Goal: Task Accomplishment & Management: Complete application form

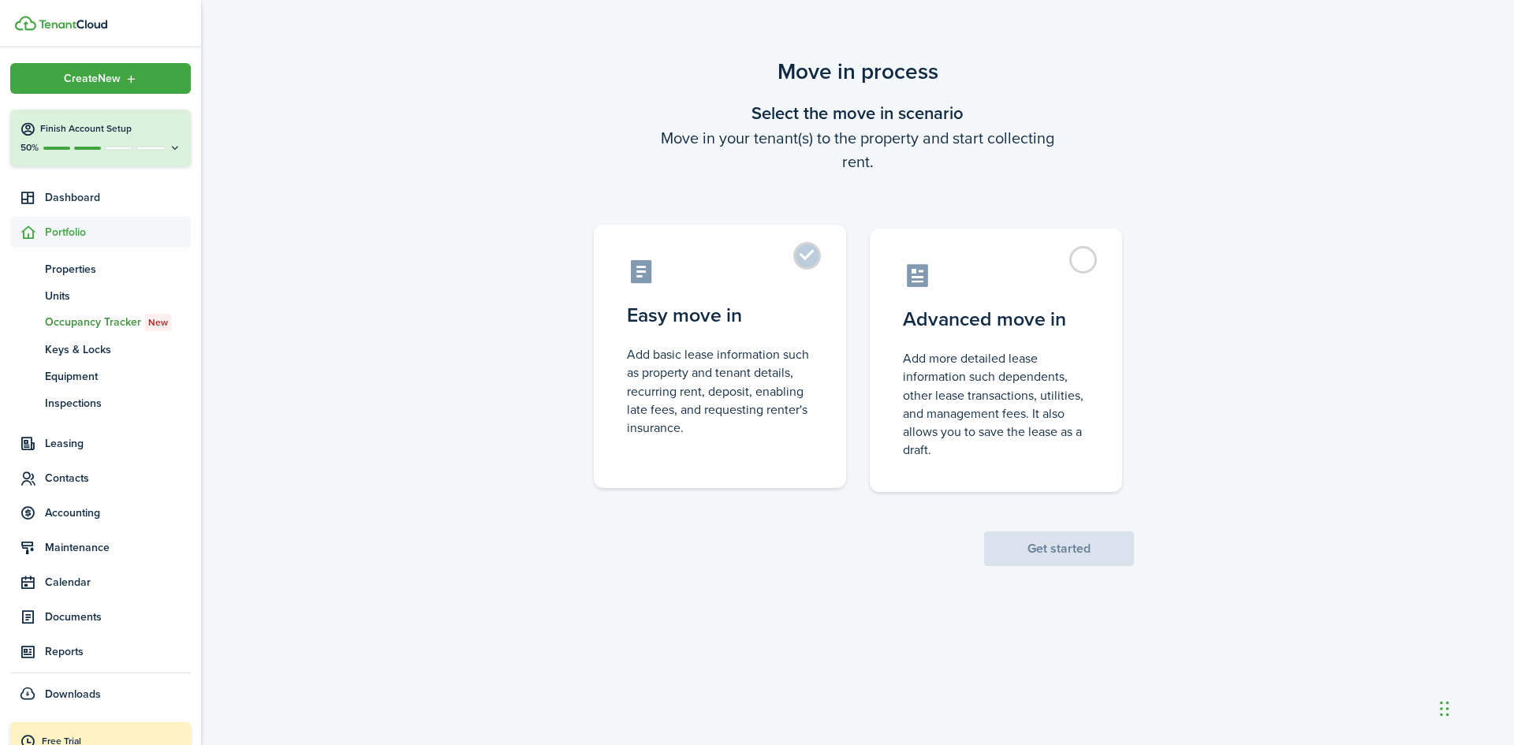
click at [721, 361] on control-radio-card-description "Add basic lease information such as property and tenant details, recurring rent…" at bounding box center [720, 390] width 186 height 91
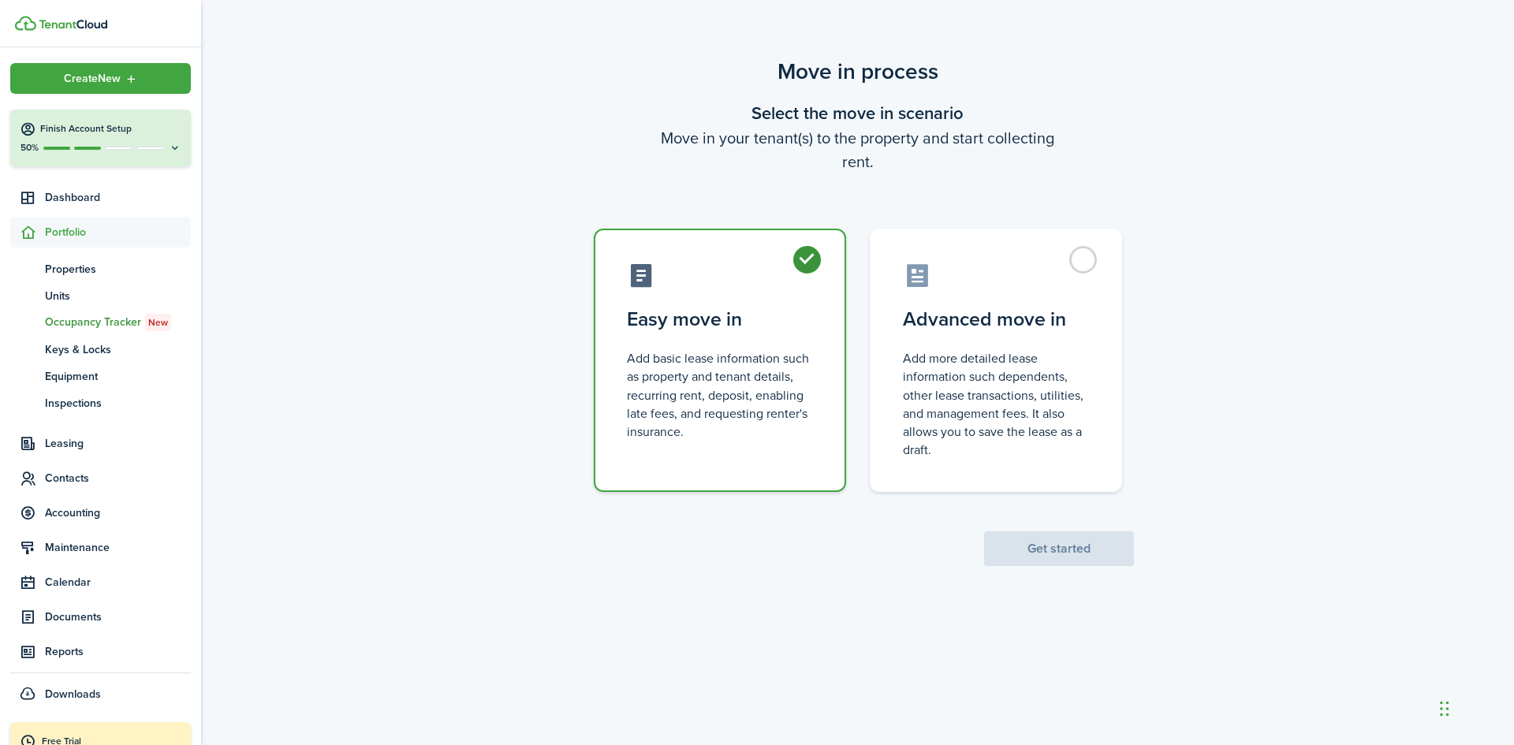
radio input "true"
click at [1043, 549] on button "Get started" at bounding box center [1059, 548] width 150 height 35
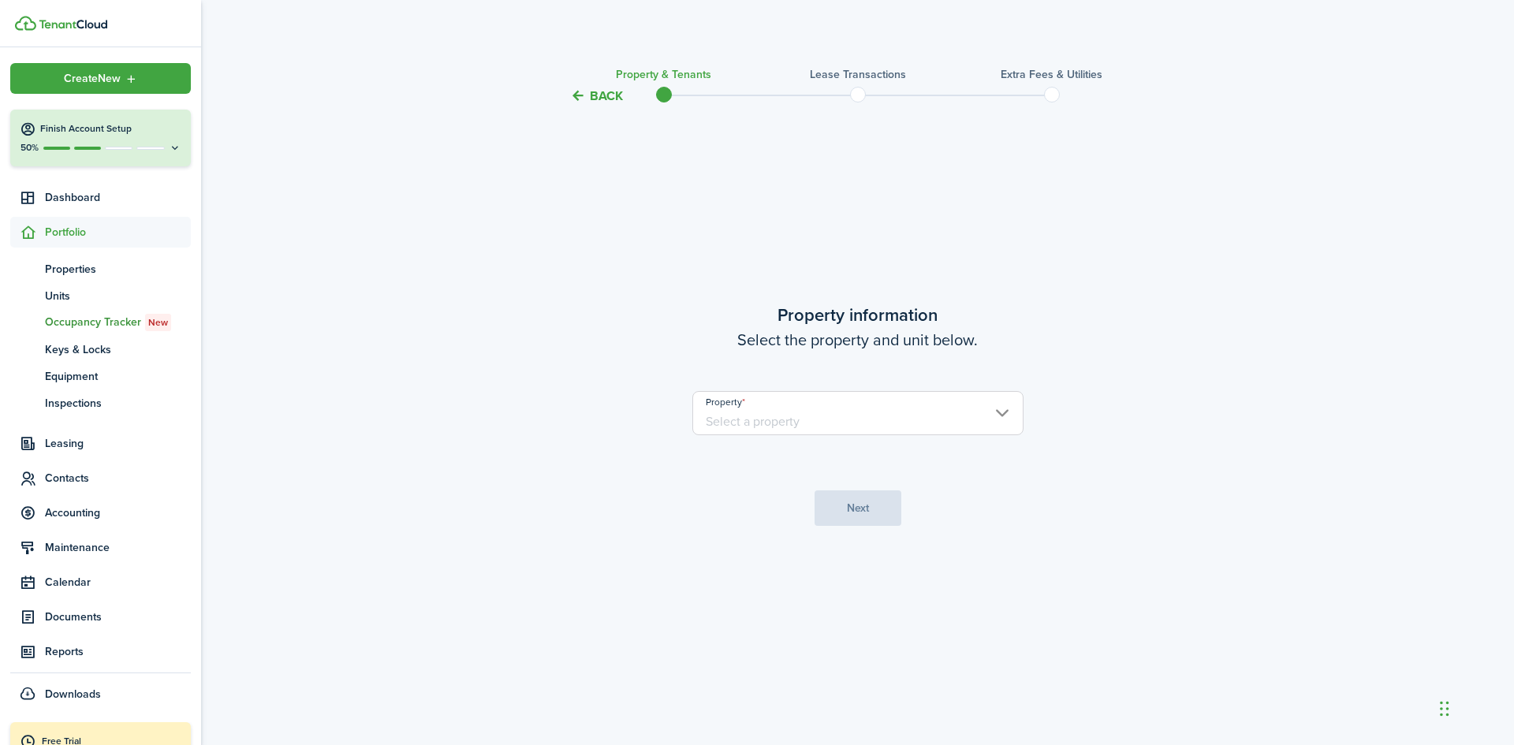
click at [894, 426] on input "Property" at bounding box center [857, 413] width 331 height 44
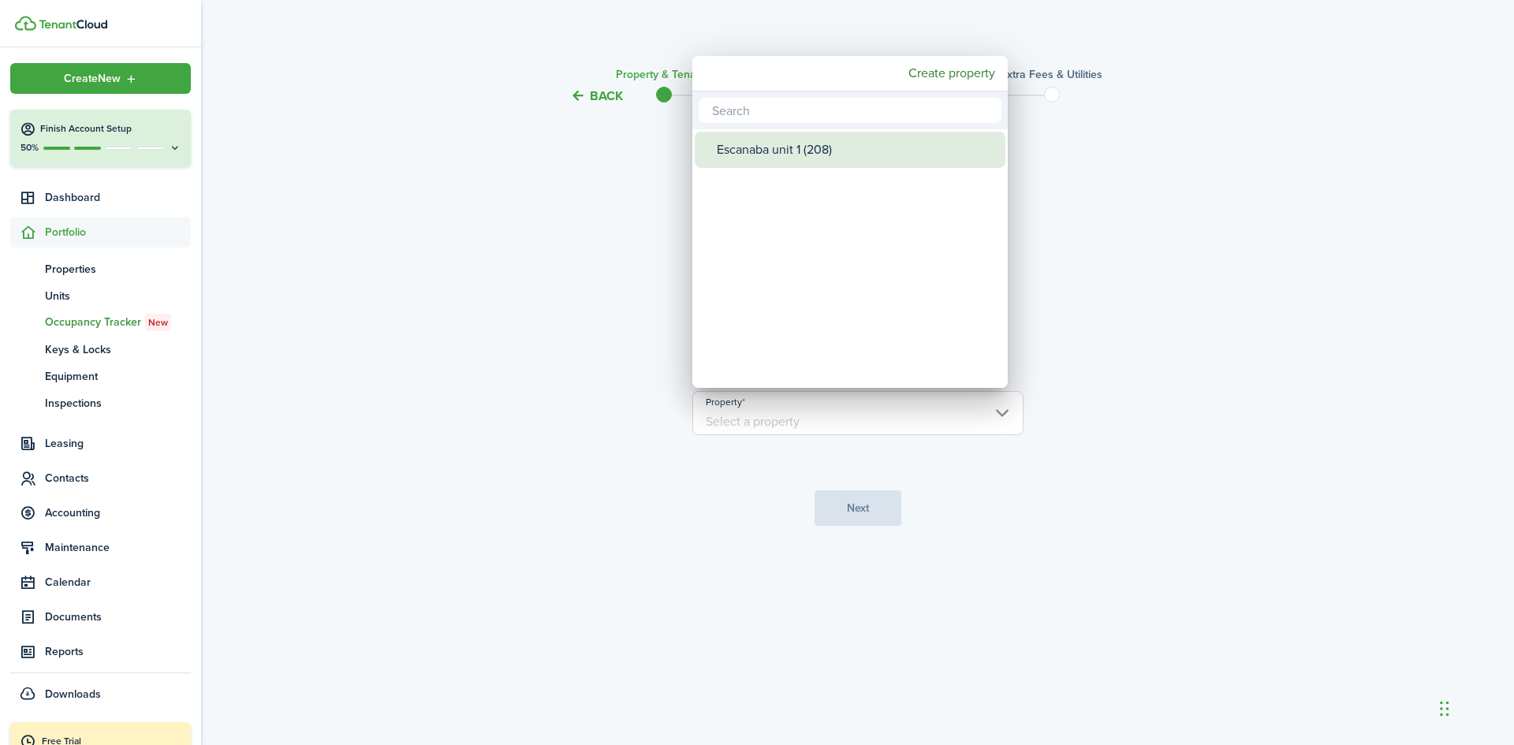
click at [826, 148] on div "Escanaba unit 1 (208)" at bounding box center [856, 150] width 279 height 36
type input "Escanaba unit 1 (208)"
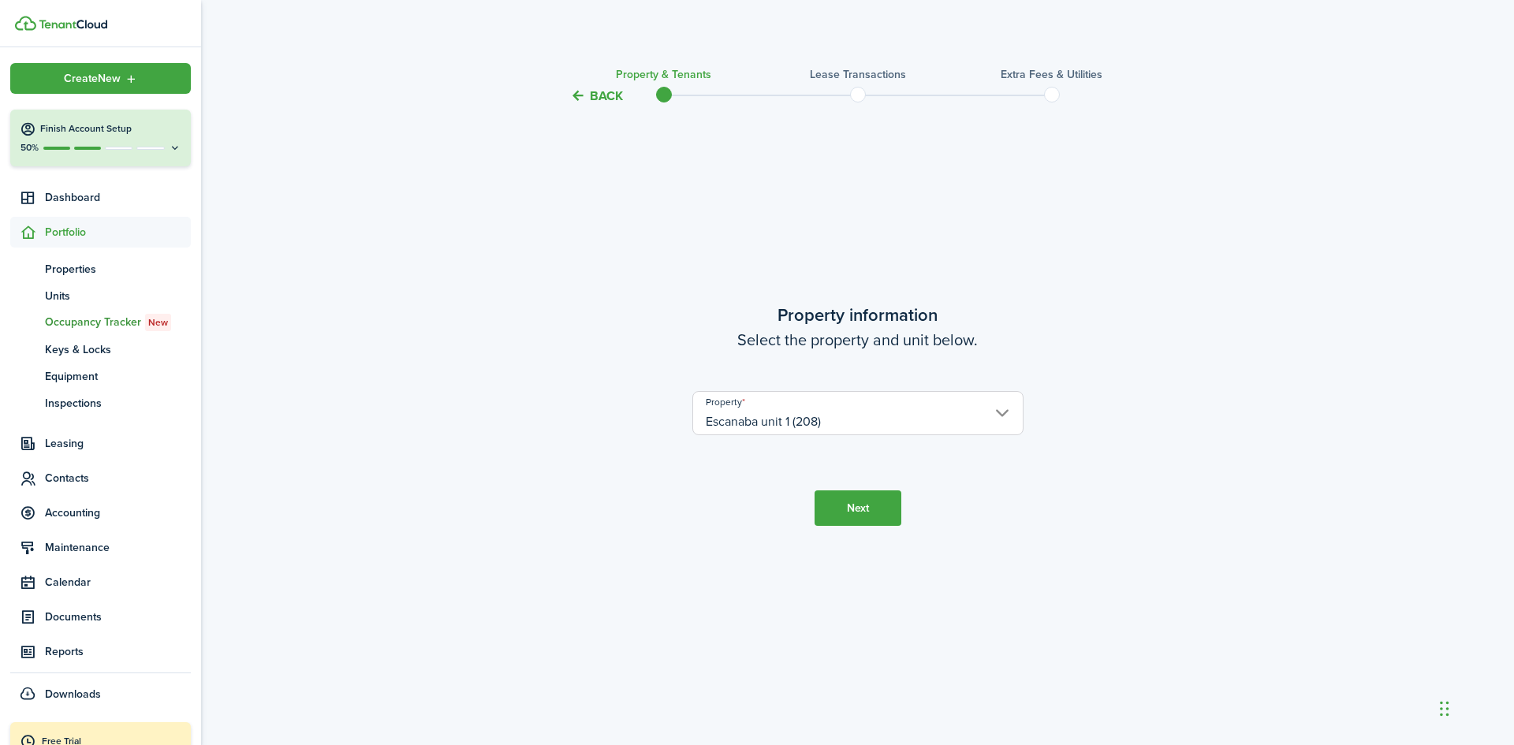
click at [863, 507] on button "Next" at bounding box center [857, 507] width 87 height 35
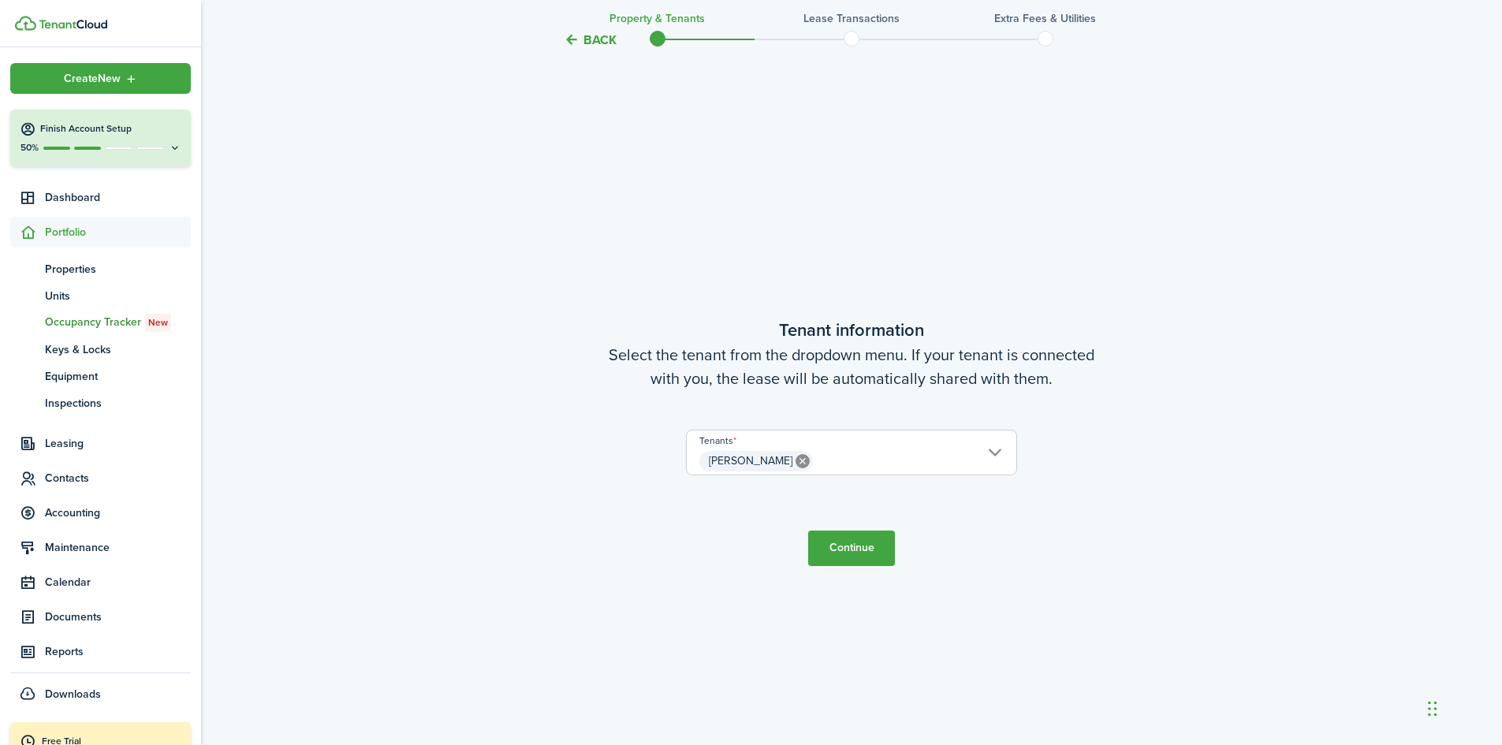
scroll to position [639, 0]
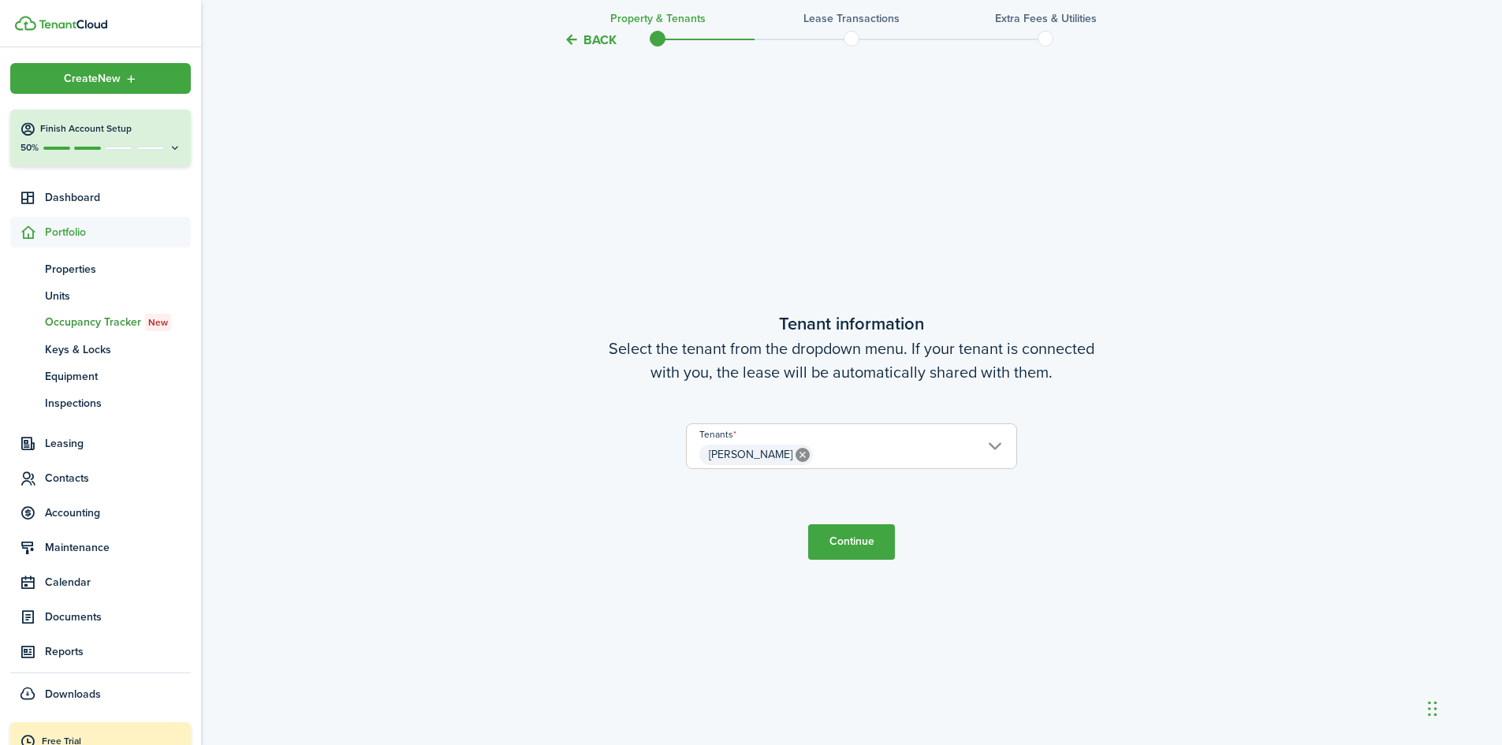
click at [848, 541] on button "Continue" at bounding box center [851, 541] width 87 height 35
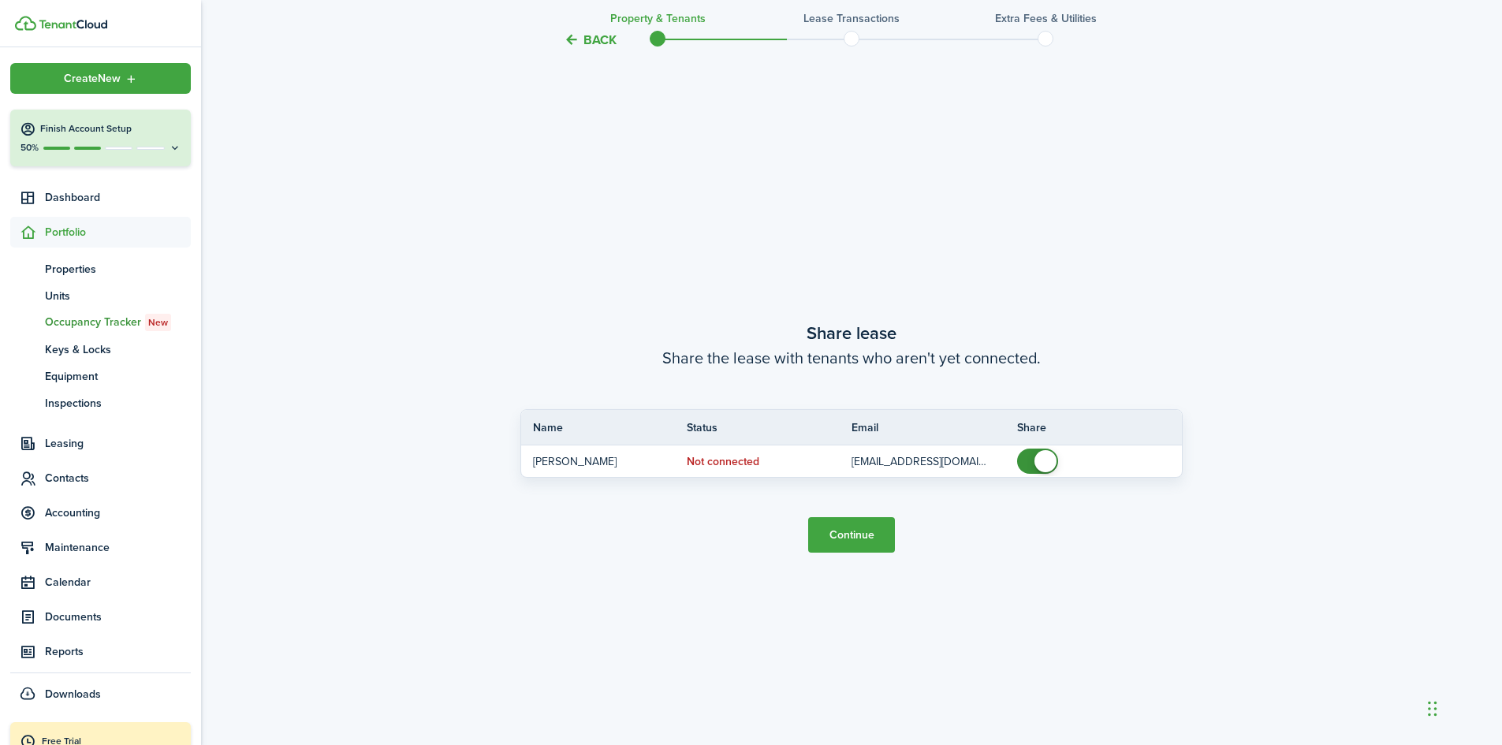
scroll to position [1384, 0]
click at [845, 536] on button "Continue" at bounding box center [851, 533] width 87 height 35
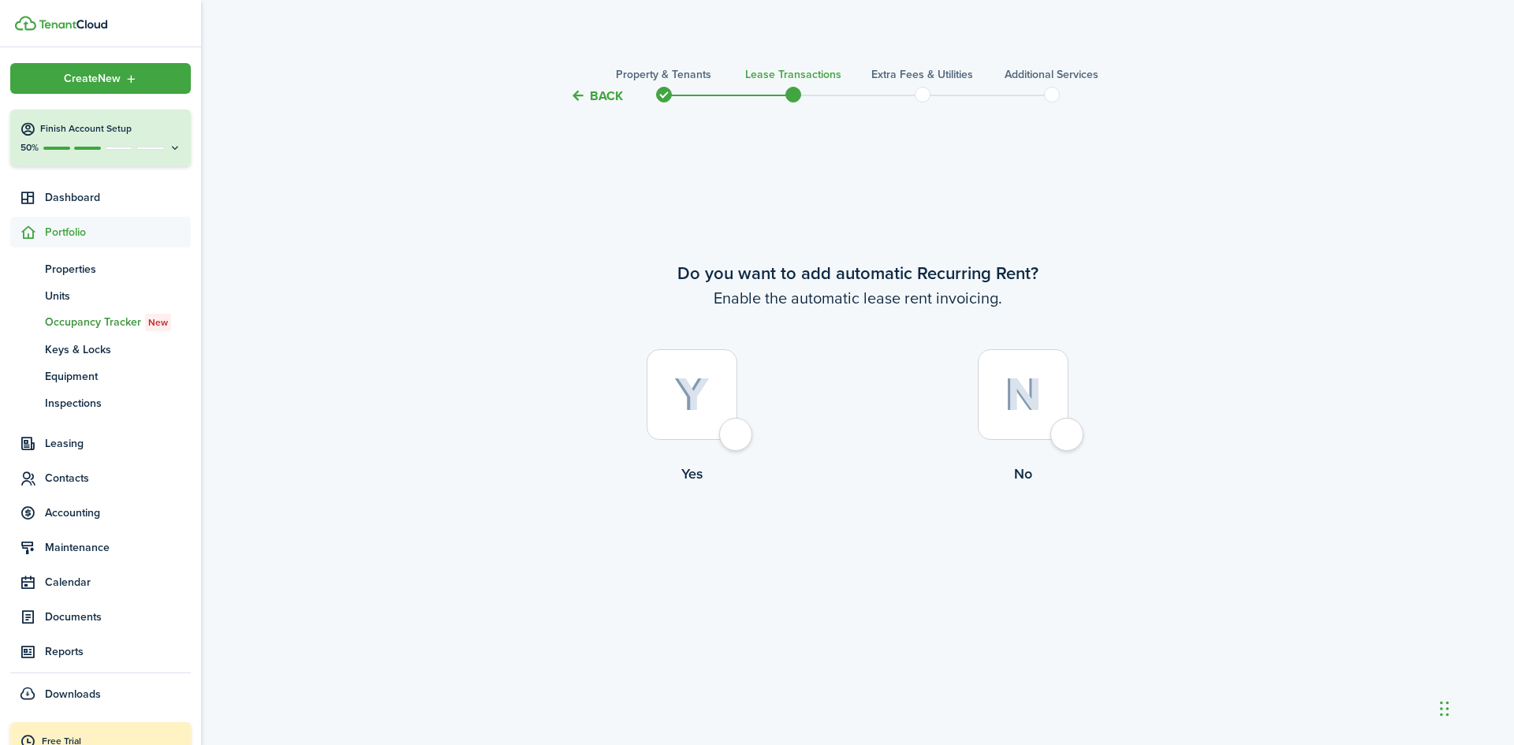
click at [595, 93] on button "Back" at bounding box center [596, 96] width 53 height 17
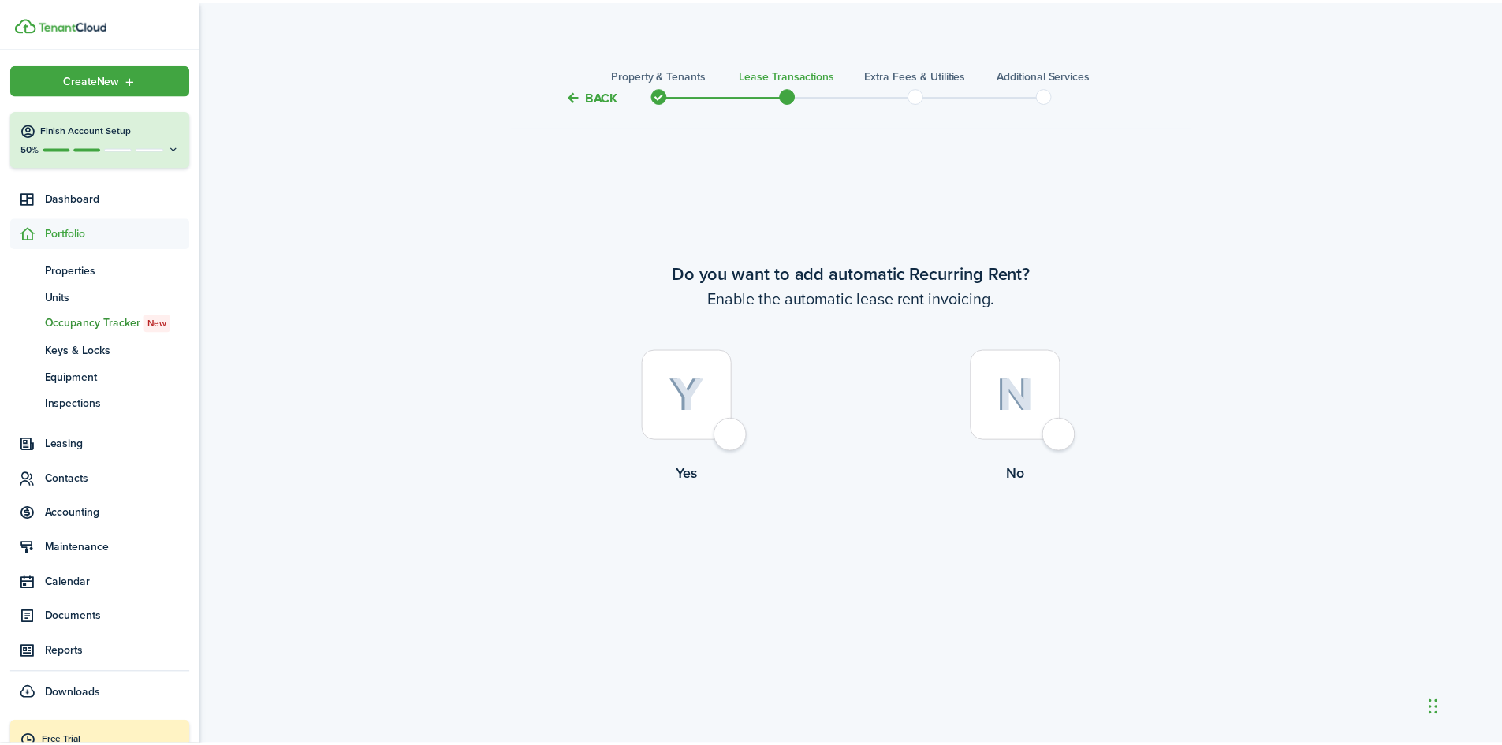
scroll to position [1384, 0]
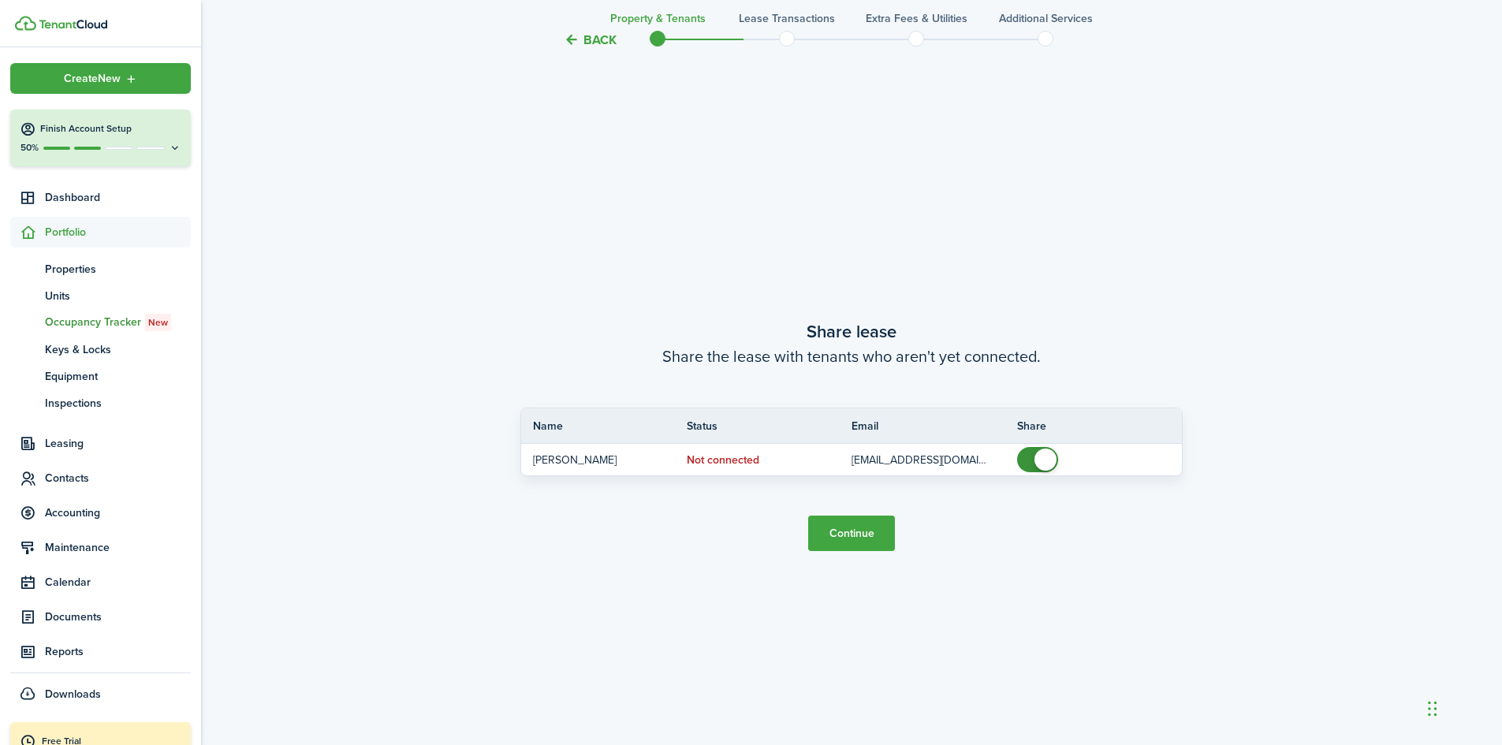
click at [592, 43] on button "Back" at bounding box center [590, 40] width 53 height 17
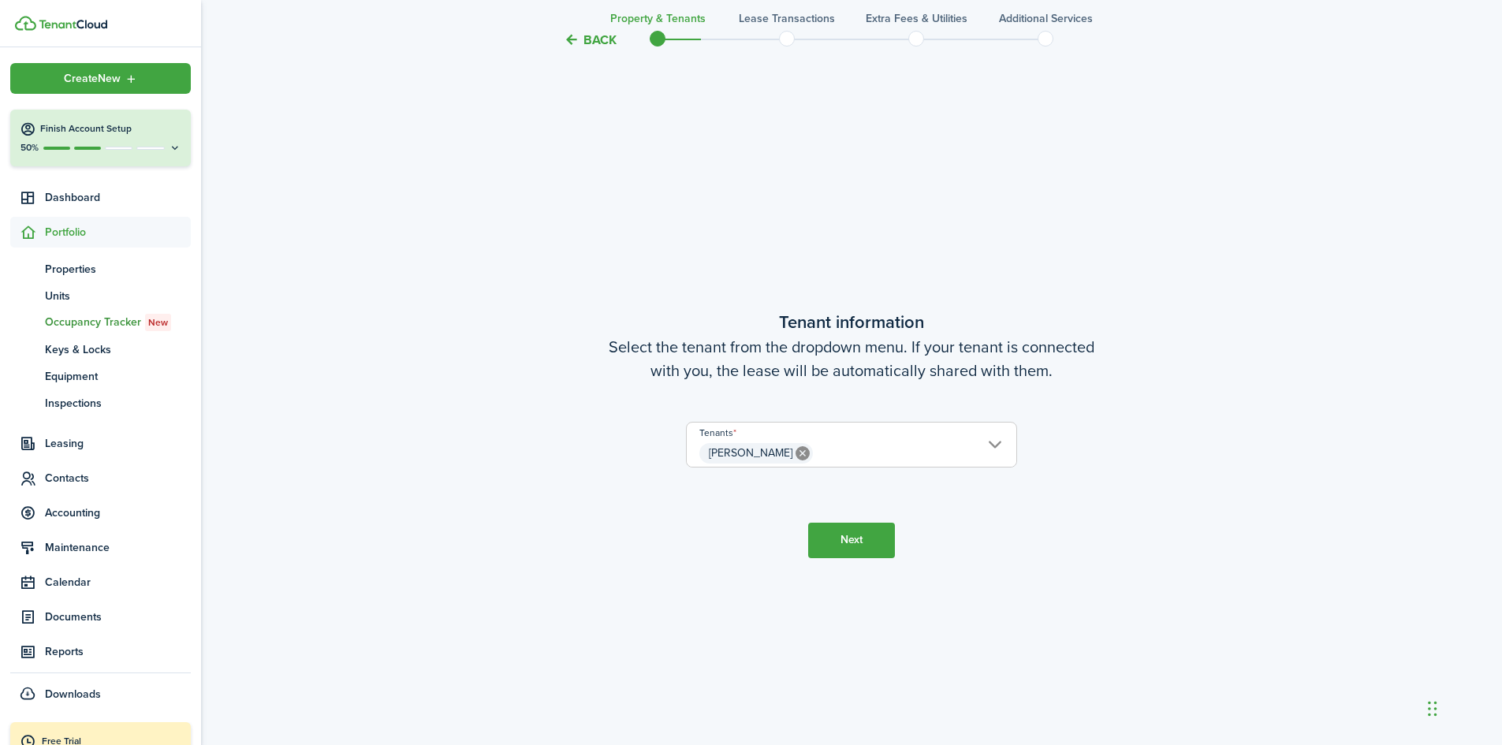
scroll to position [639, 0]
click at [851, 542] on button "Next" at bounding box center [851, 541] width 87 height 35
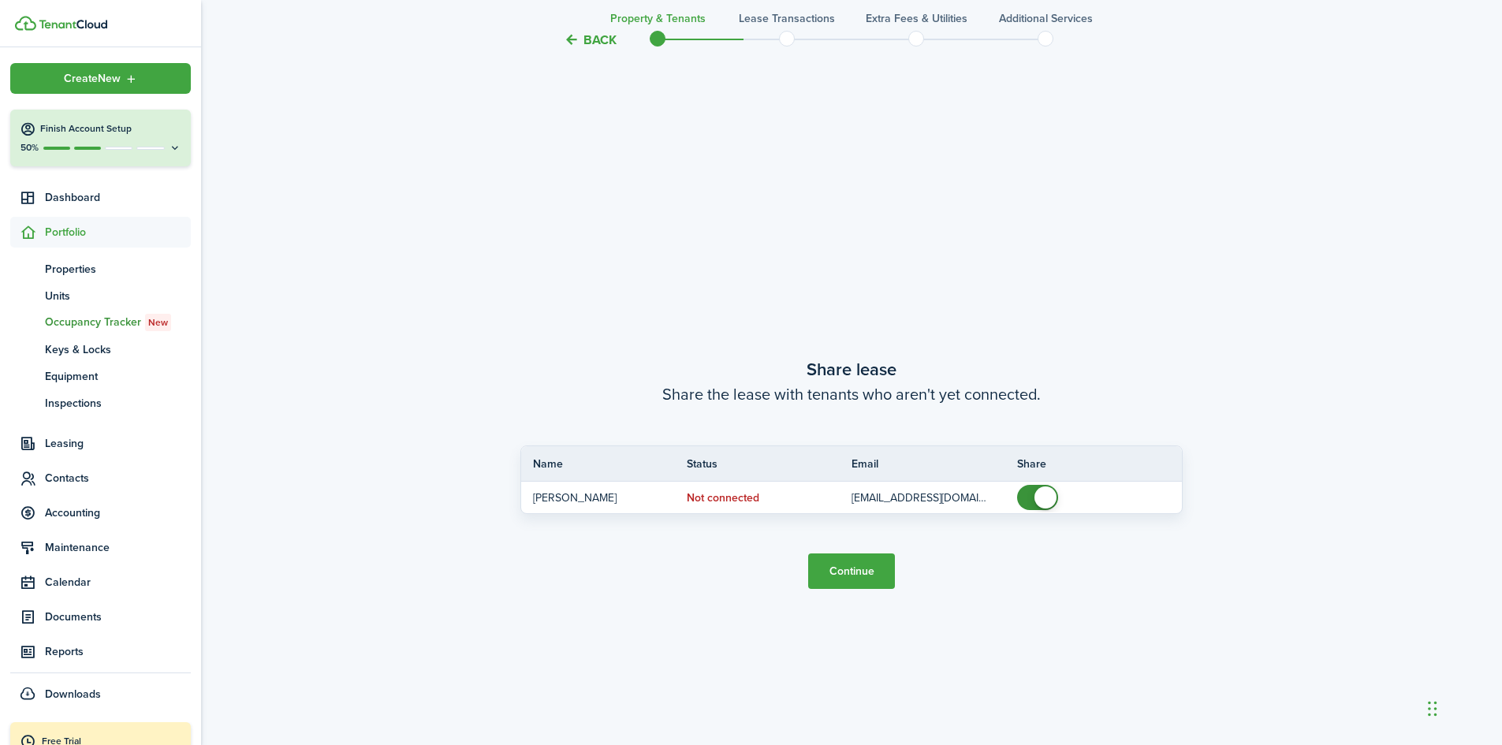
scroll to position [1384, 0]
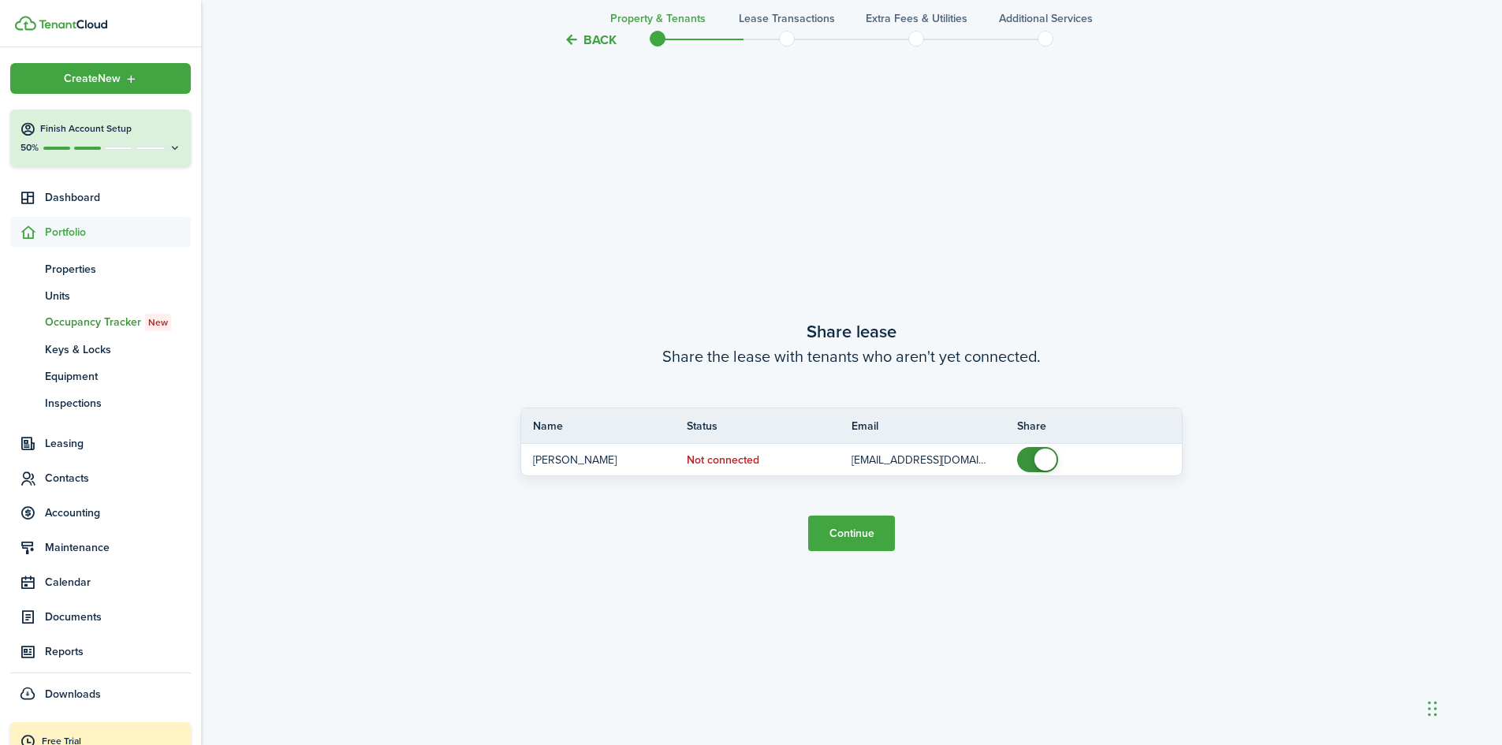
click at [857, 533] on button "Continue" at bounding box center [851, 533] width 87 height 35
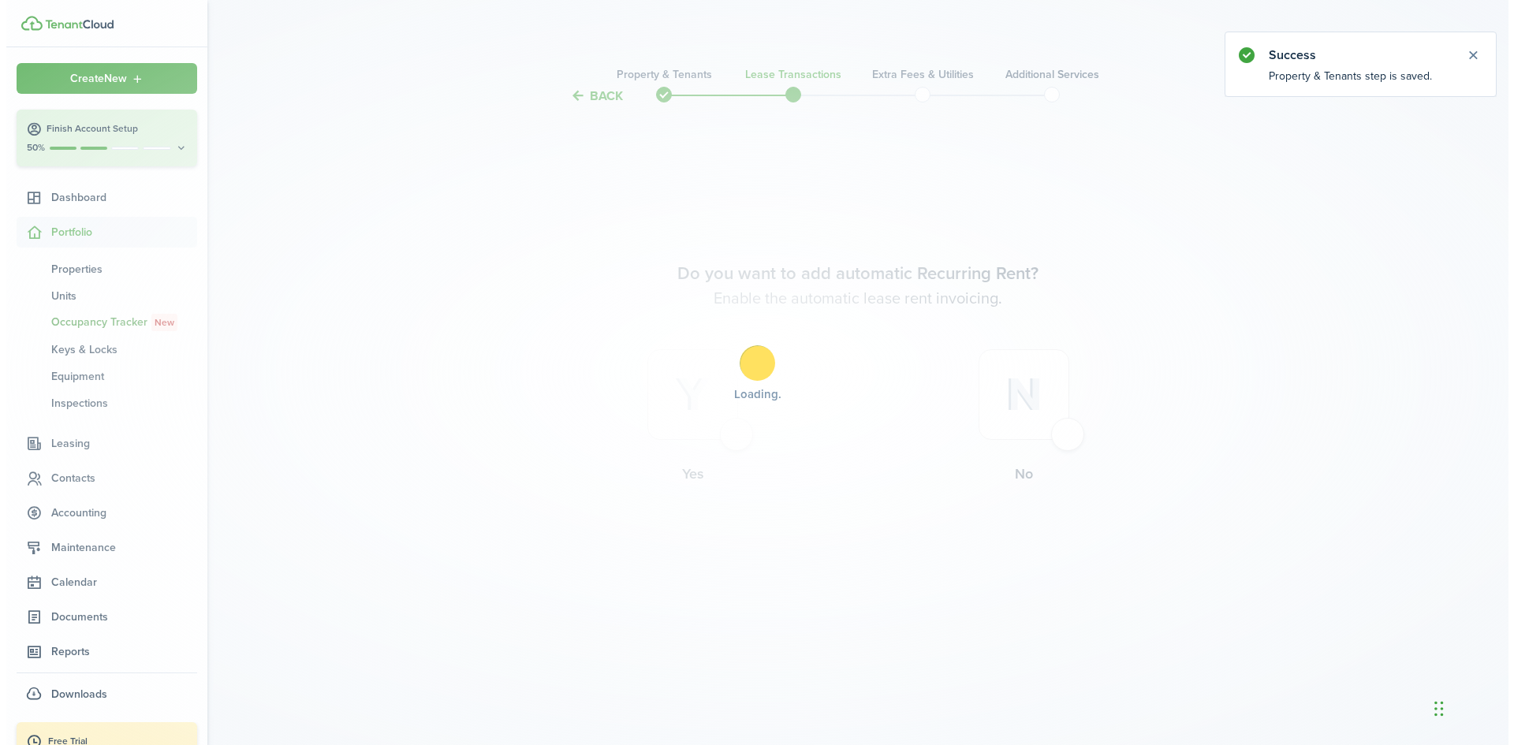
scroll to position [0, 0]
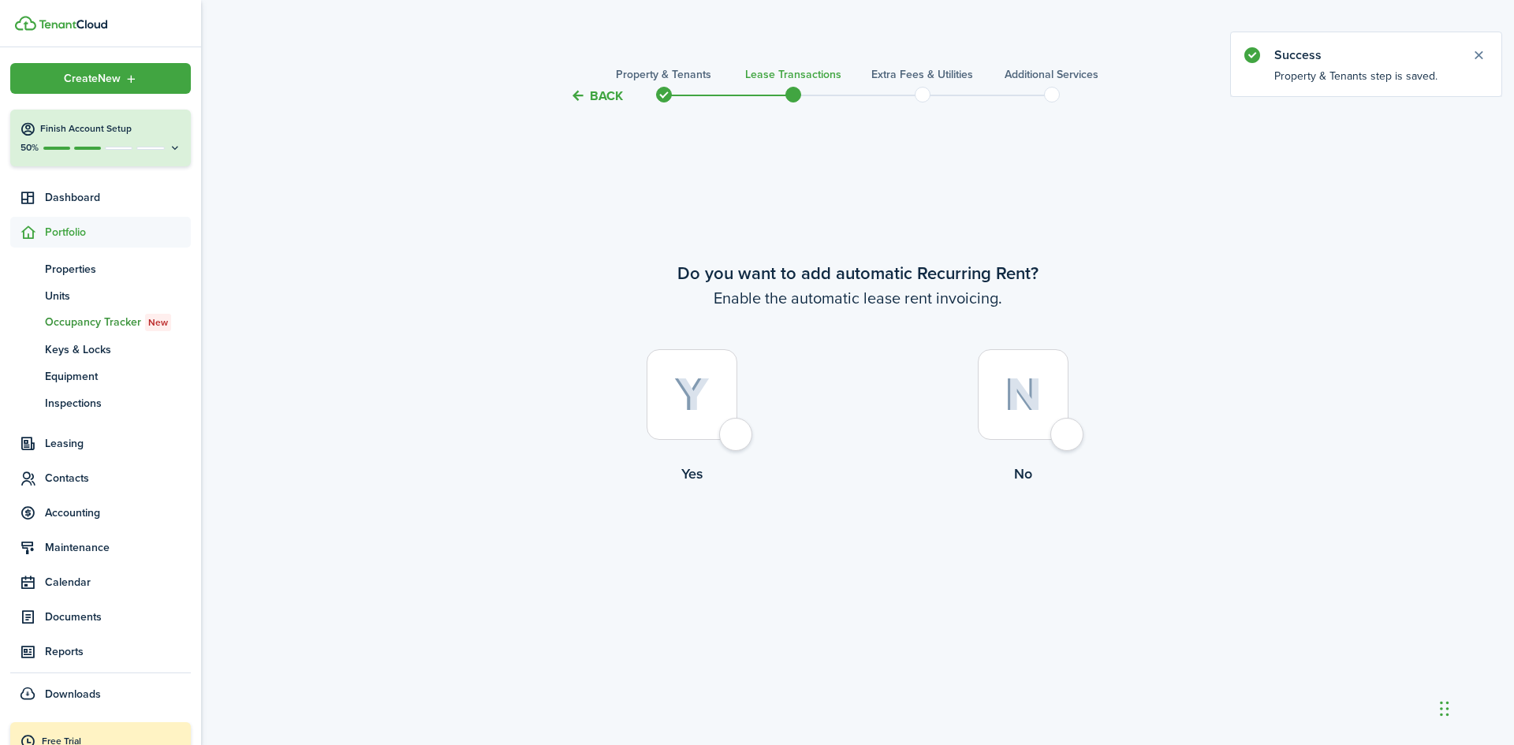
click at [594, 98] on button "Back" at bounding box center [596, 96] width 53 height 17
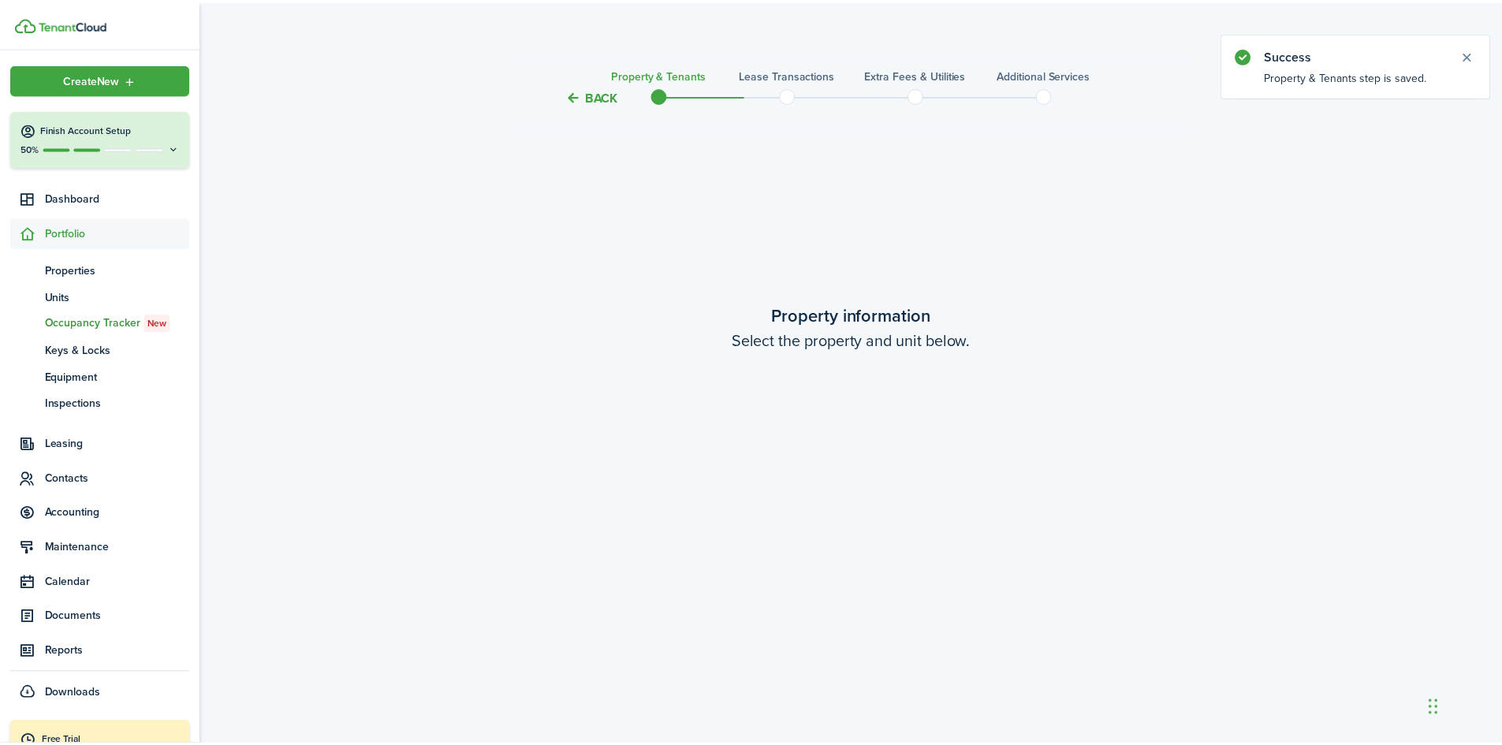
scroll to position [1384, 0]
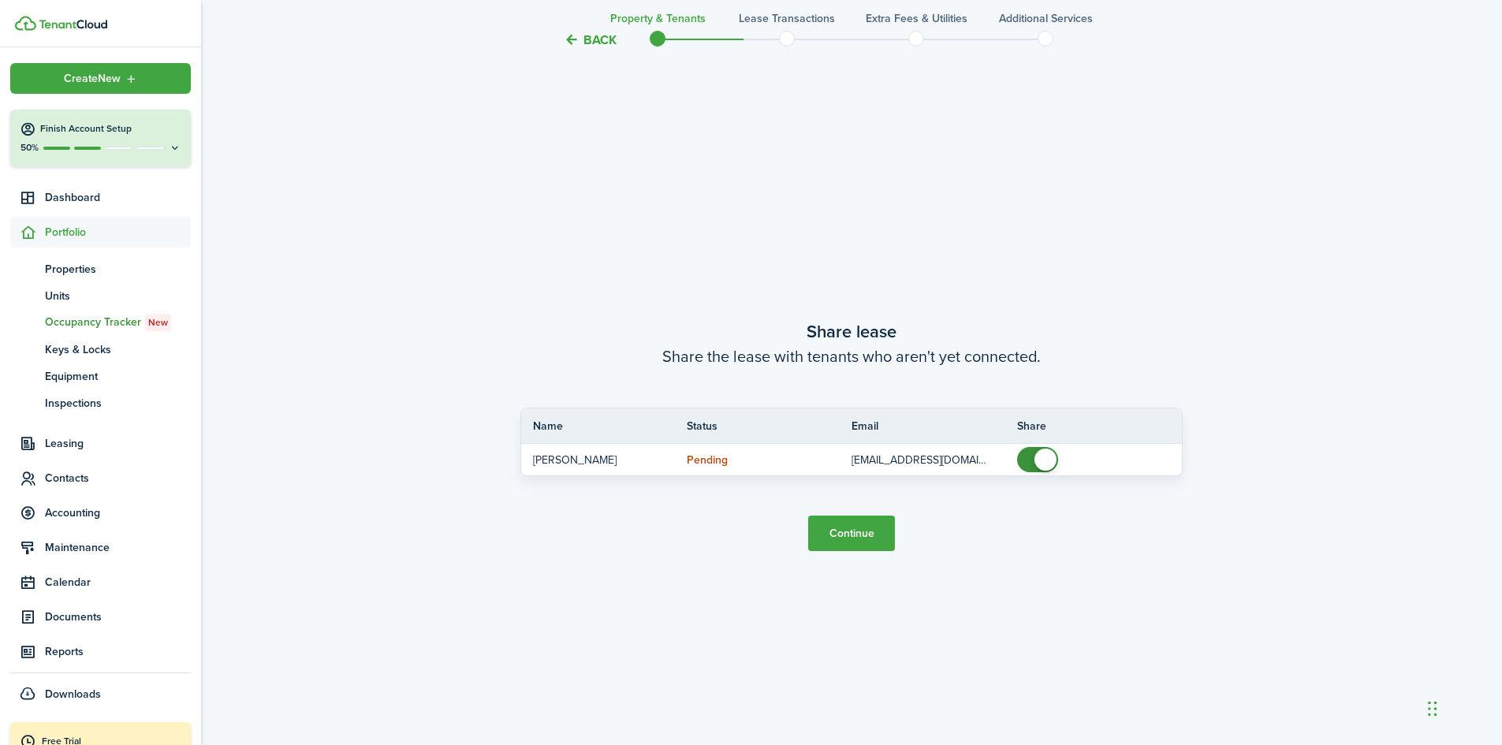
click at [851, 538] on button "Continue" at bounding box center [851, 533] width 87 height 35
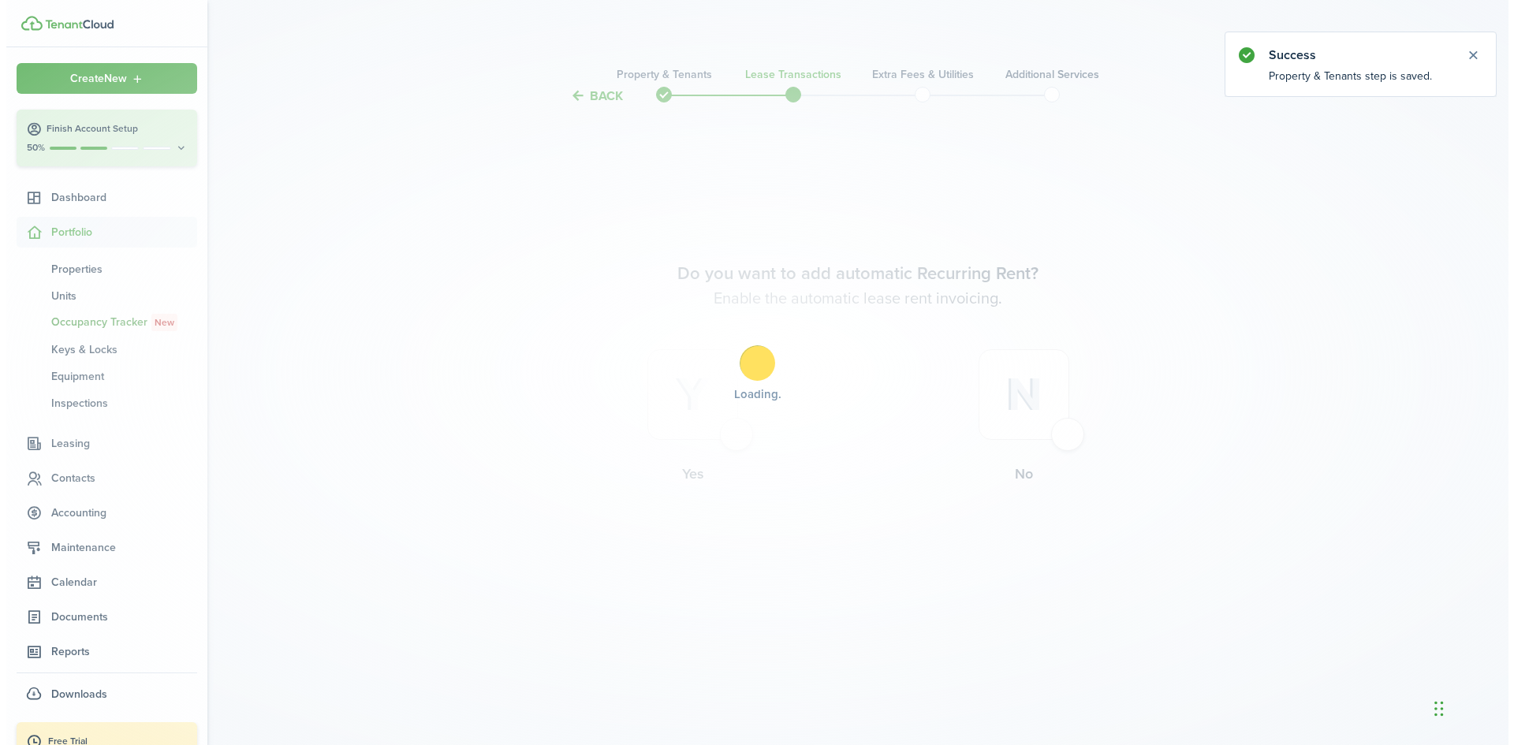
scroll to position [0, 0]
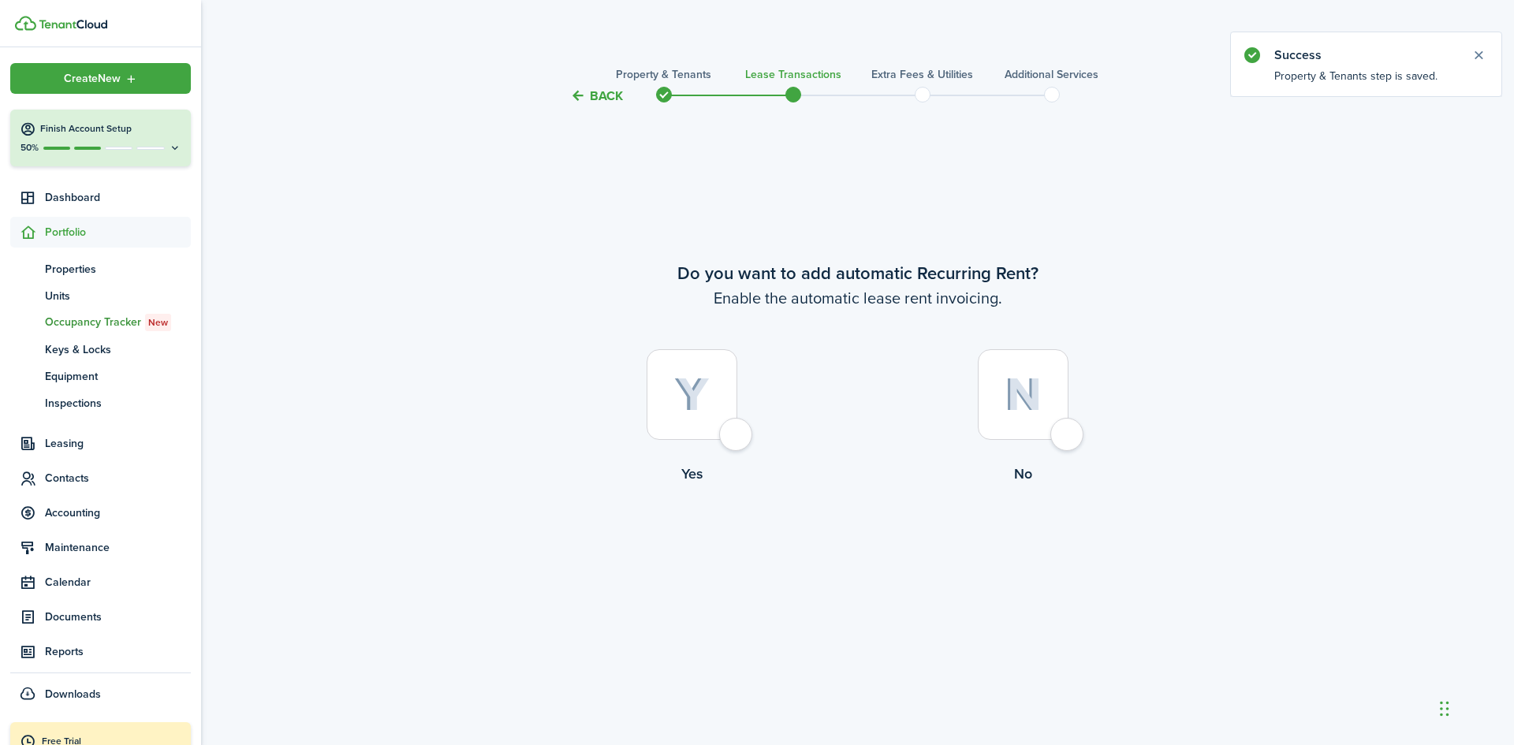
click at [736, 440] on div at bounding box center [691, 394] width 91 height 91
radio input "true"
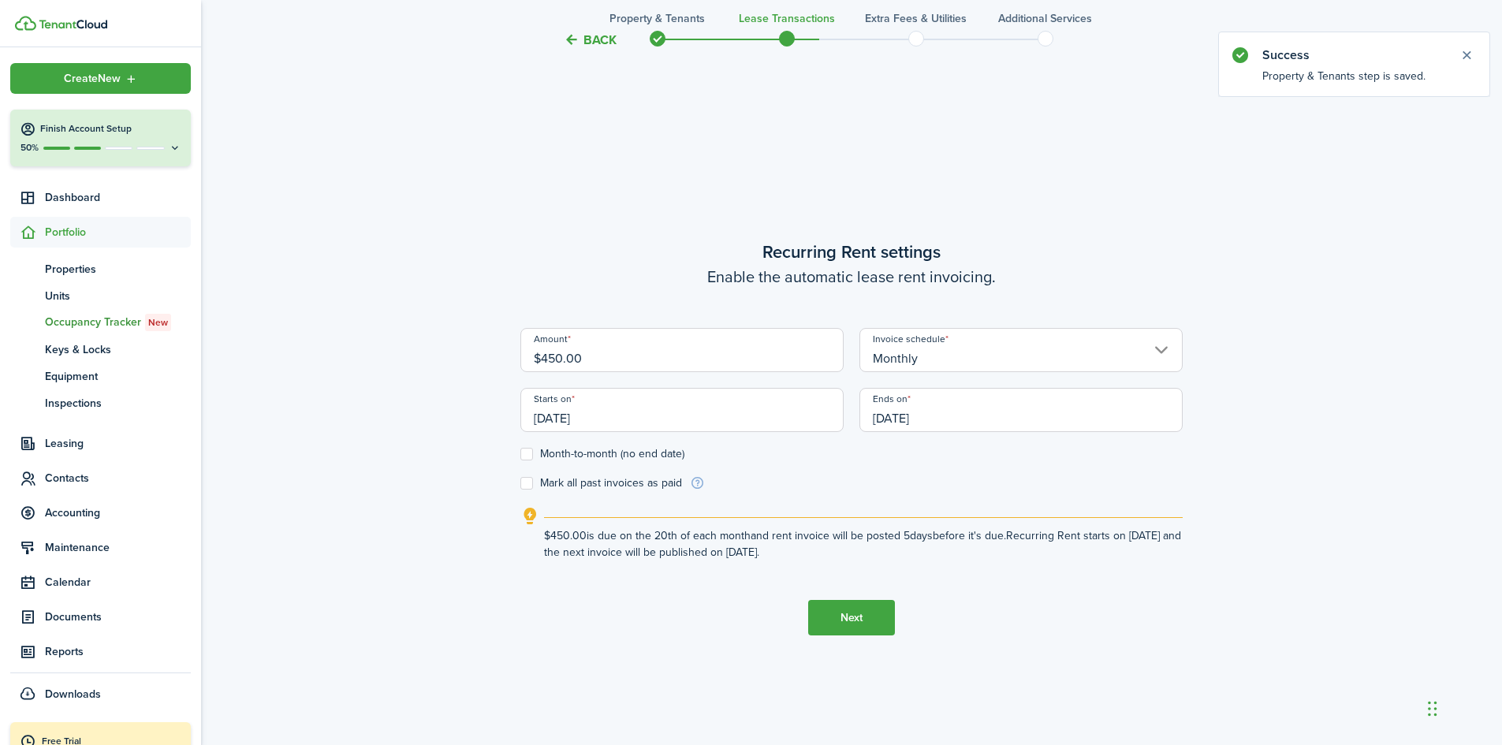
scroll to position [639, 0]
click at [859, 601] on button "Next" at bounding box center [851, 615] width 87 height 35
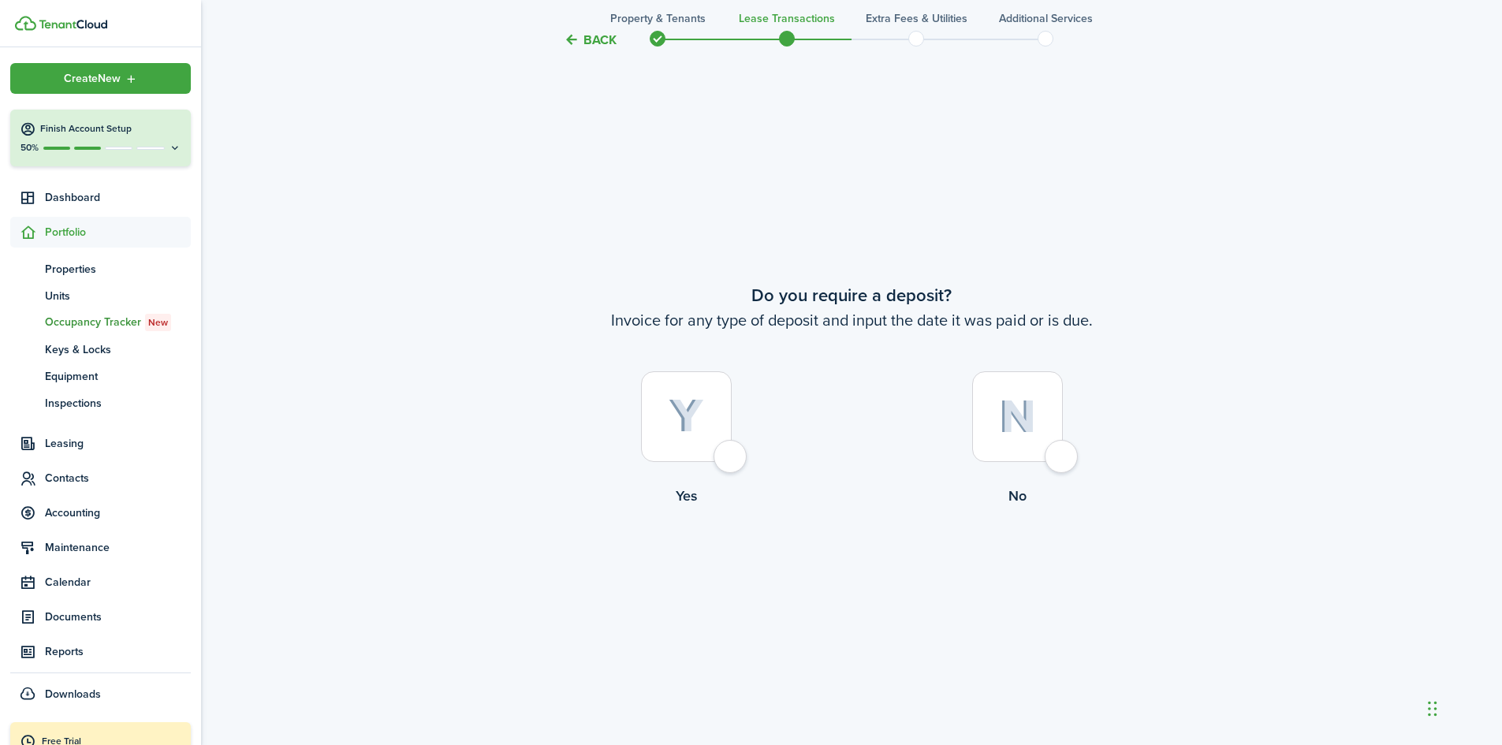
scroll to position [1384, 0]
click at [731, 461] on div at bounding box center [686, 416] width 91 height 91
radio input "true"
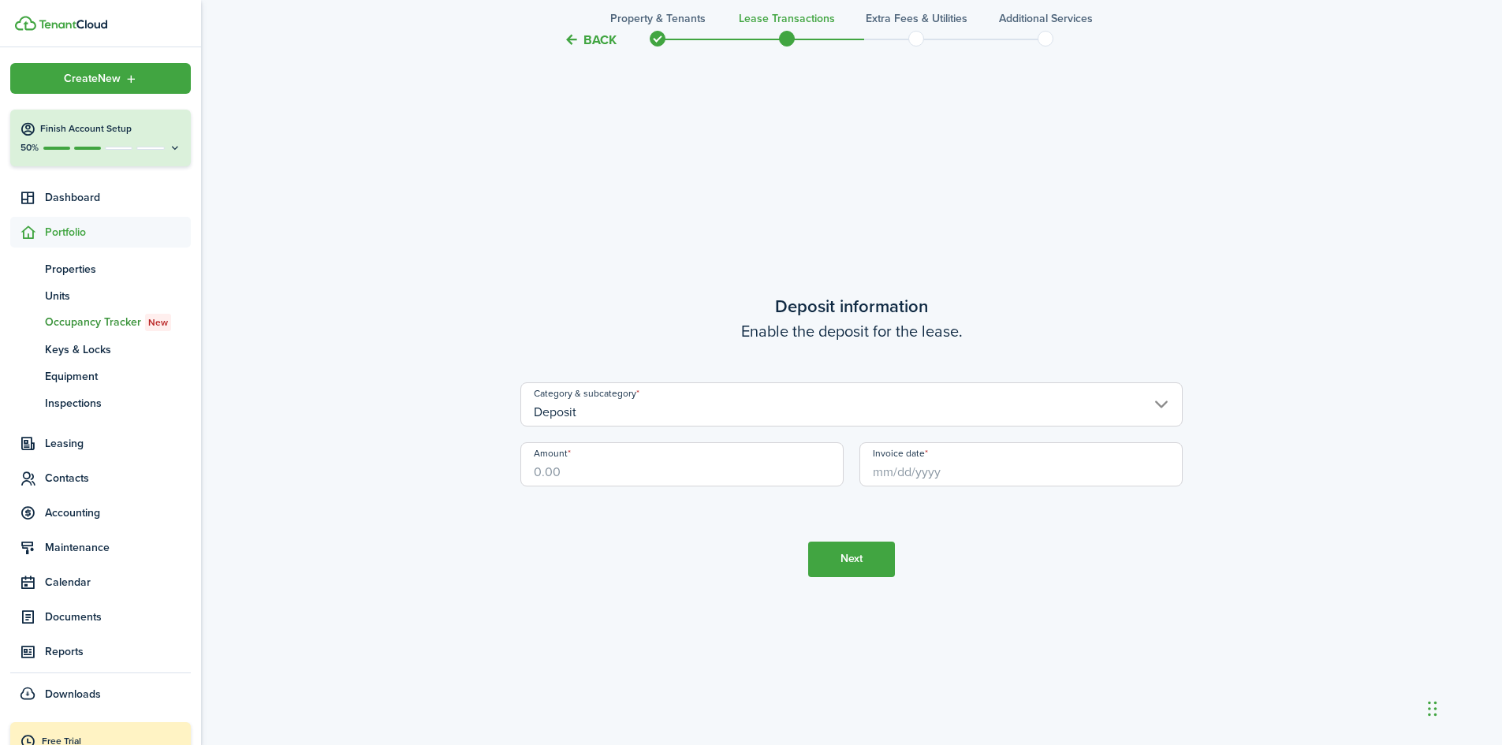
click at [838, 559] on button "Next" at bounding box center [851, 559] width 87 height 35
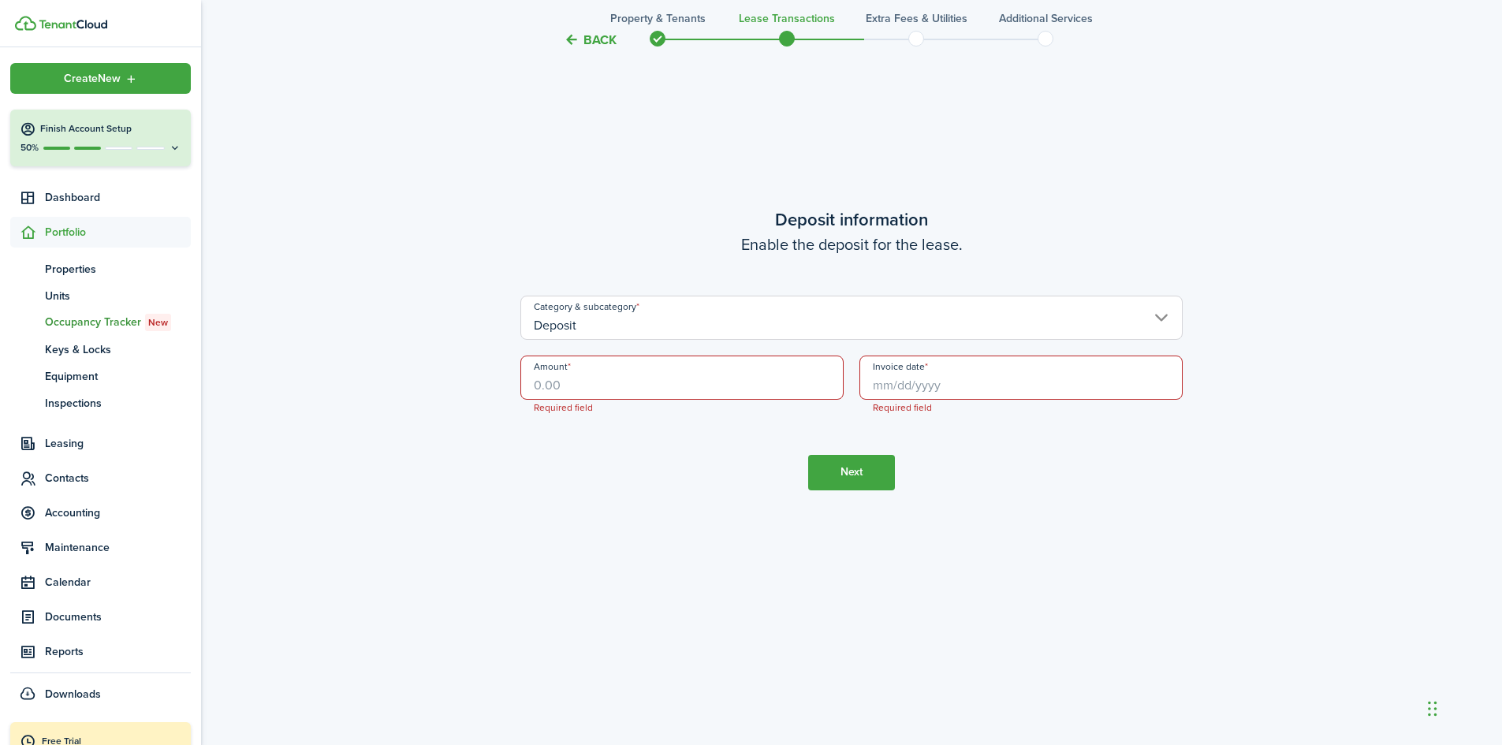
scroll to position [2221, 0]
click at [718, 386] on input "Amount" at bounding box center [681, 373] width 323 height 44
click at [887, 386] on input "Invoice date" at bounding box center [1020, 373] width 323 height 44
type input "$450.00"
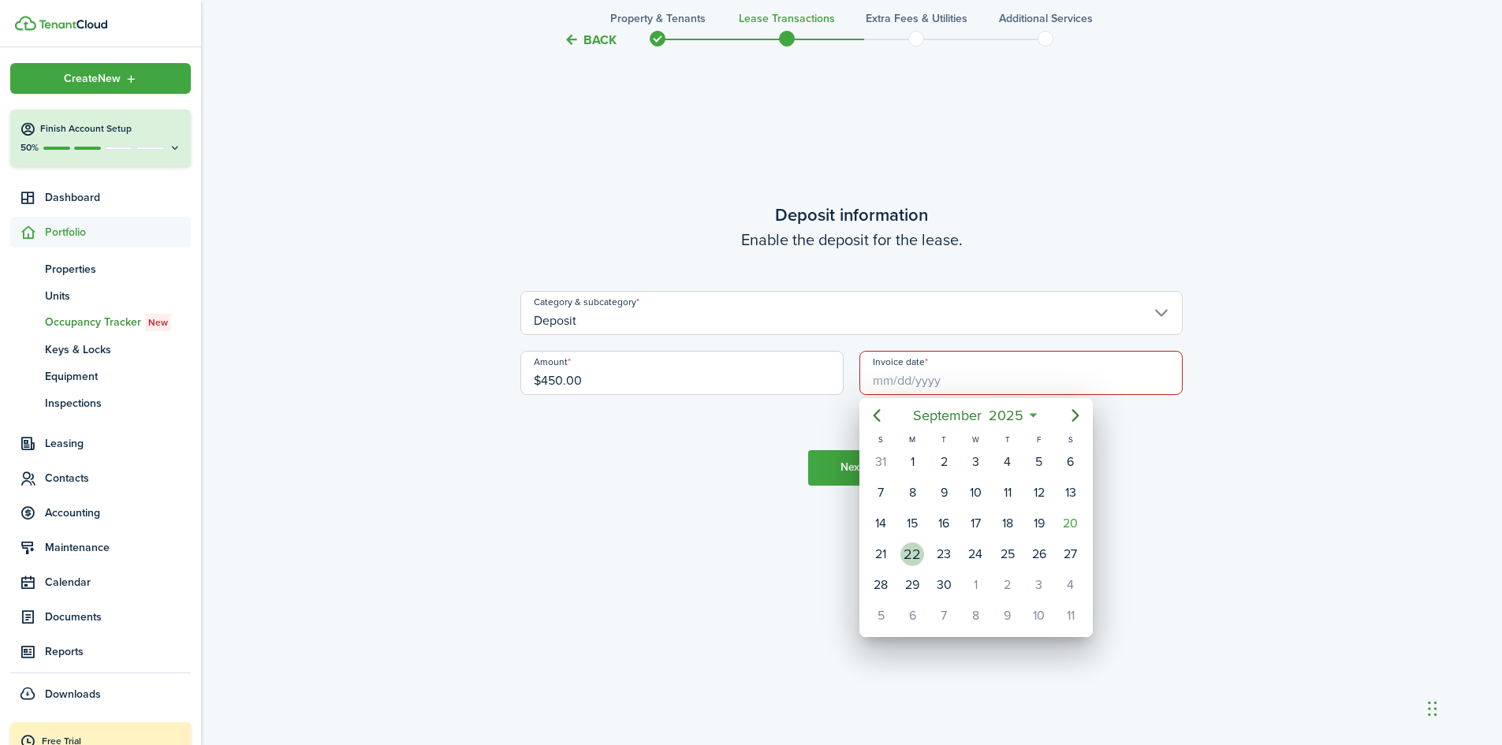
click at [915, 550] on div "22" at bounding box center [912, 554] width 24 height 24
type input "09/22/2025"
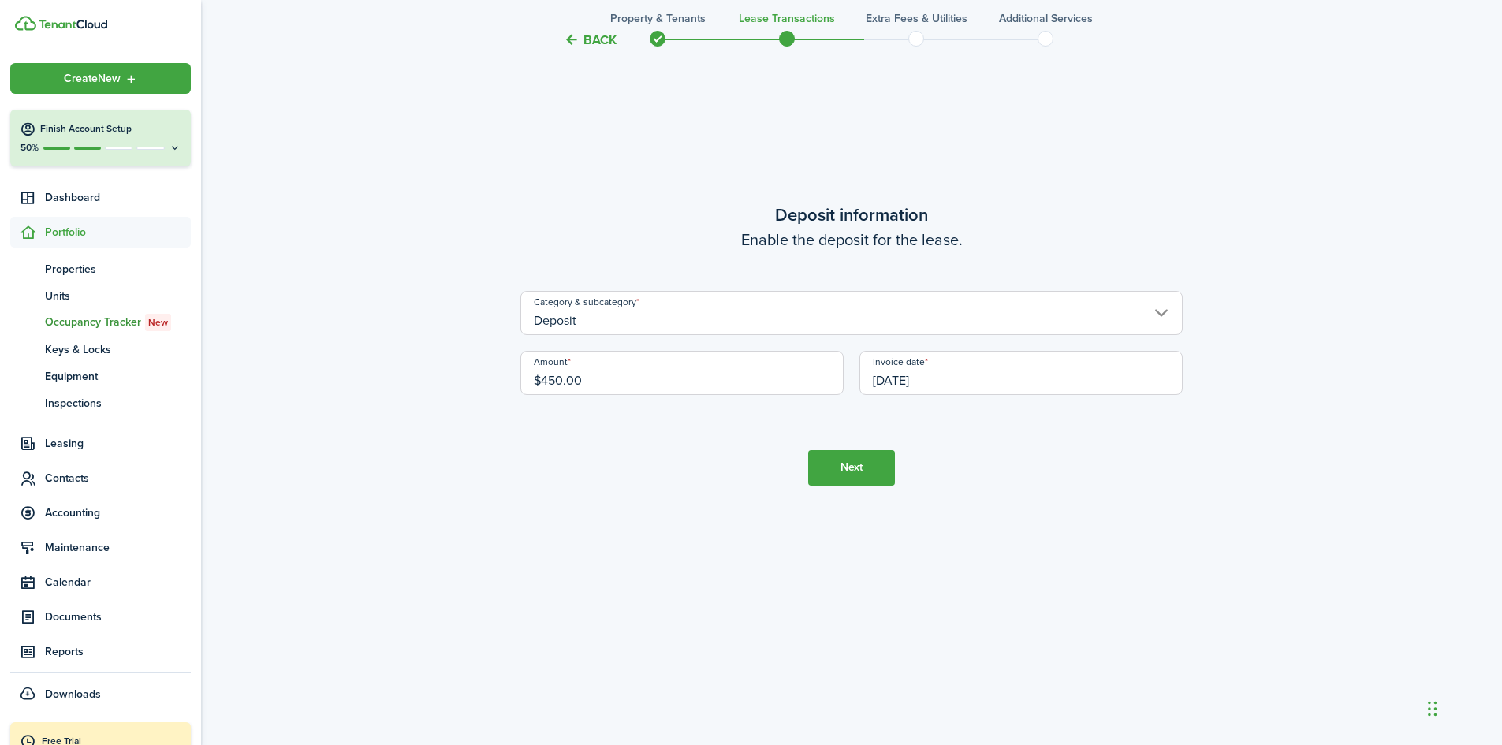
click at [868, 474] on button "Next" at bounding box center [851, 467] width 87 height 35
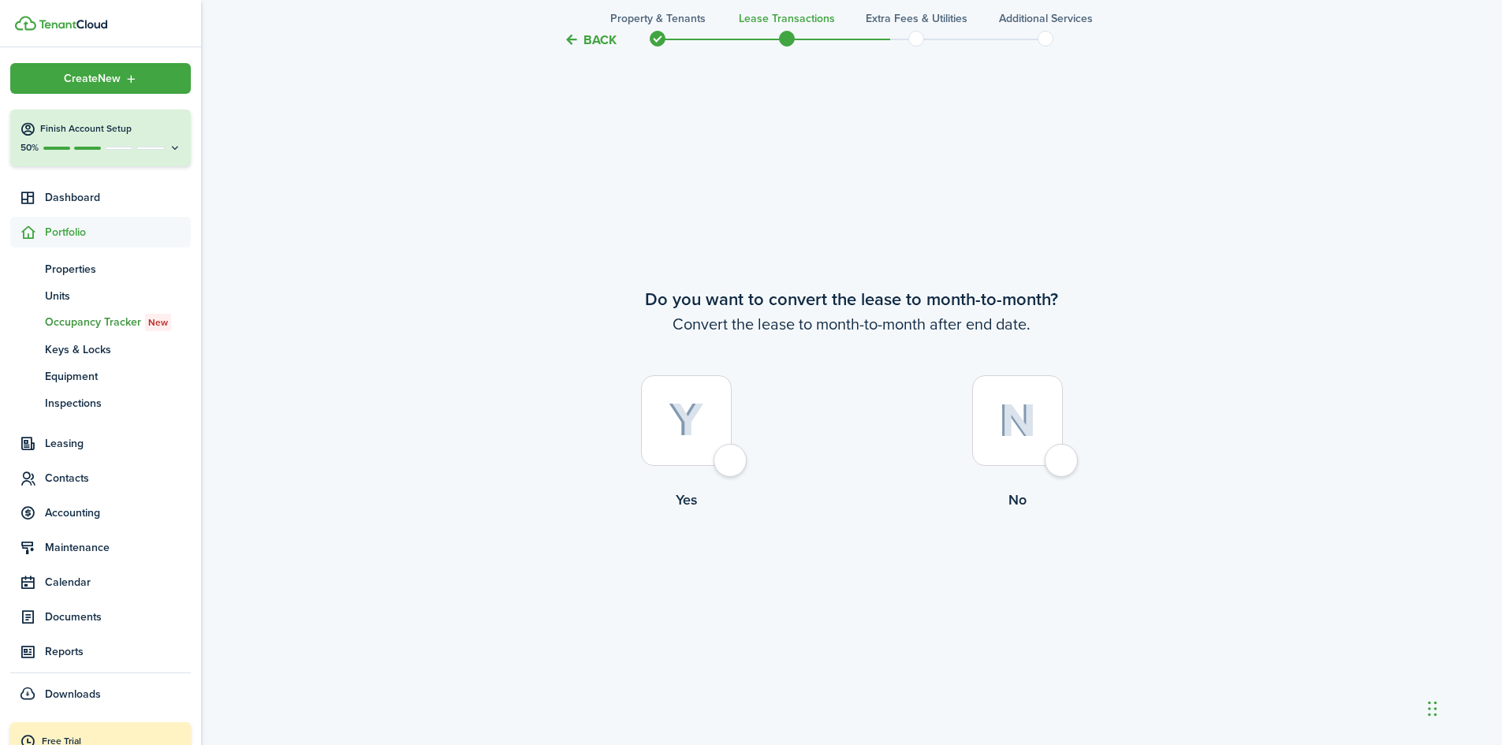
scroll to position [2874, 0]
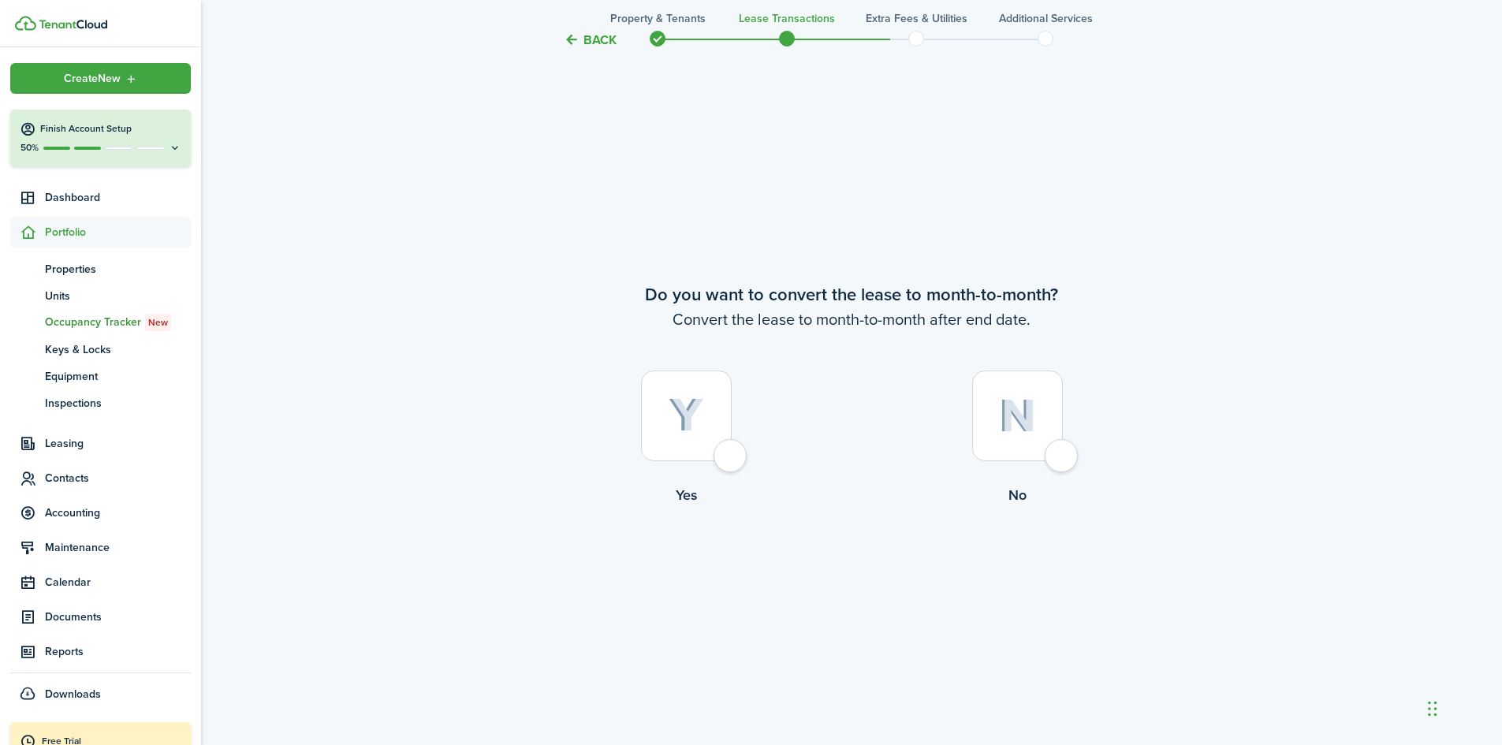
click at [723, 453] on div at bounding box center [686, 416] width 91 height 91
radio input "true"
click at [858, 568] on button "Continue" at bounding box center [851, 570] width 87 height 35
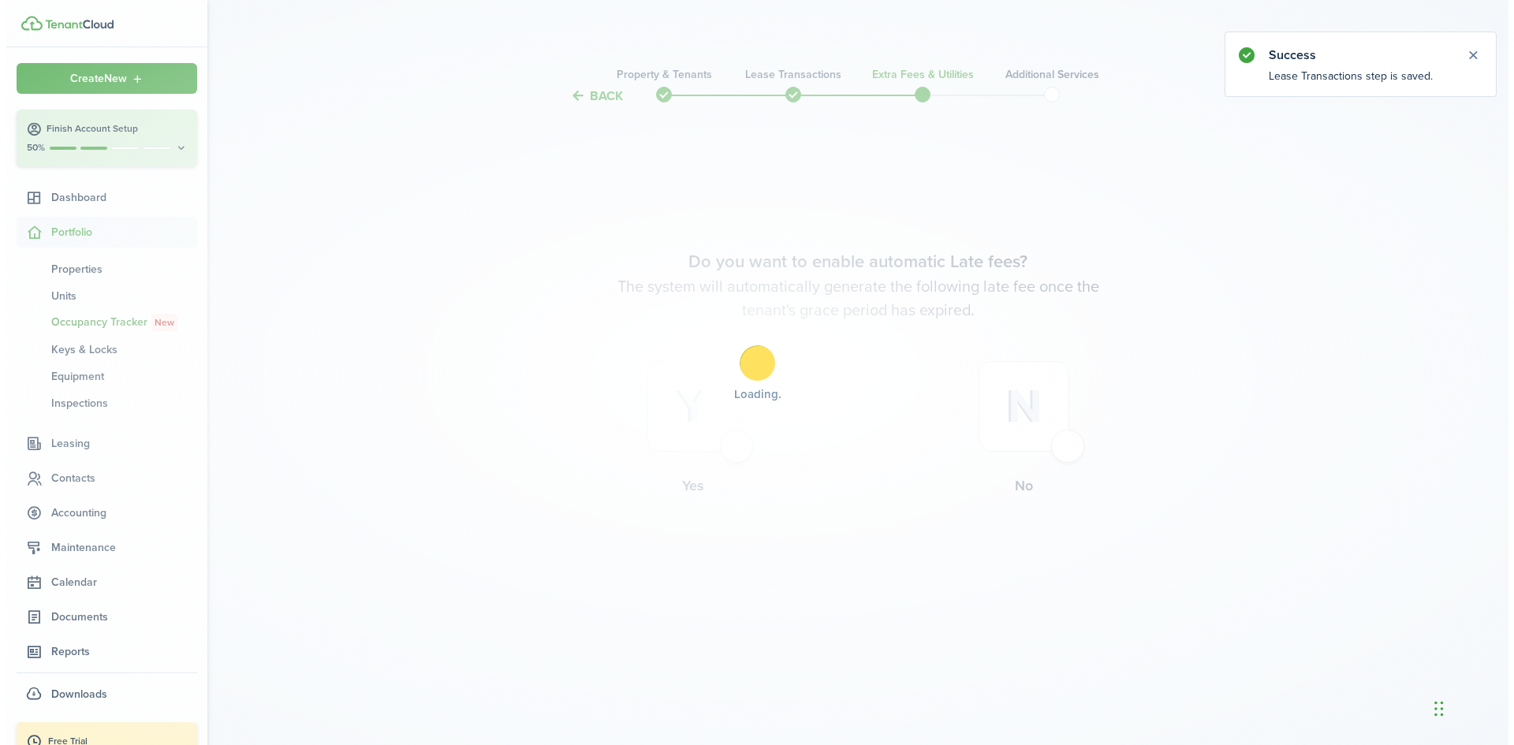
scroll to position [0, 0]
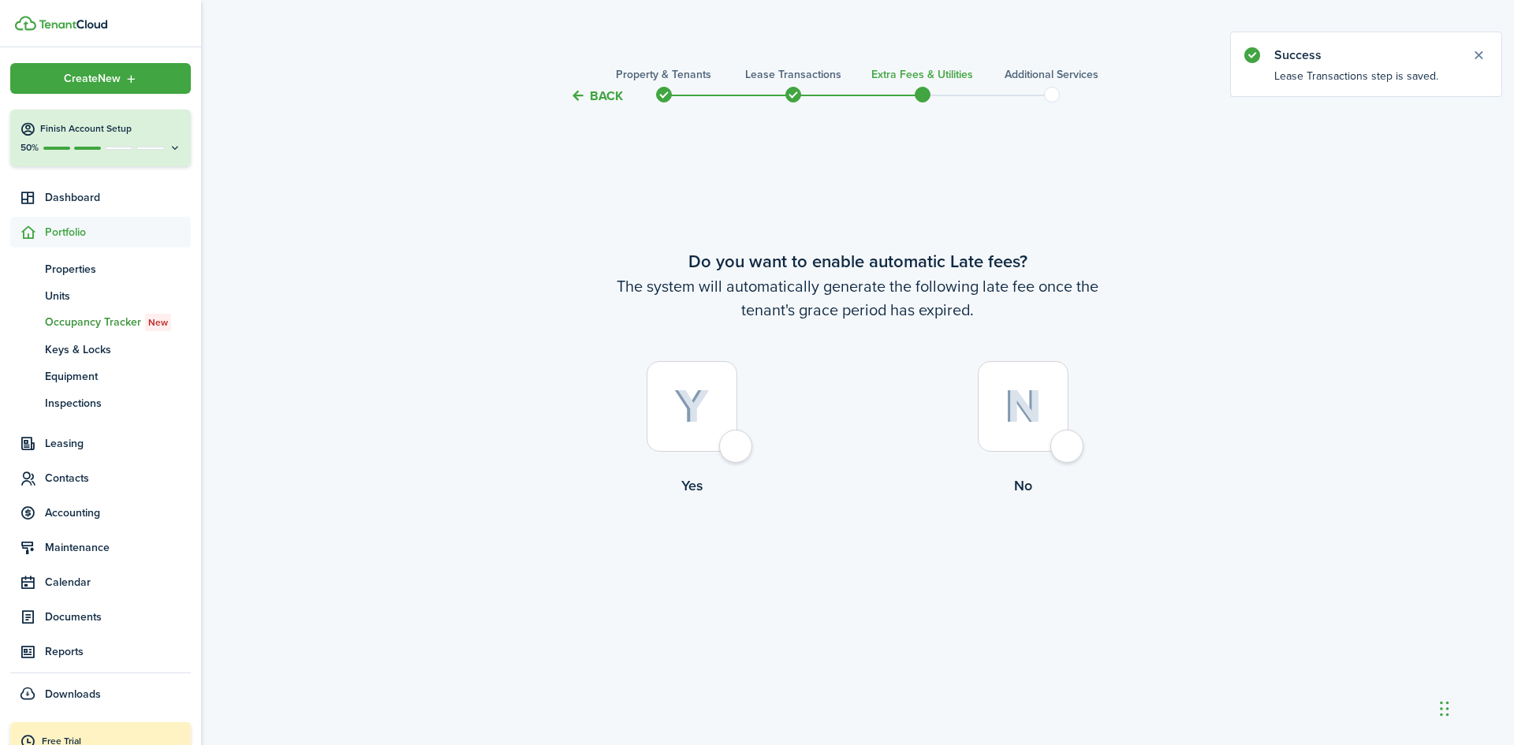
click at [734, 445] on div at bounding box center [691, 406] width 91 height 91
radio input "true"
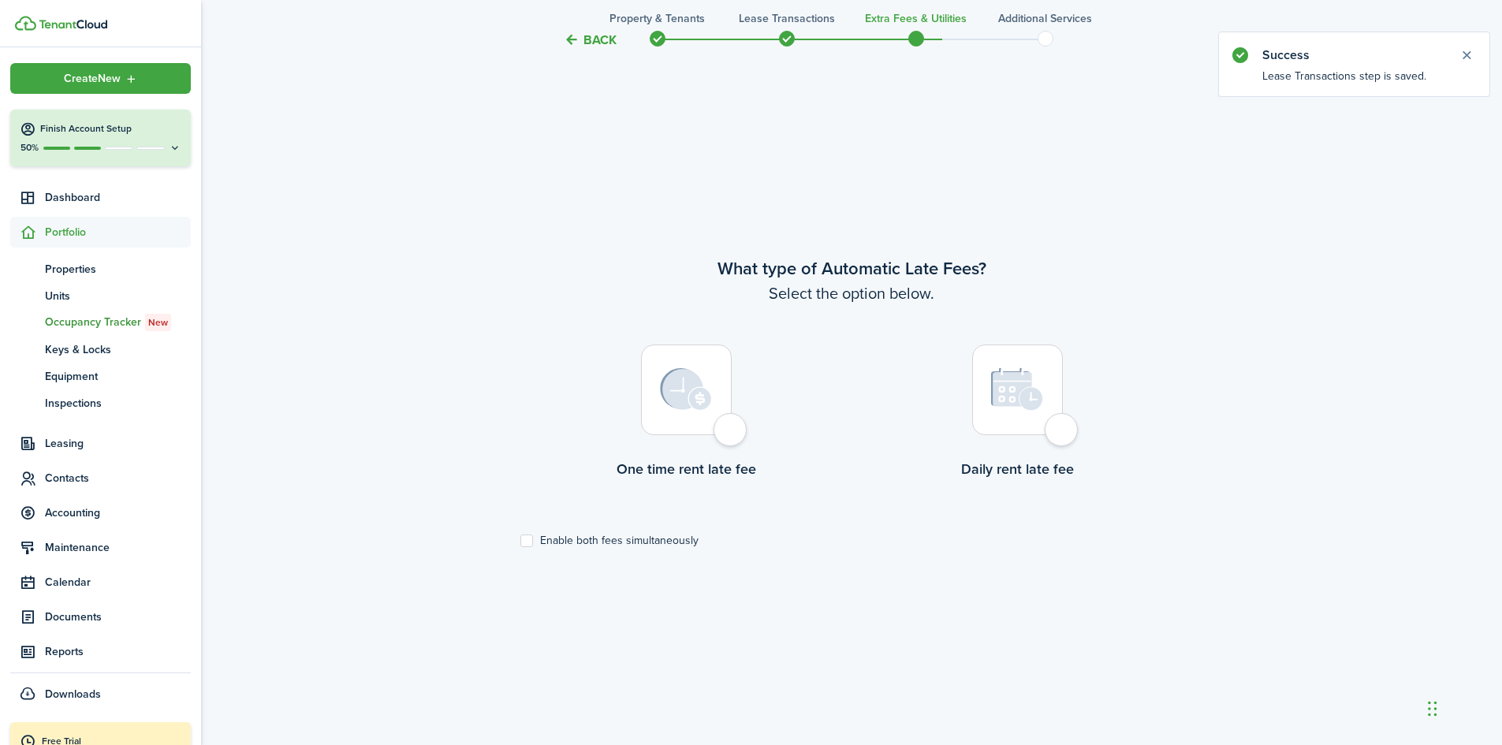
scroll to position [639, 0]
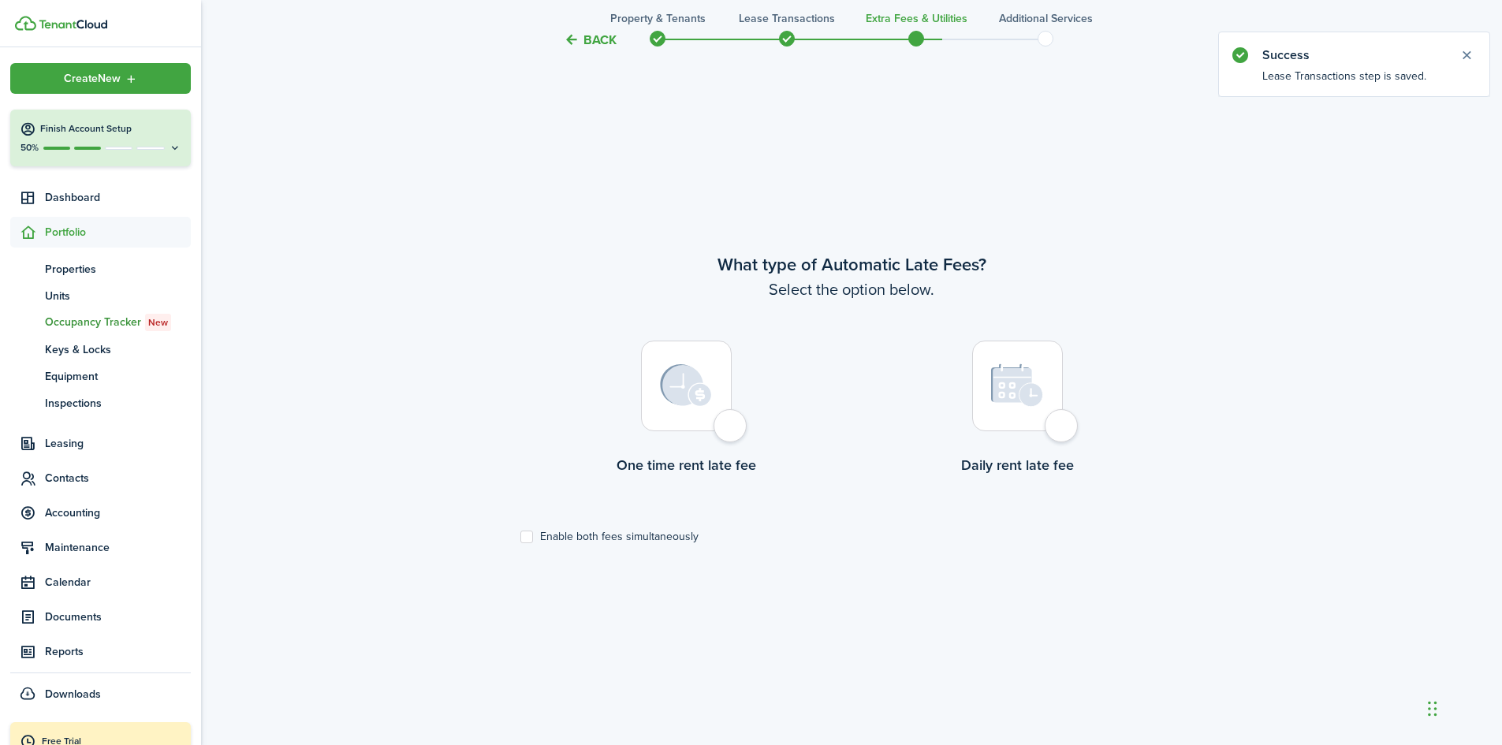
click at [1056, 424] on div at bounding box center [1017, 386] width 91 height 91
radio input "true"
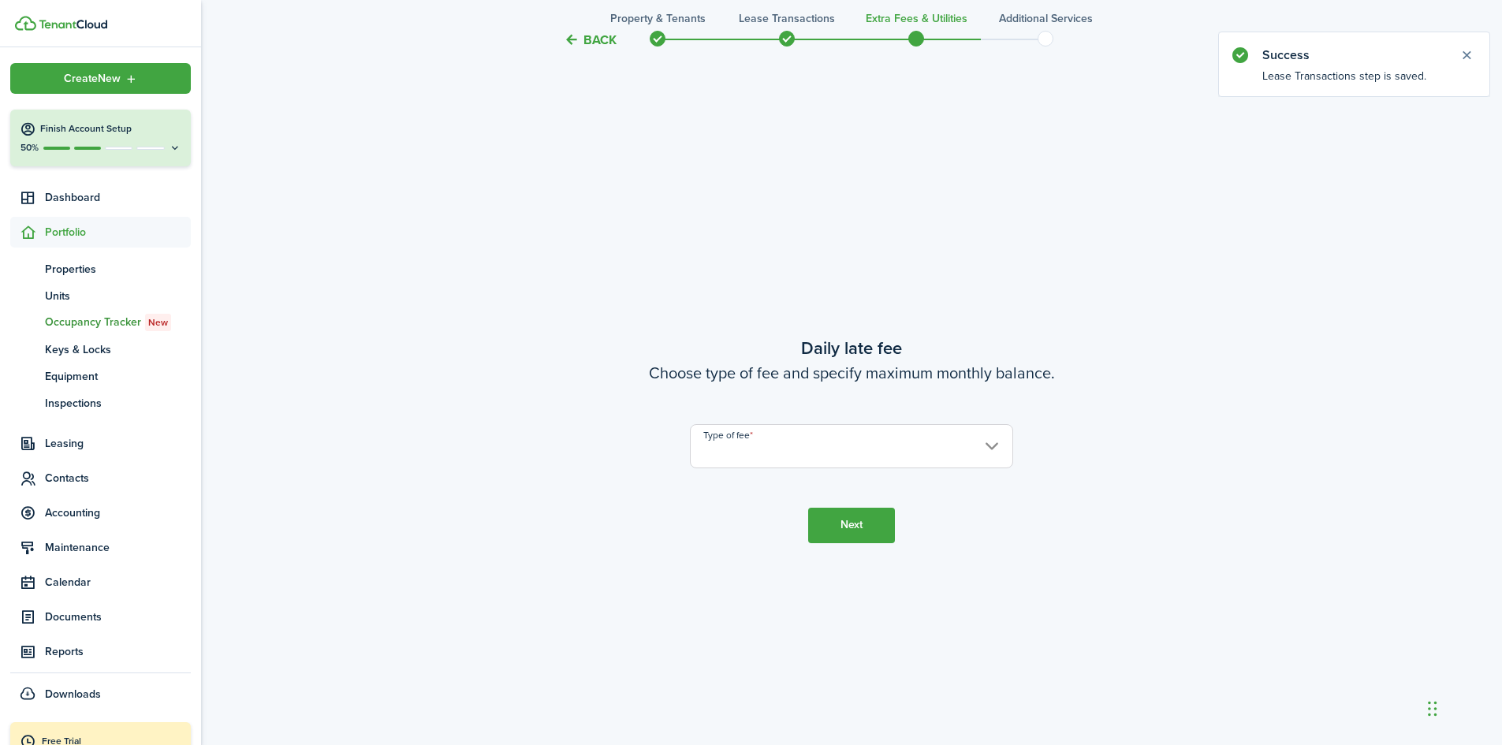
scroll to position [1384, 0]
click at [885, 449] on input "Type of fee" at bounding box center [851, 442] width 323 height 44
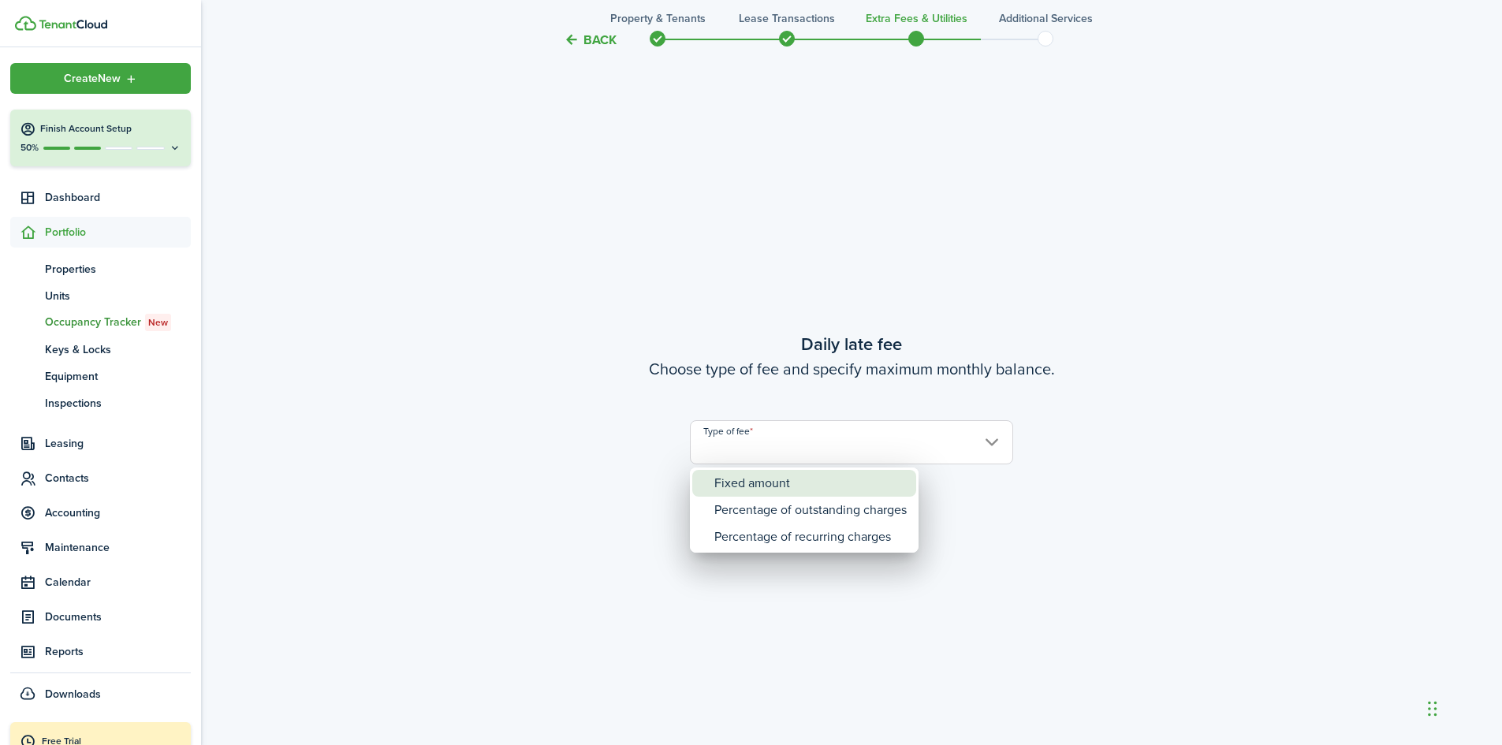
click at [831, 481] on div "Fixed amount" at bounding box center [810, 483] width 192 height 27
type input "Fixed amount"
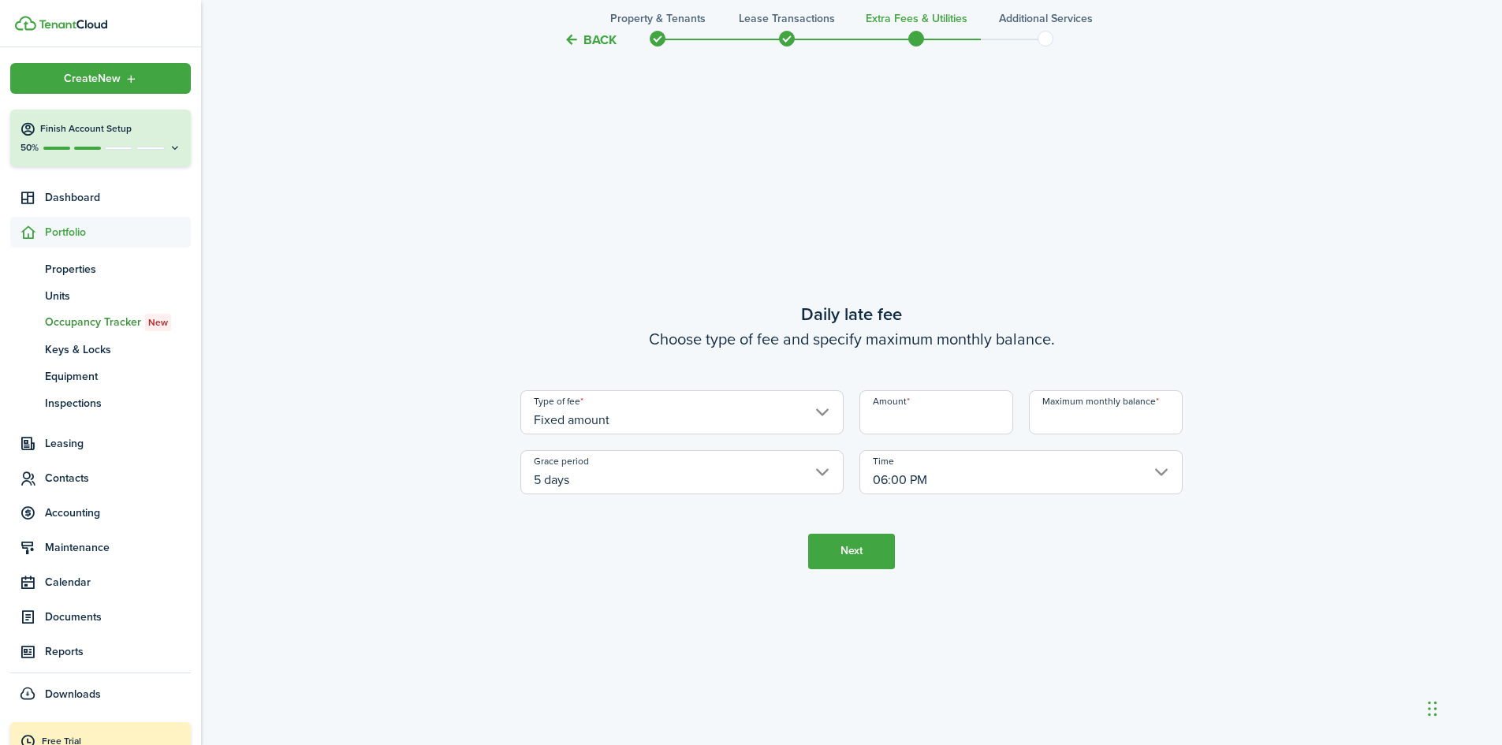
click at [1082, 407] on input "Maximum monthly balance" at bounding box center [1106, 412] width 154 height 44
type input "$100.00"
click at [941, 423] on input "Amount" at bounding box center [936, 412] width 154 height 44
type input "$5.00"
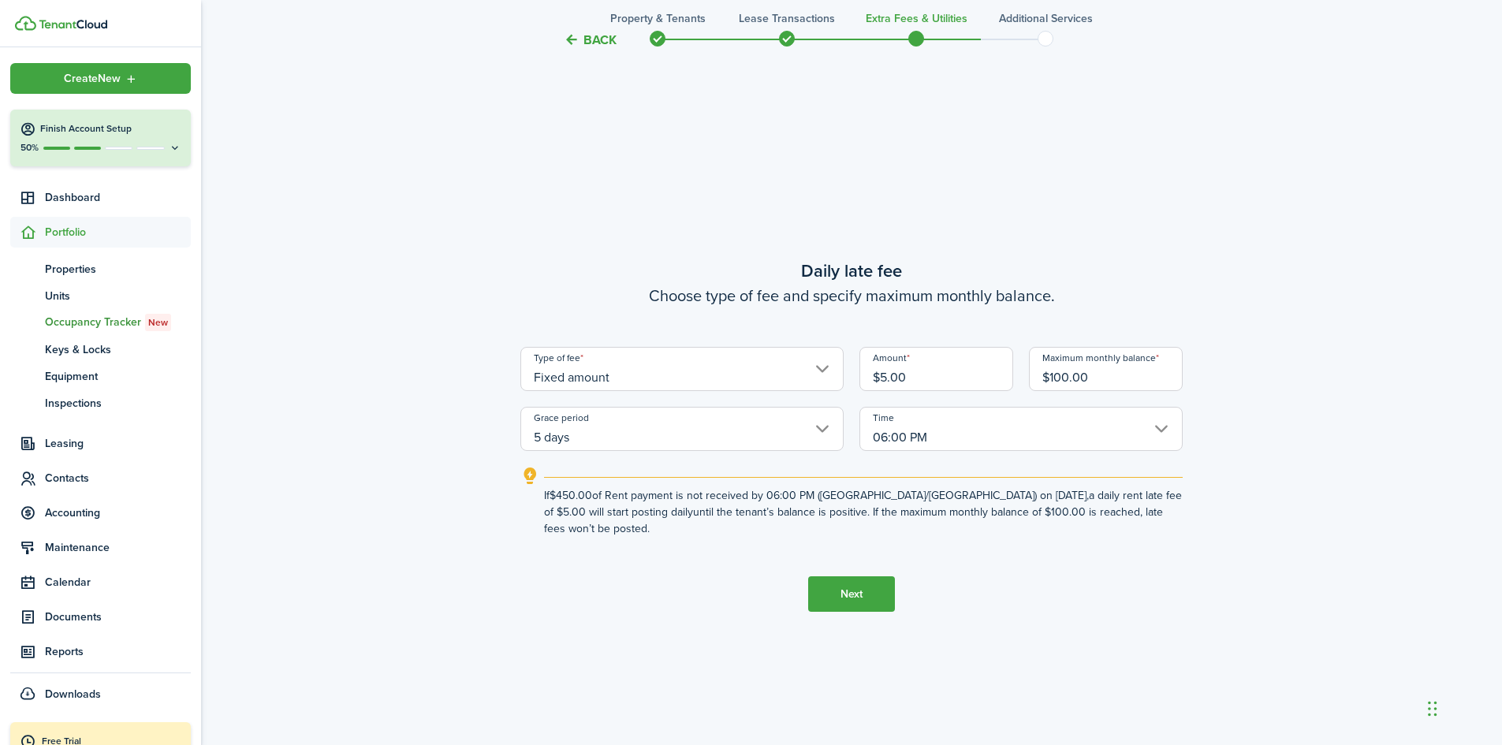
click at [847, 580] on button "Next" at bounding box center [851, 593] width 87 height 35
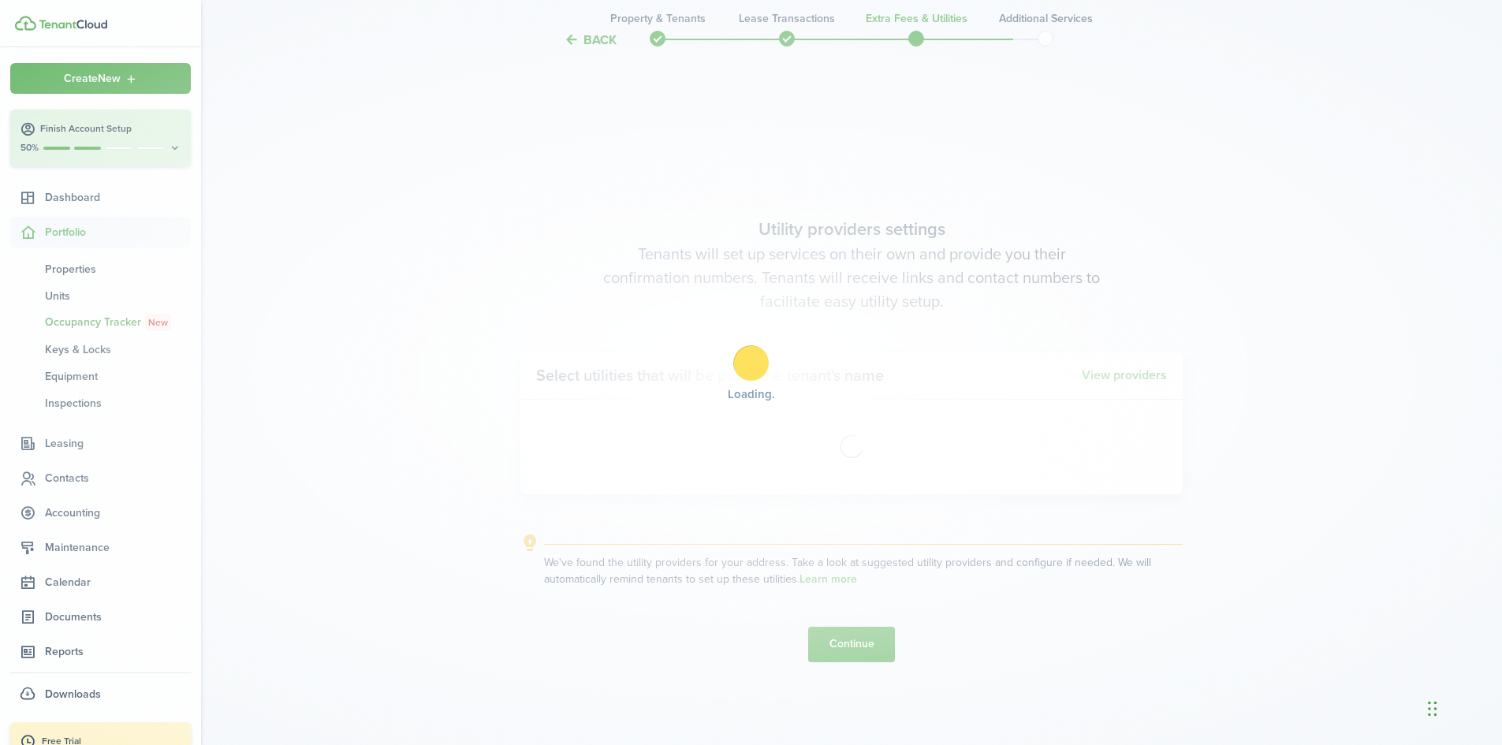
scroll to position [2129, 0]
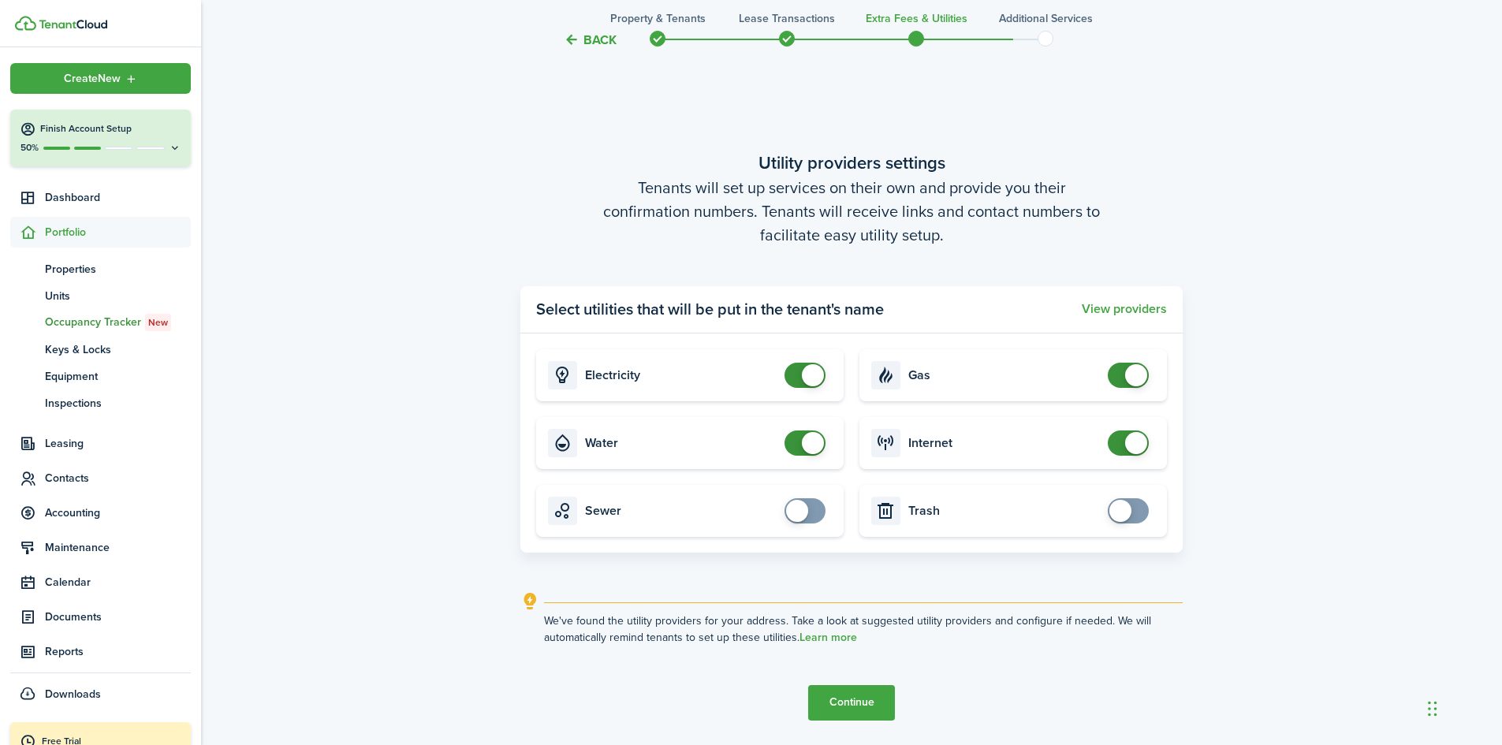
checkbox input "true"
click at [813, 510] on span at bounding box center [805, 510] width 16 height 25
checkbox input "true"
click at [1131, 511] on span at bounding box center [1128, 510] width 16 height 25
click at [868, 696] on button "Continue" at bounding box center [851, 702] width 87 height 35
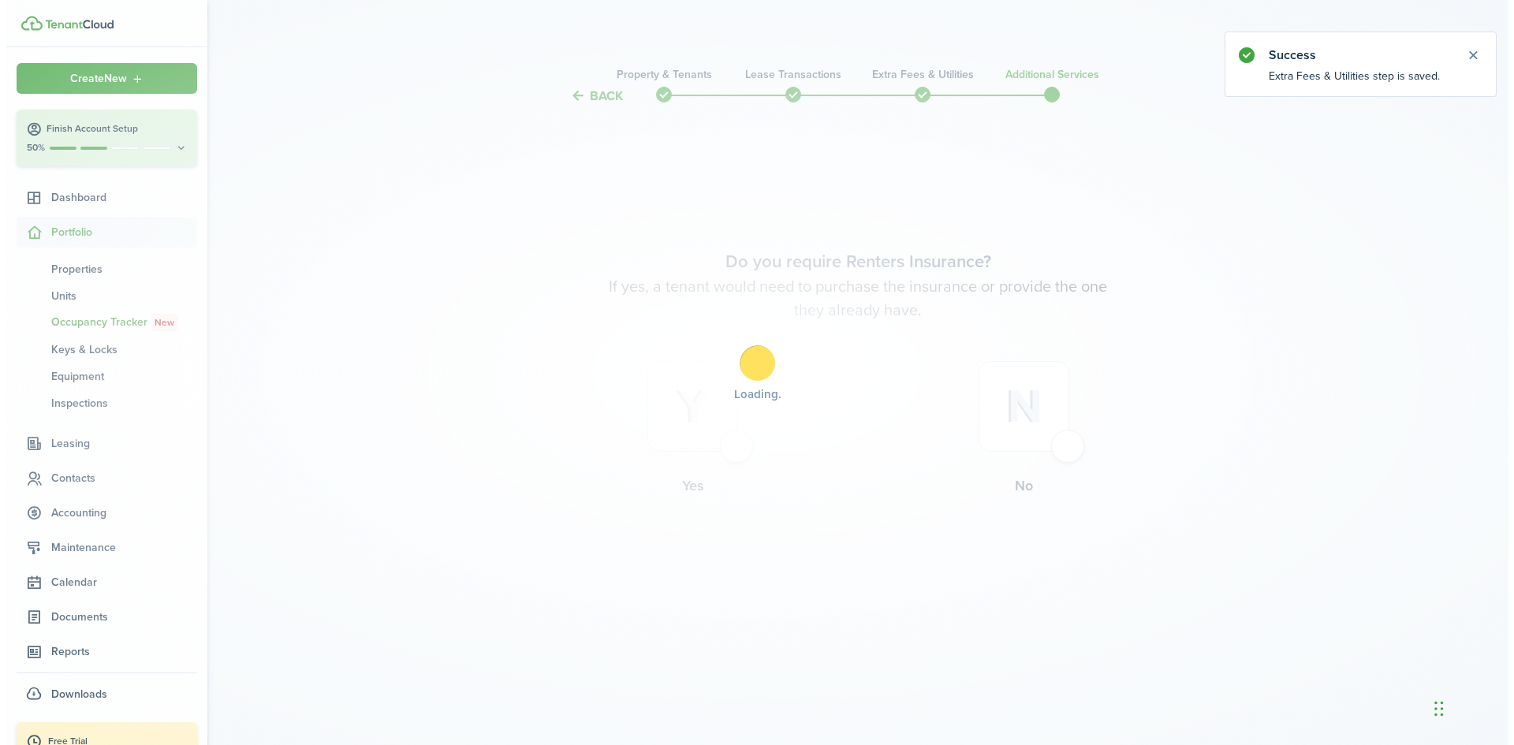
scroll to position [0, 0]
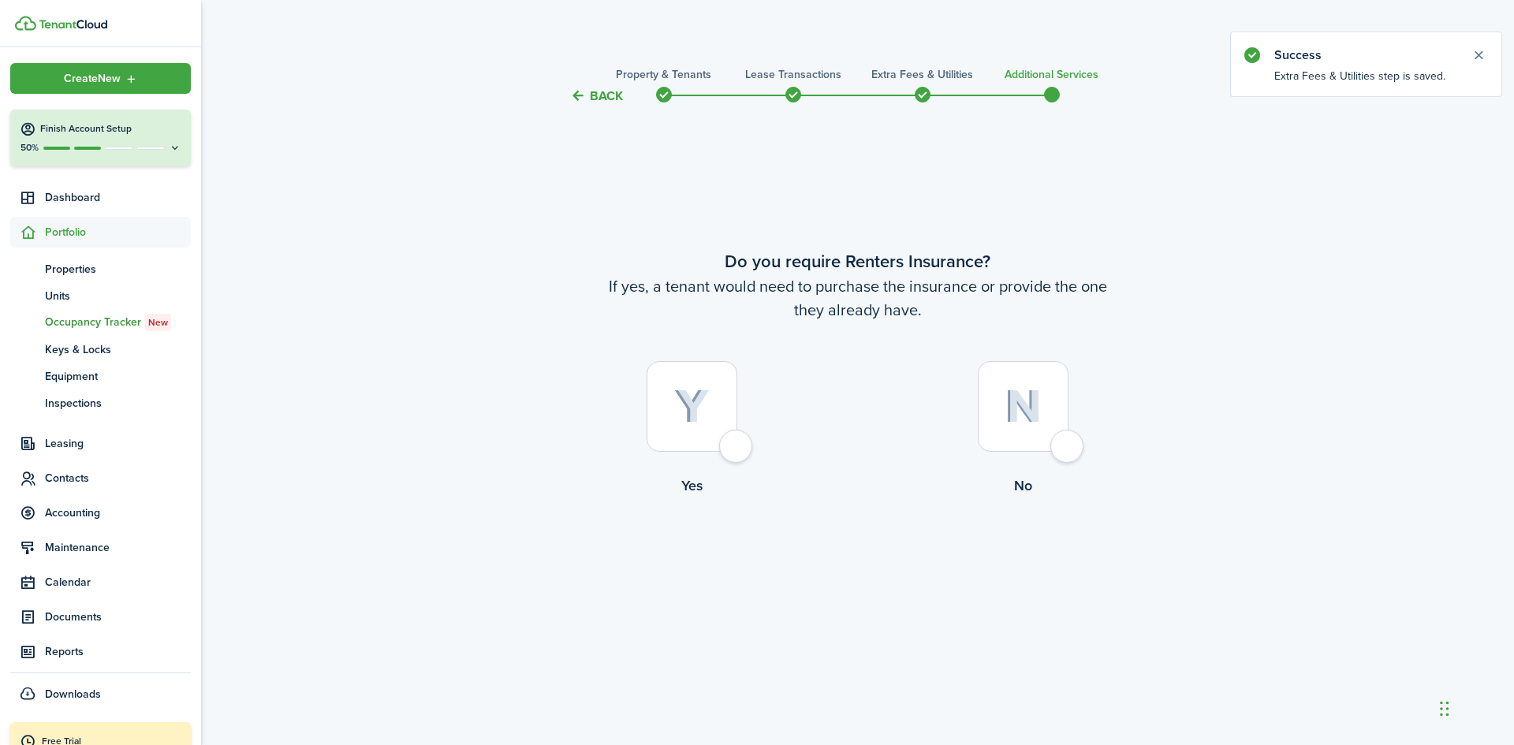
click at [737, 445] on div at bounding box center [691, 406] width 91 height 91
radio input "true"
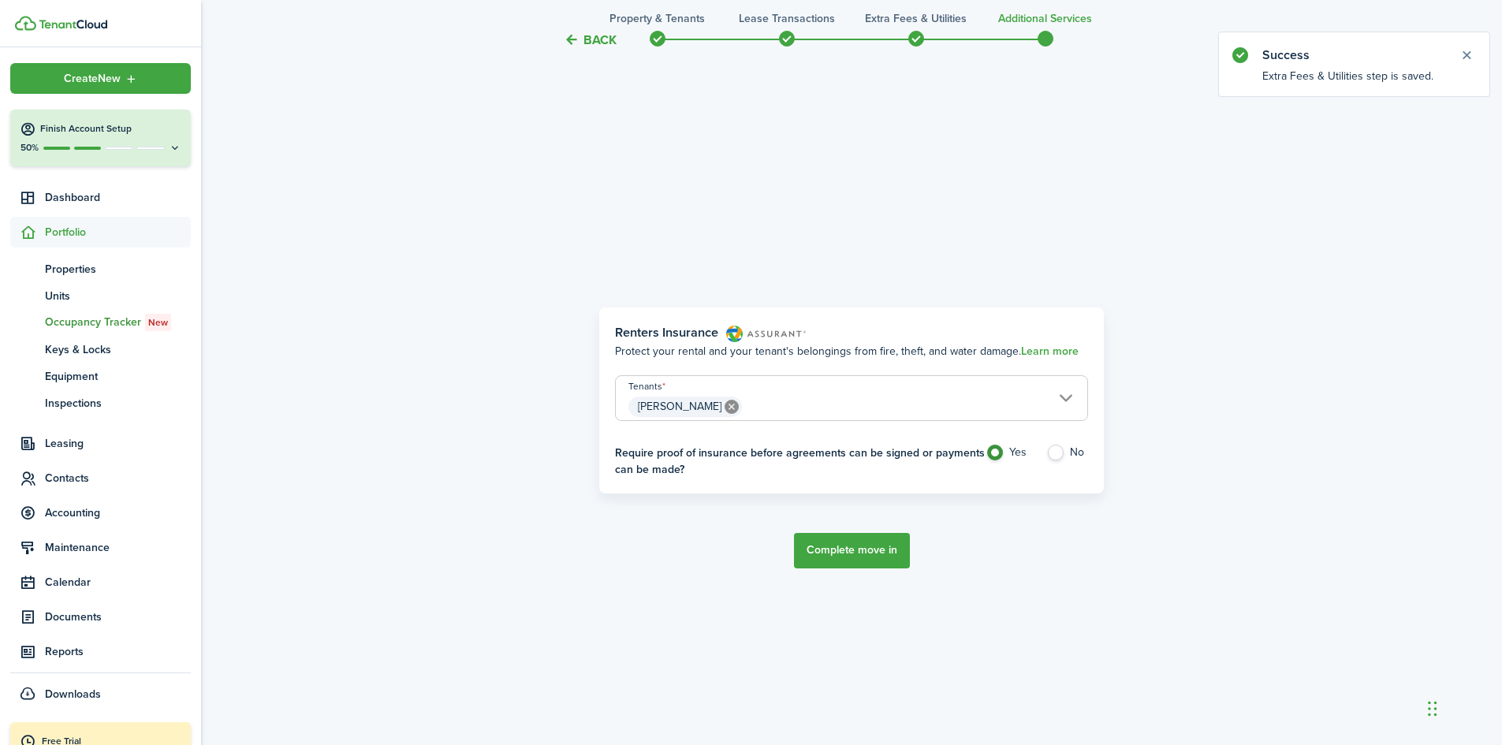
scroll to position [639, 0]
click at [1061, 449] on label "No" at bounding box center [1067, 453] width 42 height 24
radio input "false"
radio input "true"
click at [859, 552] on button "Complete move in" at bounding box center [852, 547] width 116 height 35
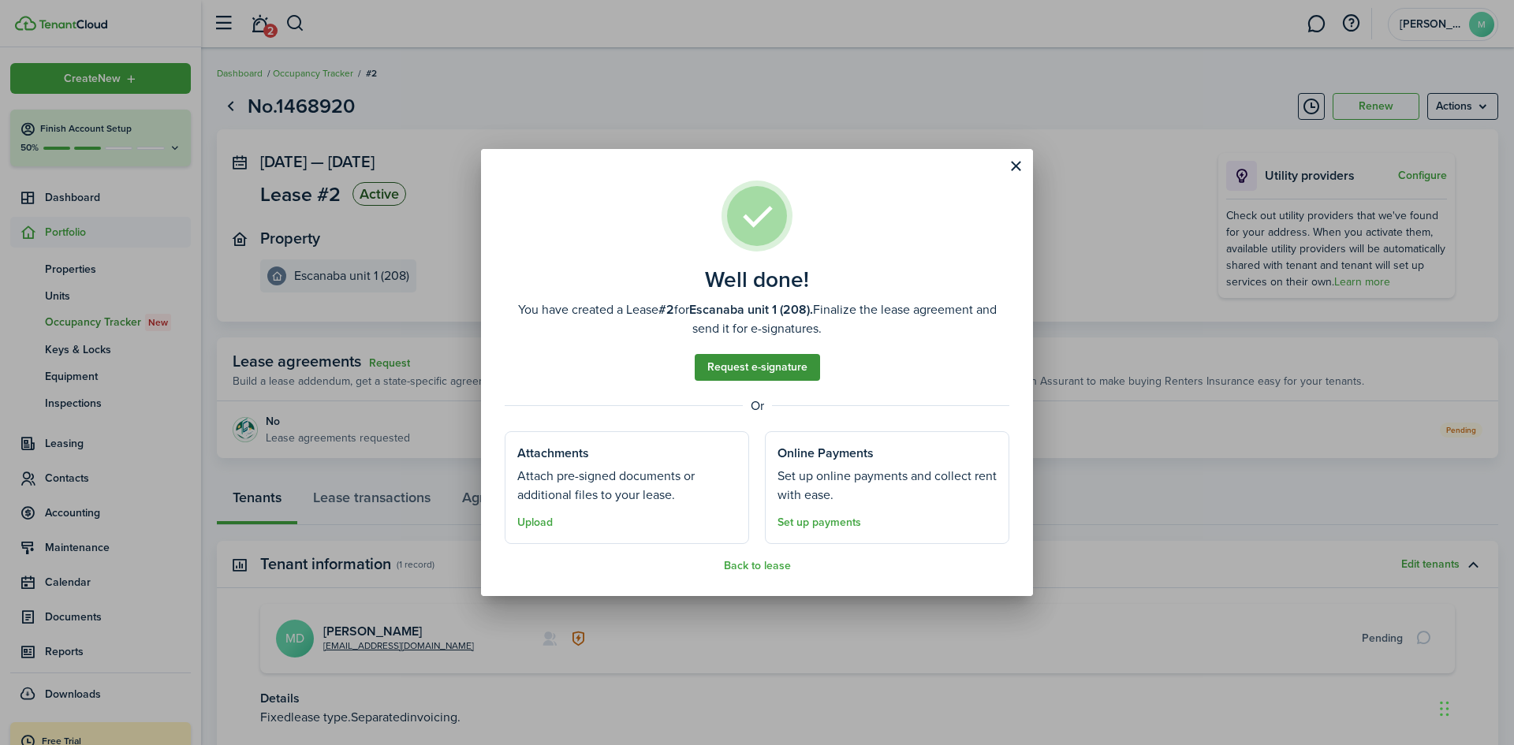
click at [792, 370] on link "Request e-signature" at bounding box center [757, 367] width 125 height 27
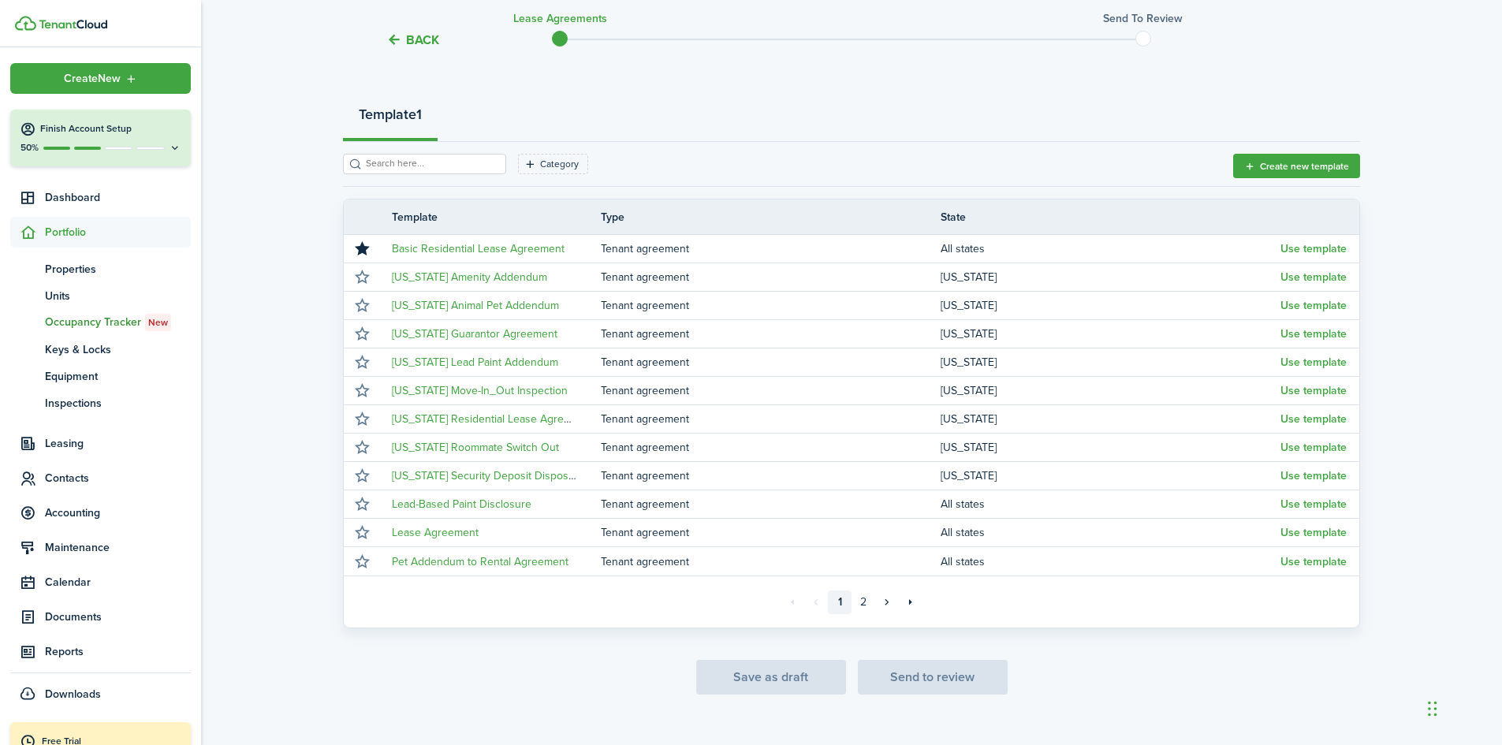
scroll to position [177, 0]
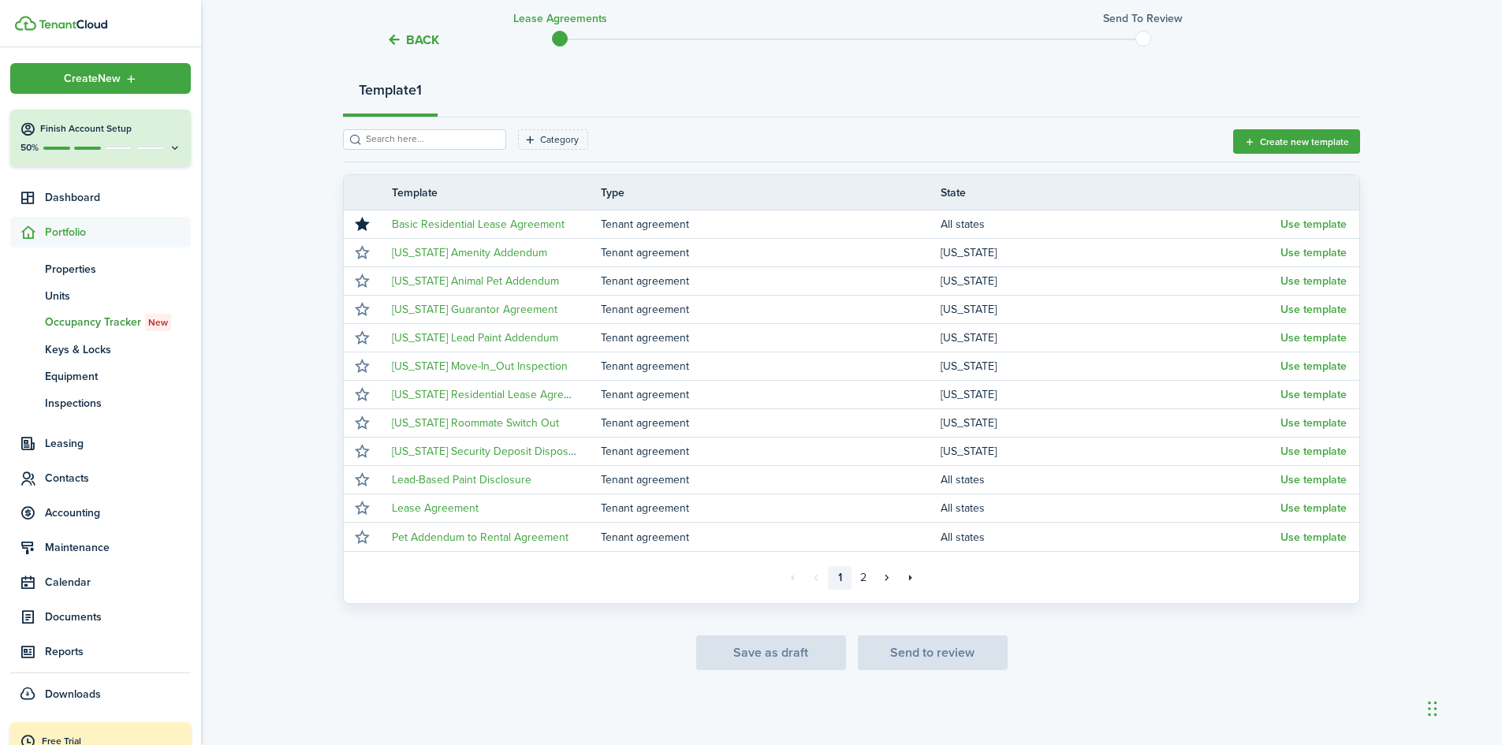
click at [896, 655] on div "Save as draft Send to review" at bounding box center [851, 652] width 1017 height 35
click at [861, 576] on link "2" at bounding box center [863, 578] width 24 height 24
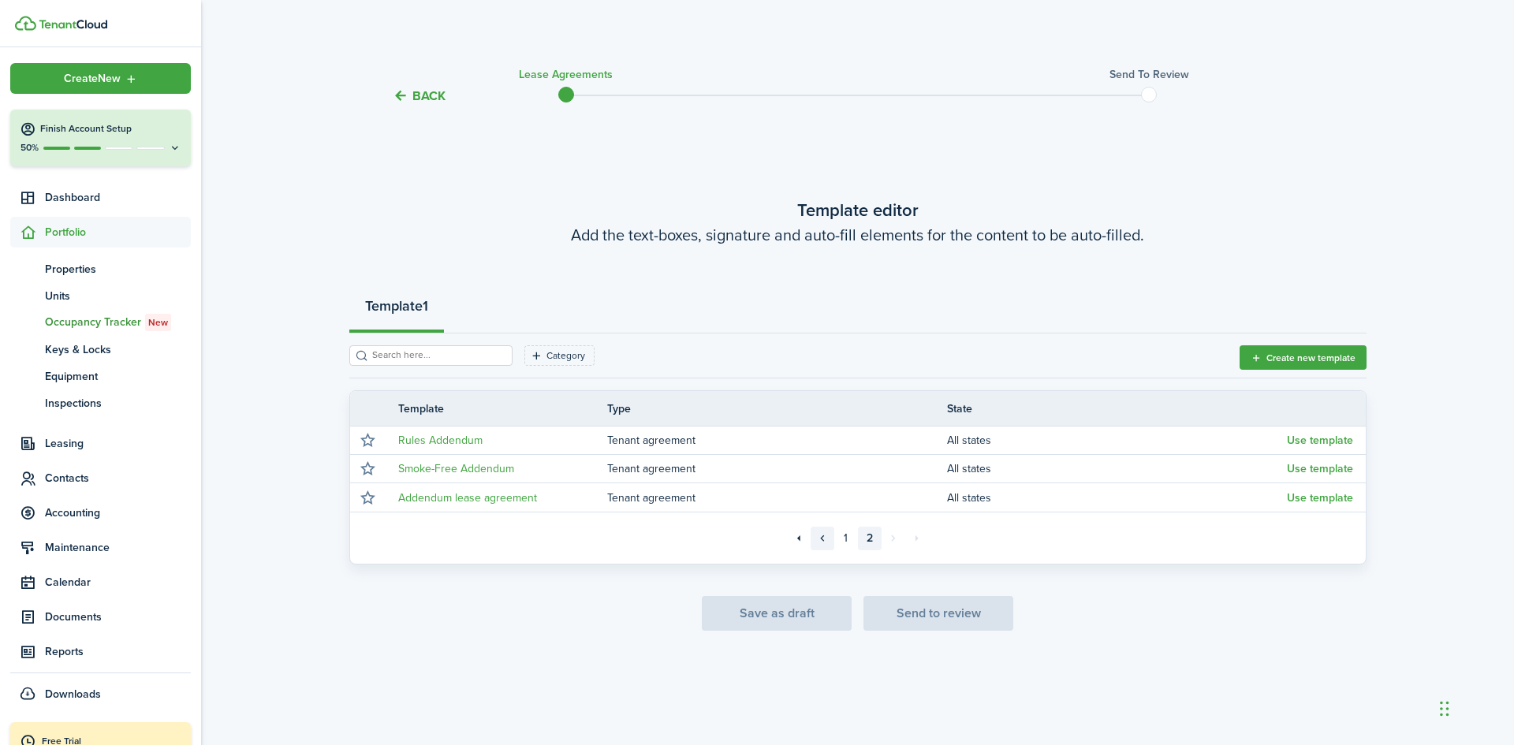
click at [818, 538] on link "«" at bounding box center [822, 539] width 24 height 24
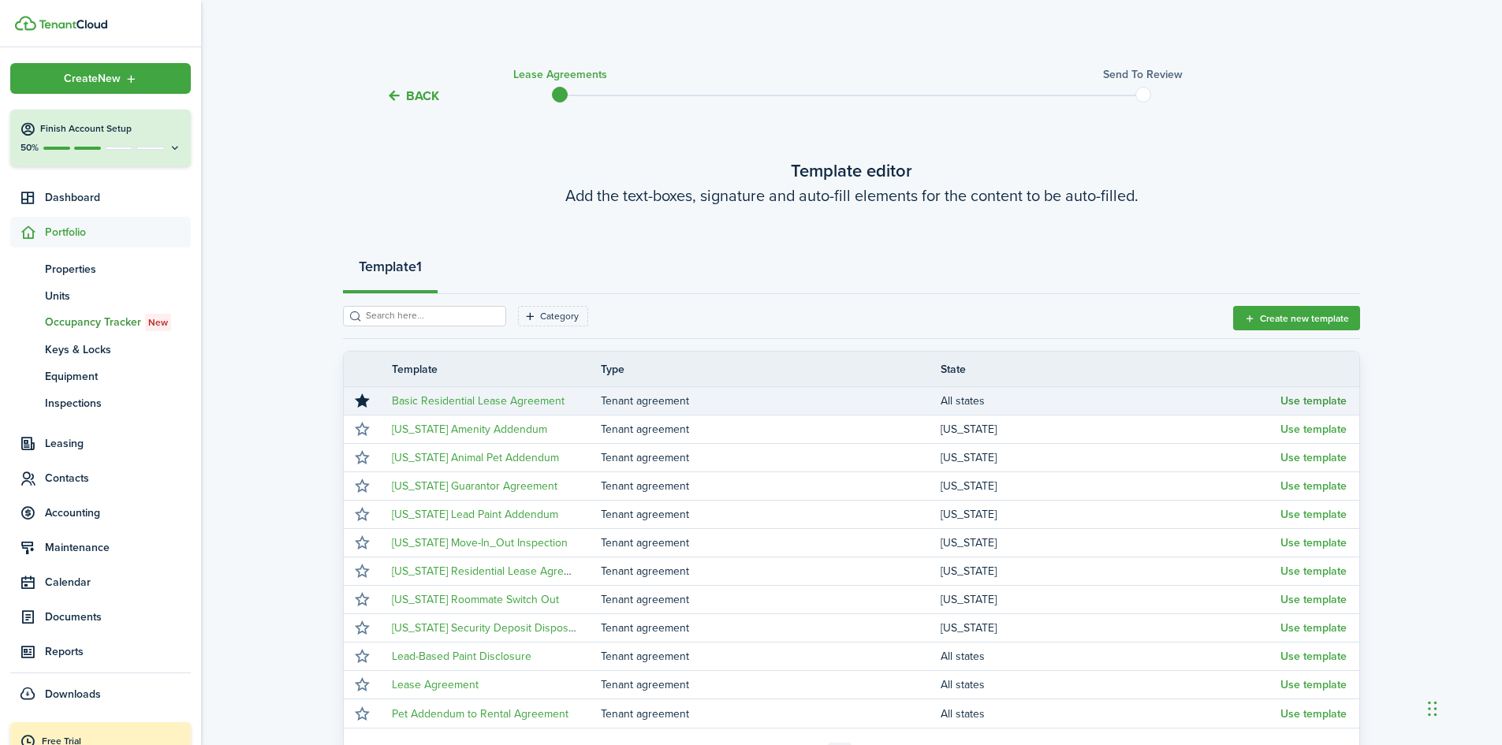
click at [1296, 401] on button "Use template" at bounding box center [1313, 401] width 66 height 13
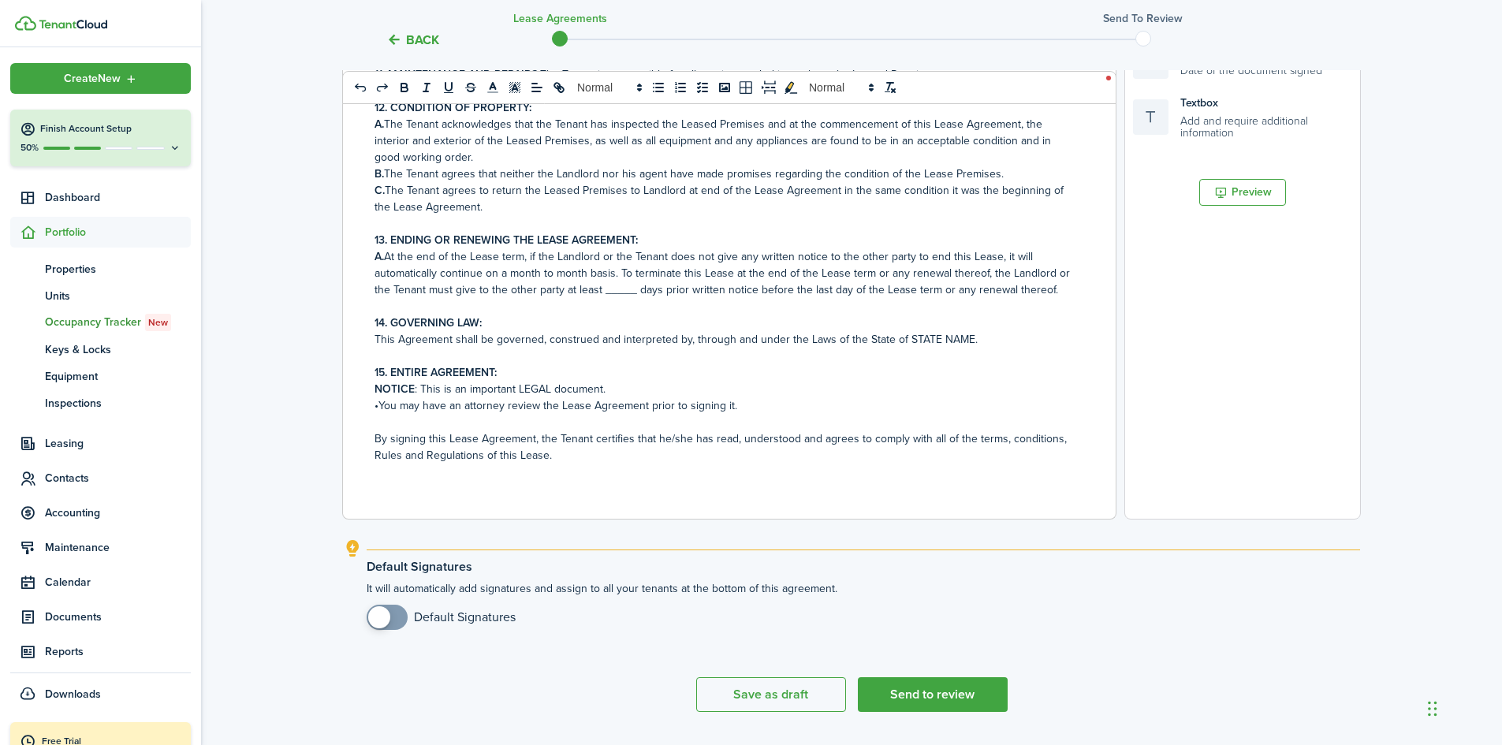
scroll to position [481, 0]
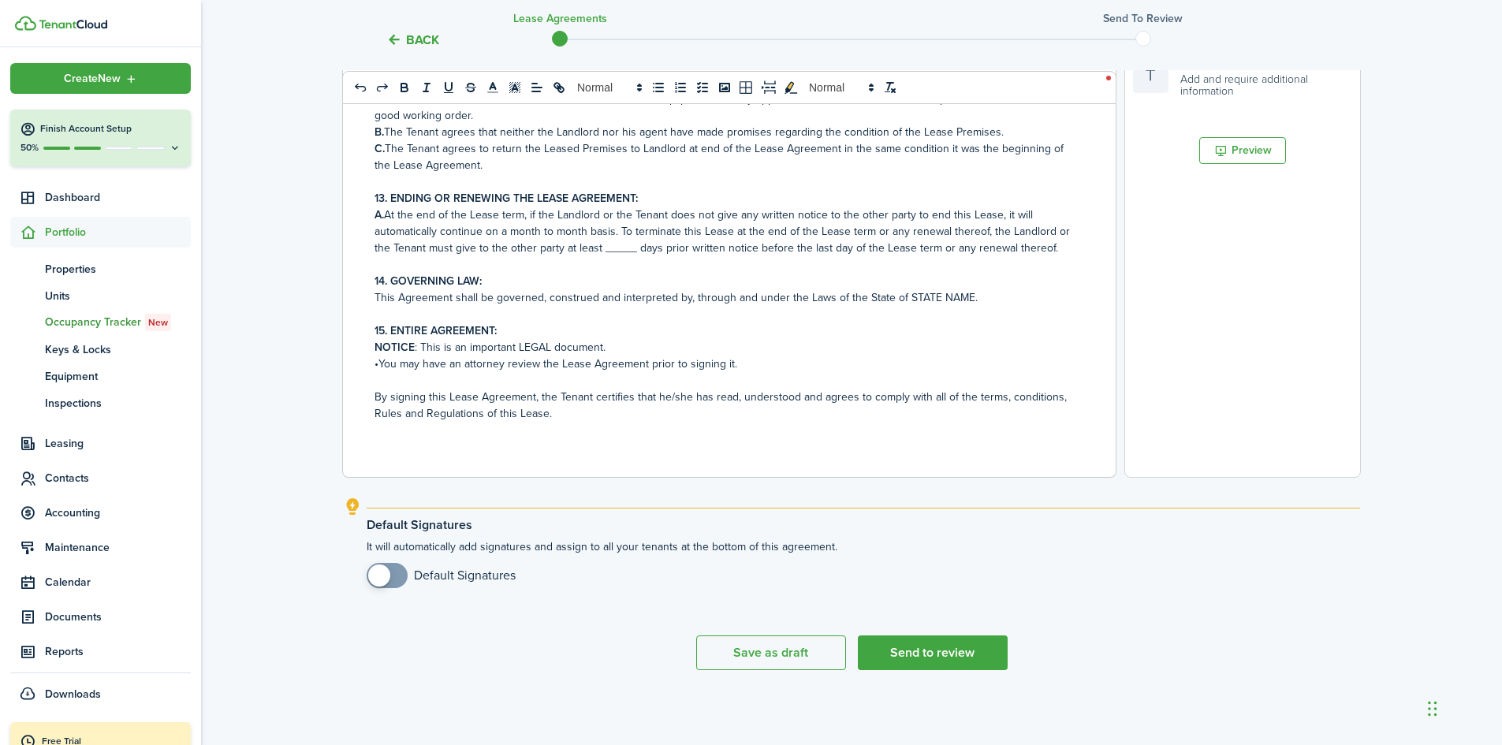
checkbox input "true"
click at [389, 576] on span at bounding box center [379, 575] width 22 height 22
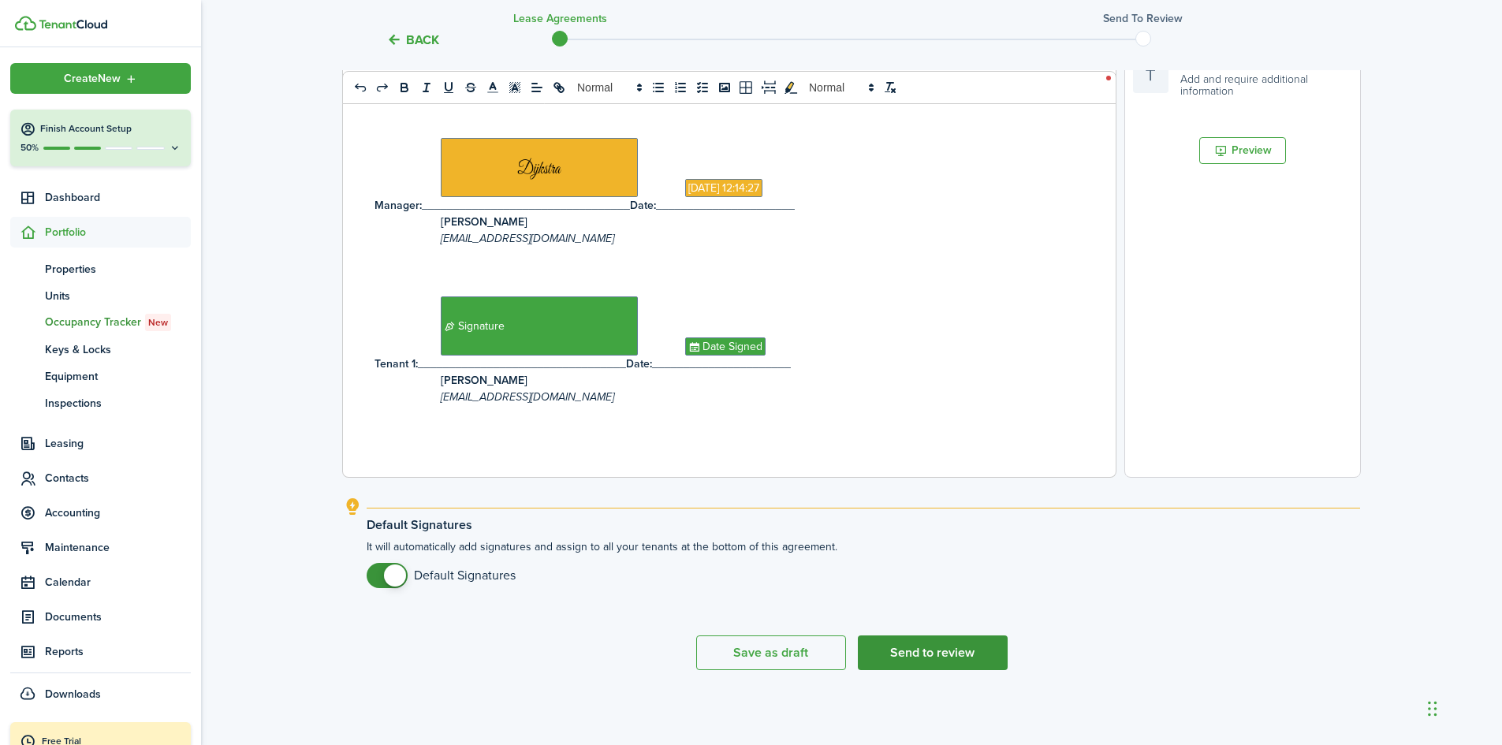
click at [907, 652] on button "Send to review" at bounding box center [933, 652] width 150 height 35
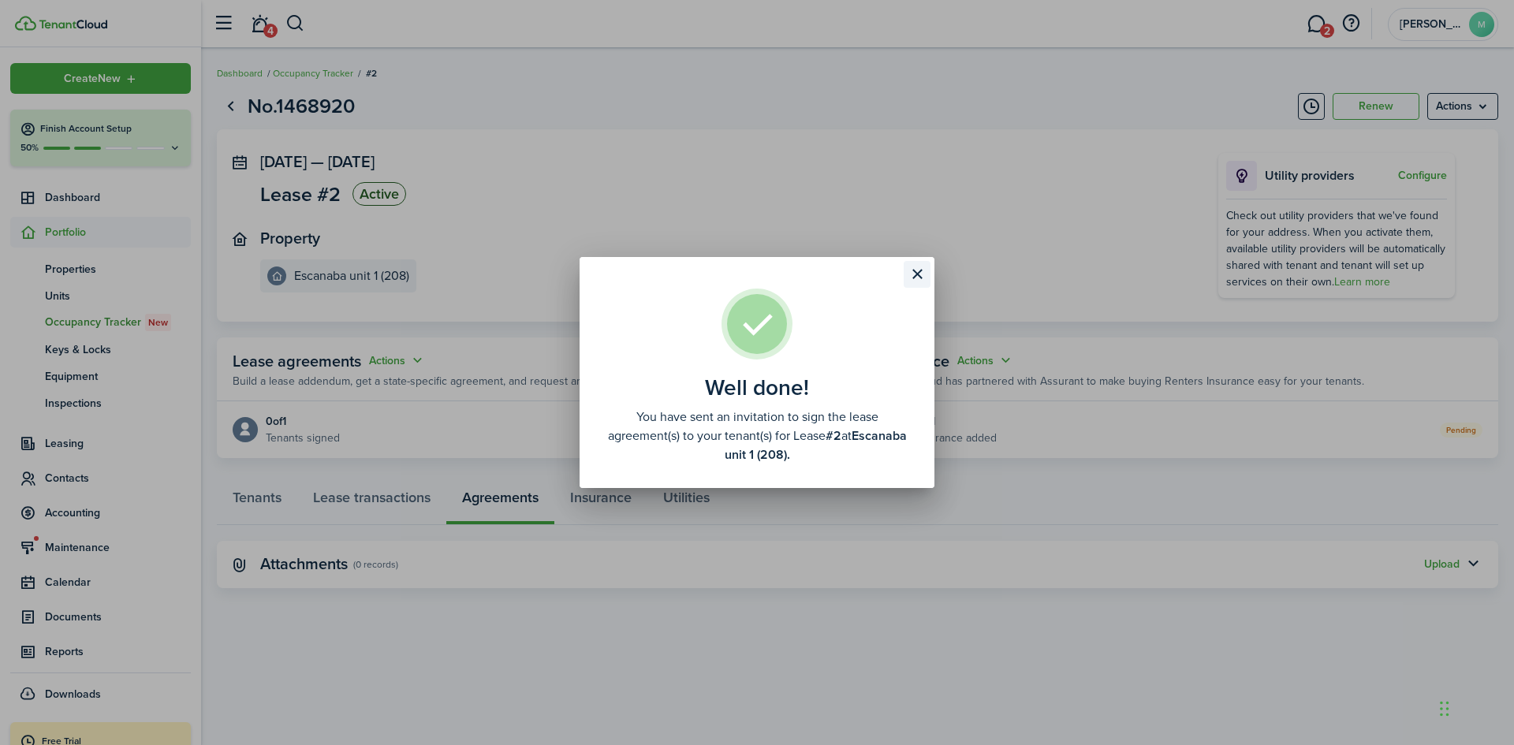
click at [919, 274] on button "Close modal" at bounding box center [916, 274] width 27 height 27
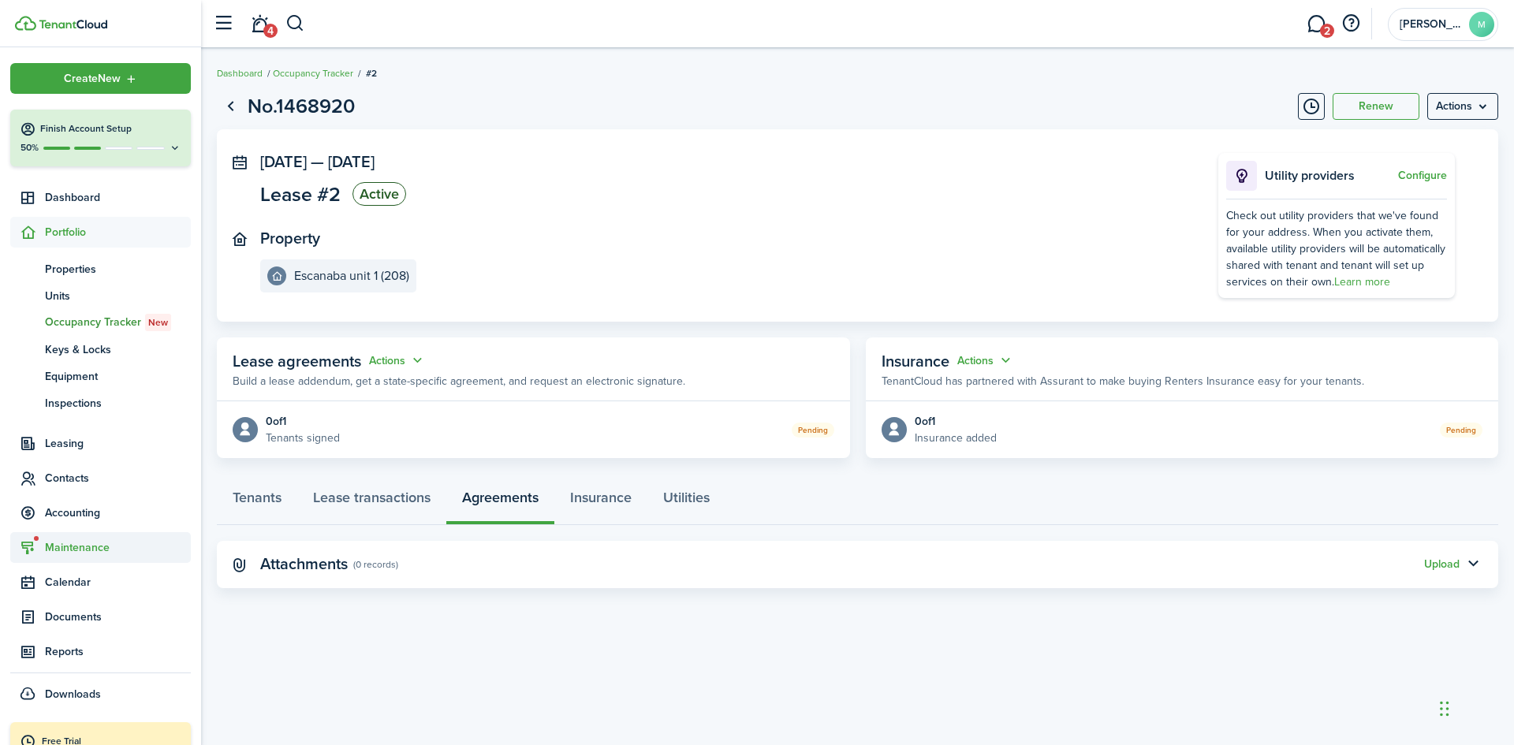
click at [80, 542] on span "Maintenance" at bounding box center [118, 547] width 146 height 17
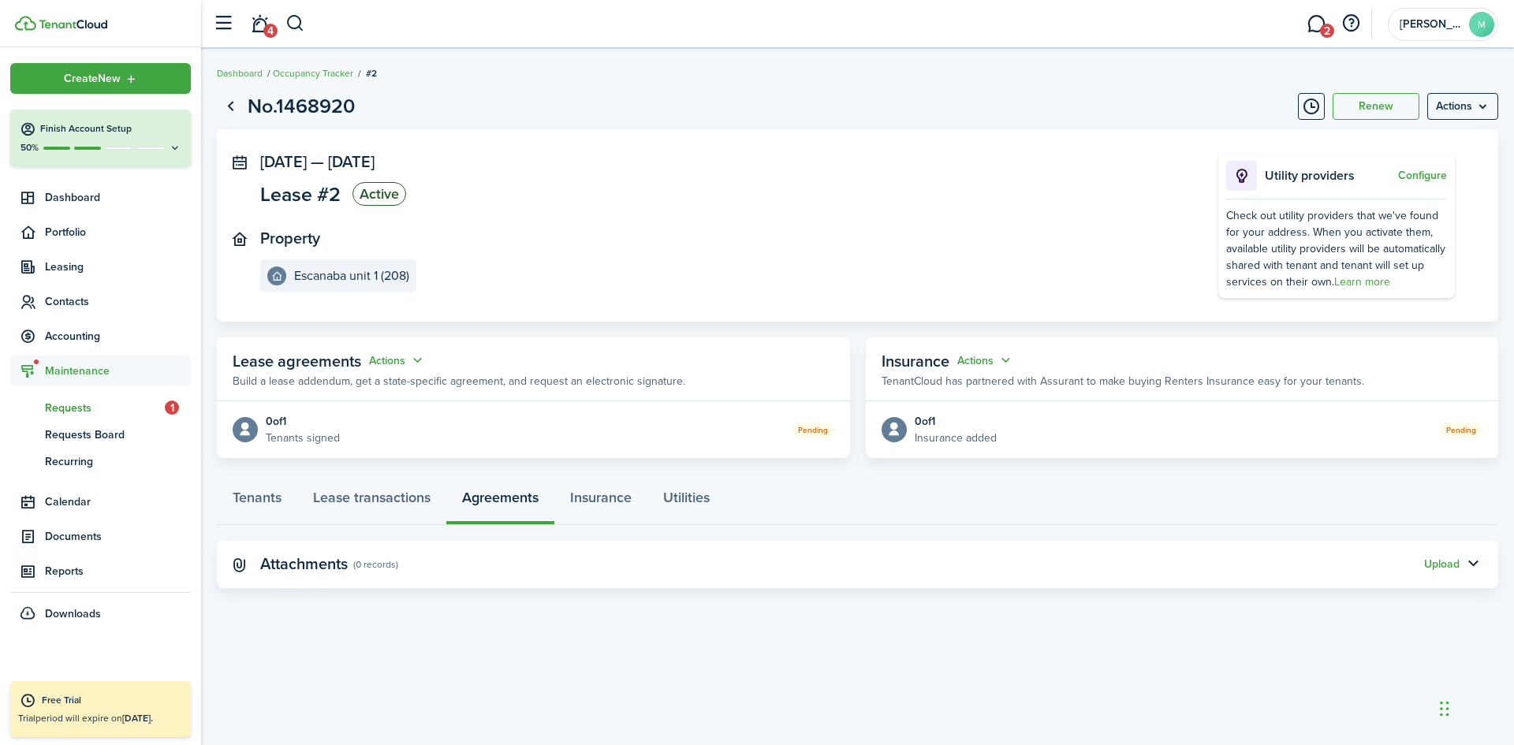
click at [127, 408] on span "Requests" at bounding box center [105, 408] width 120 height 17
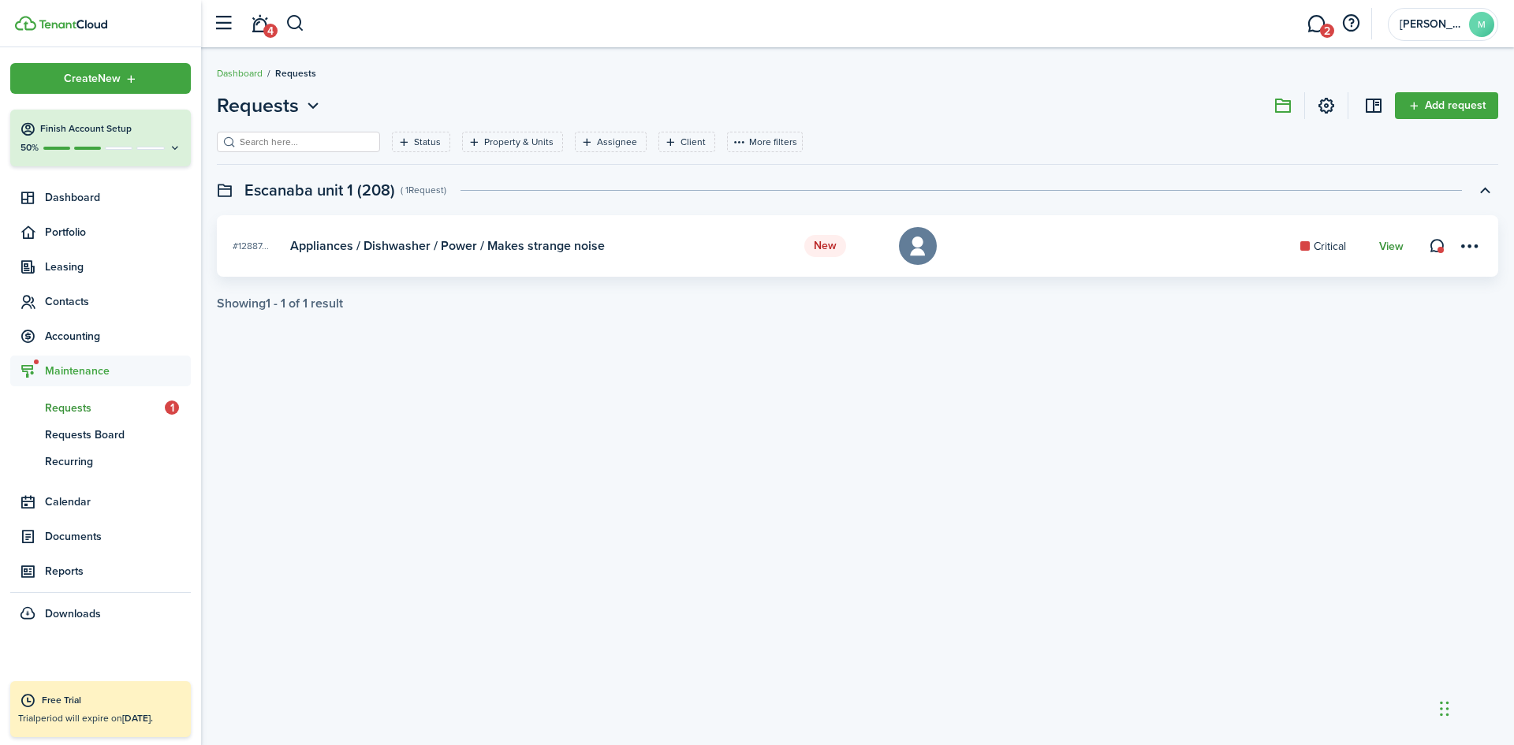
click at [1387, 244] on link "View" at bounding box center [1391, 246] width 24 height 13
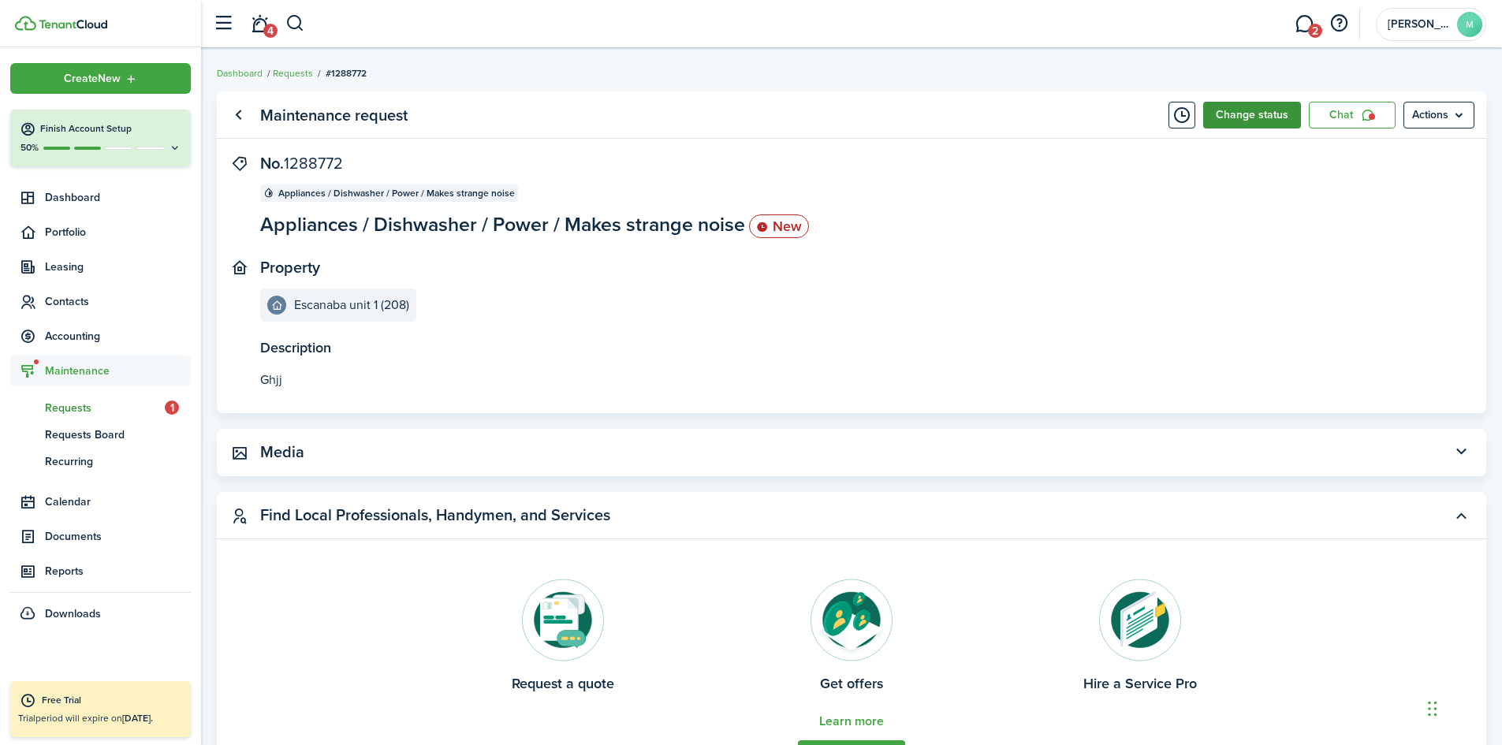
click at [1268, 121] on button "Change status" at bounding box center [1252, 115] width 98 height 27
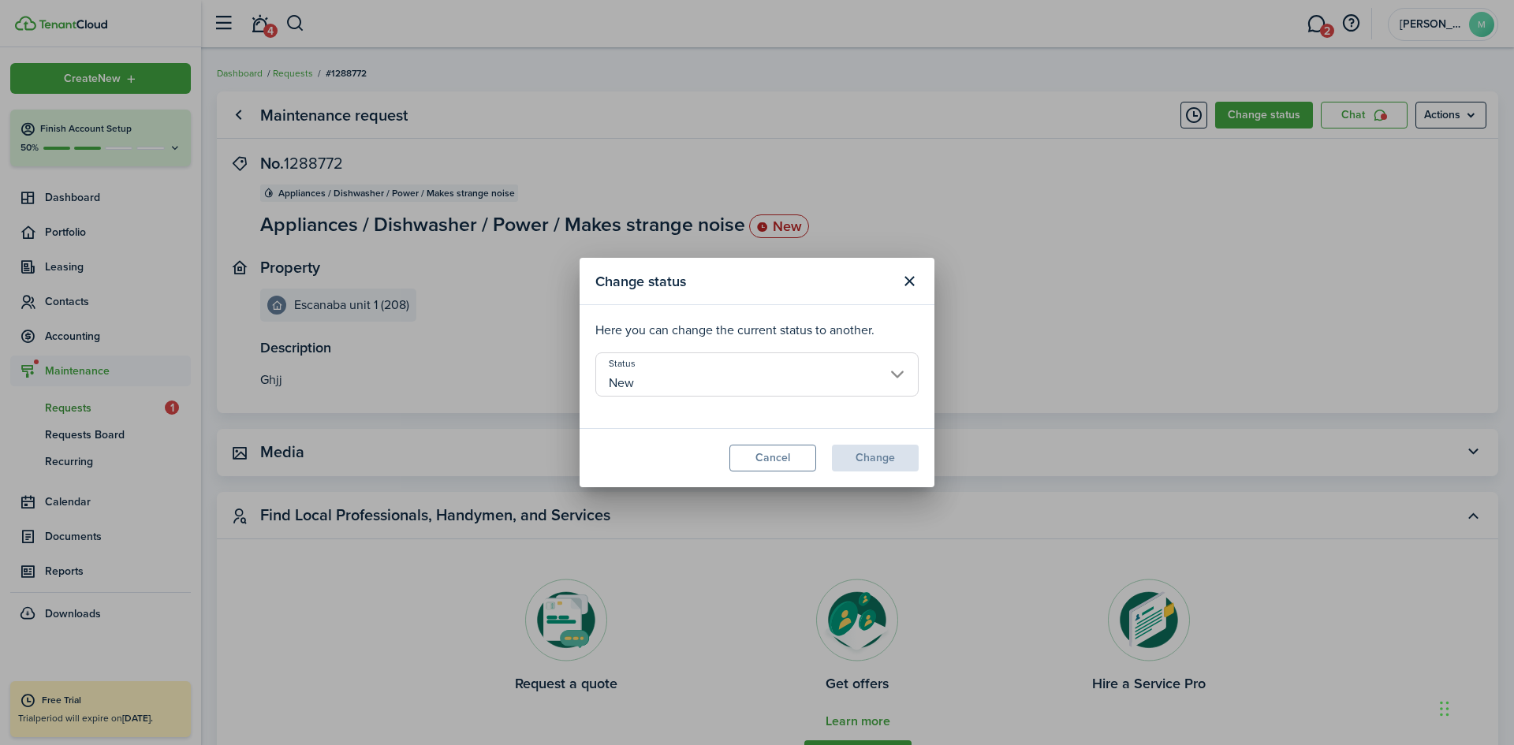
click at [833, 376] on input "New" at bounding box center [756, 374] width 323 height 44
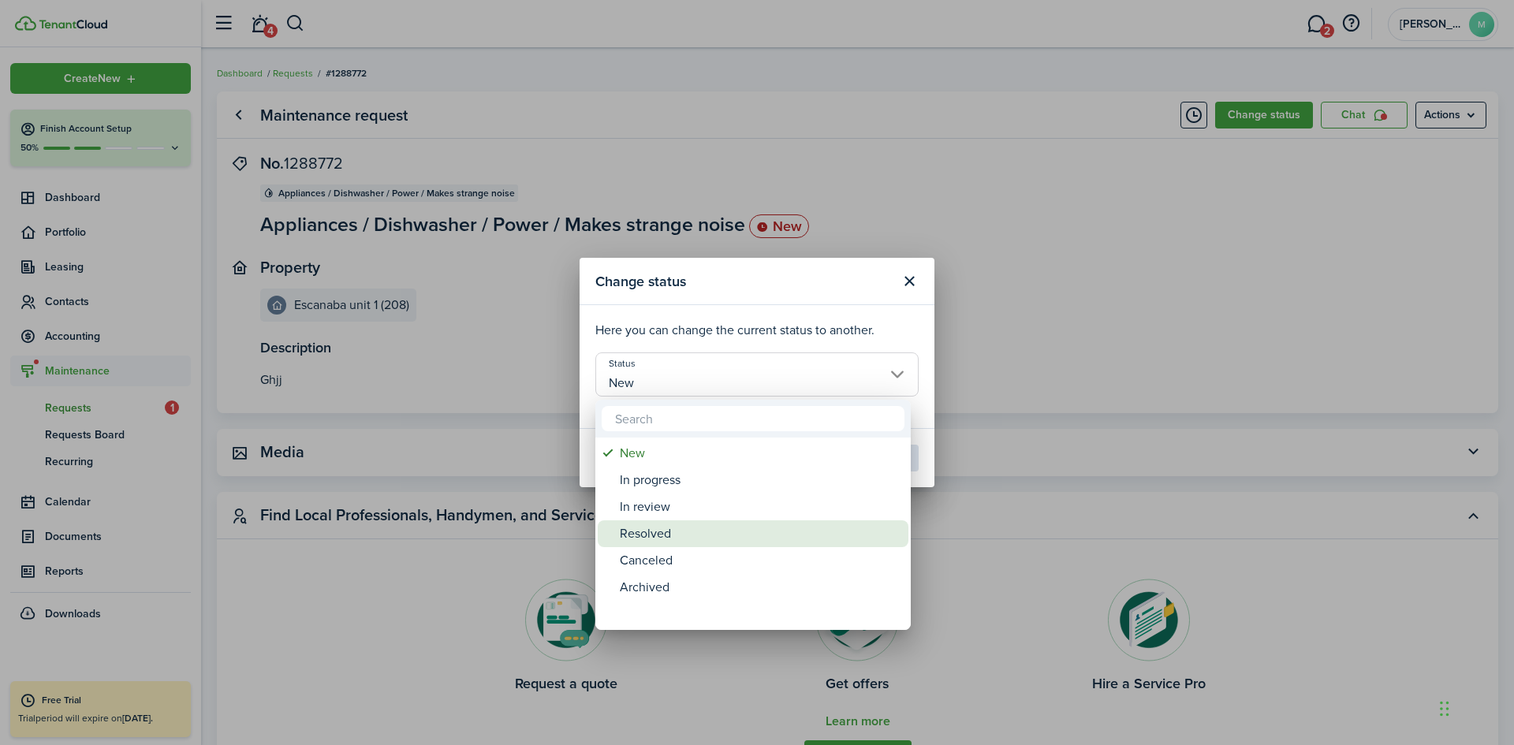
click at [652, 528] on div "Resolved" at bounding box center [759, 533] width 279 height 27
type input "Resolved"
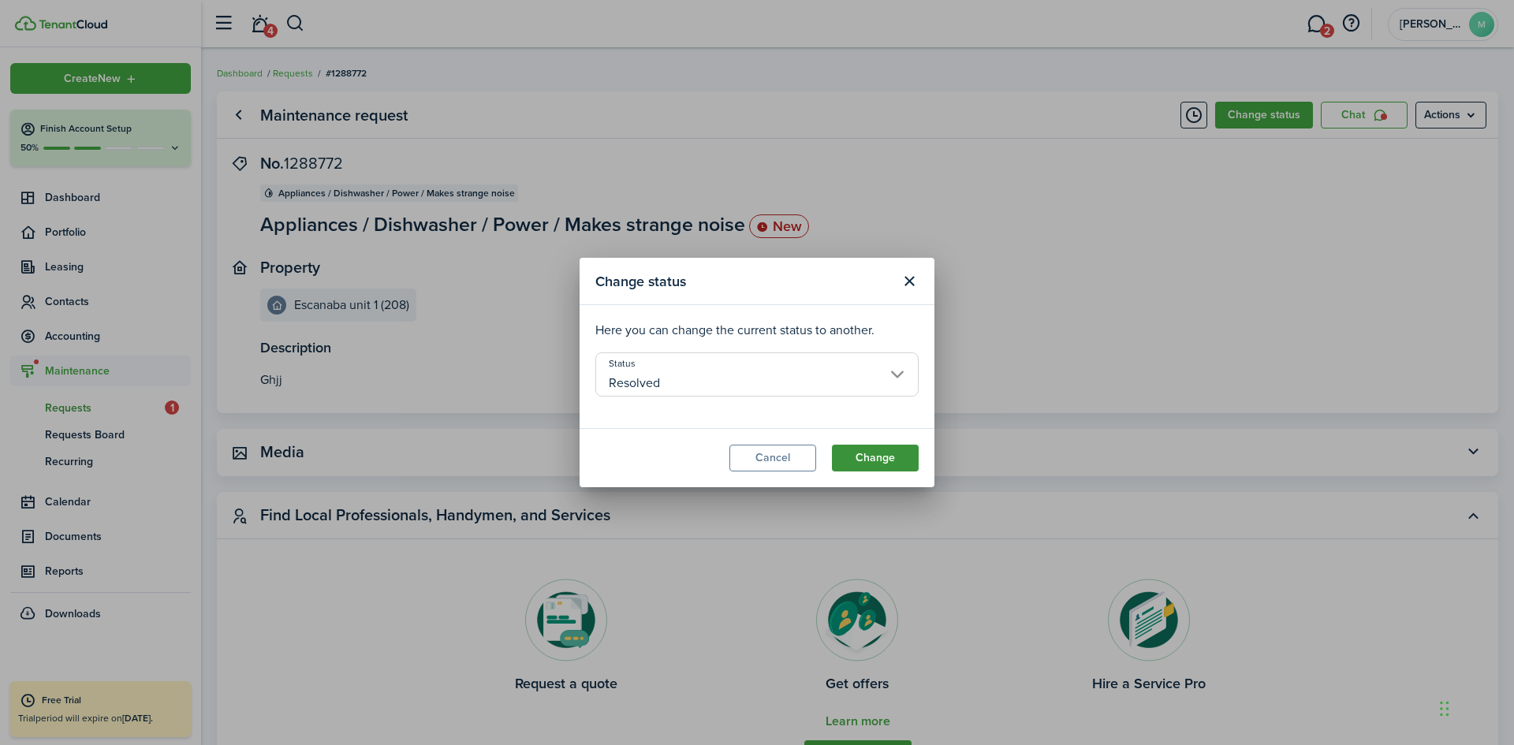
click at [864, 456] on button "Change" at bounding box center [875, 458] width 87 height 27
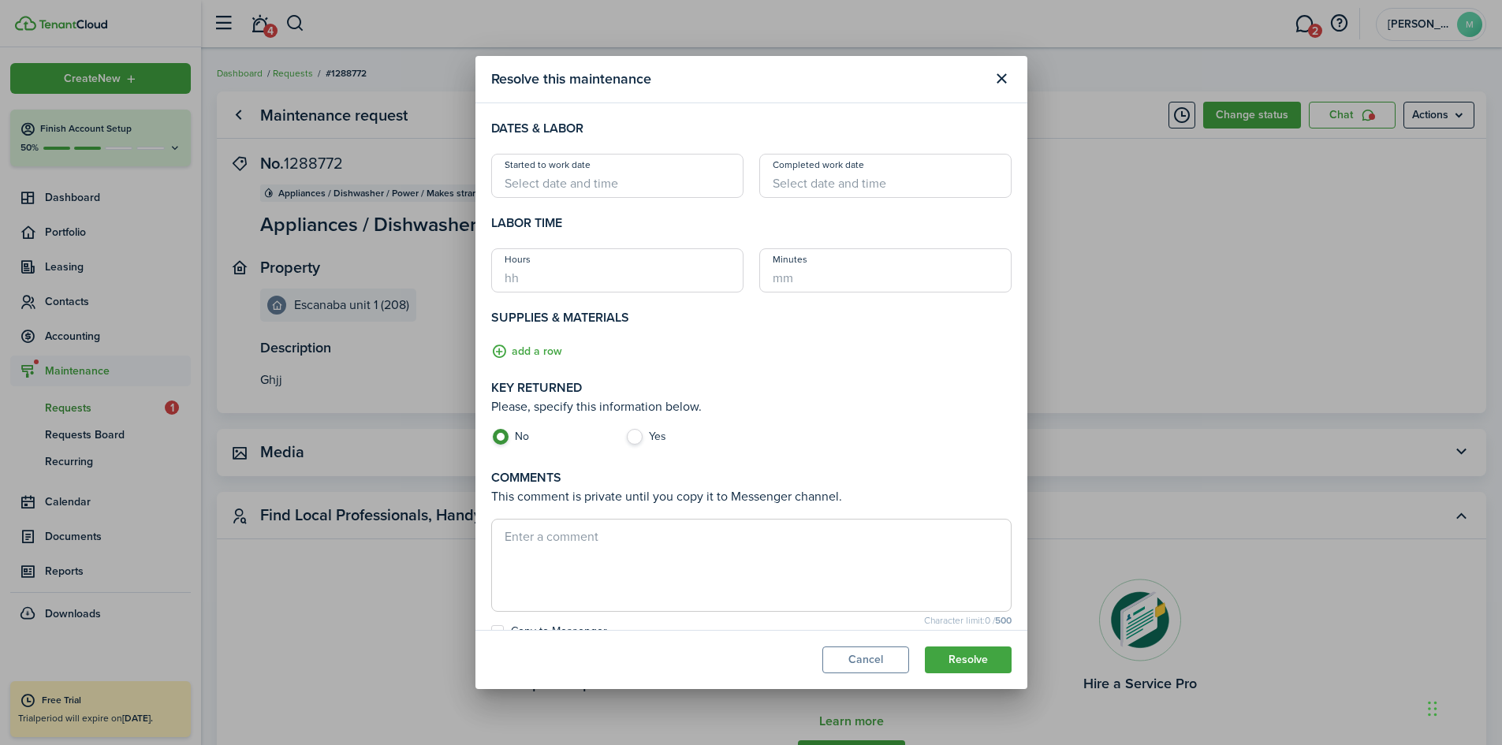
click at [630, 186] on input "Started to work date" at bounding box center [617, 176] width 252 height 44
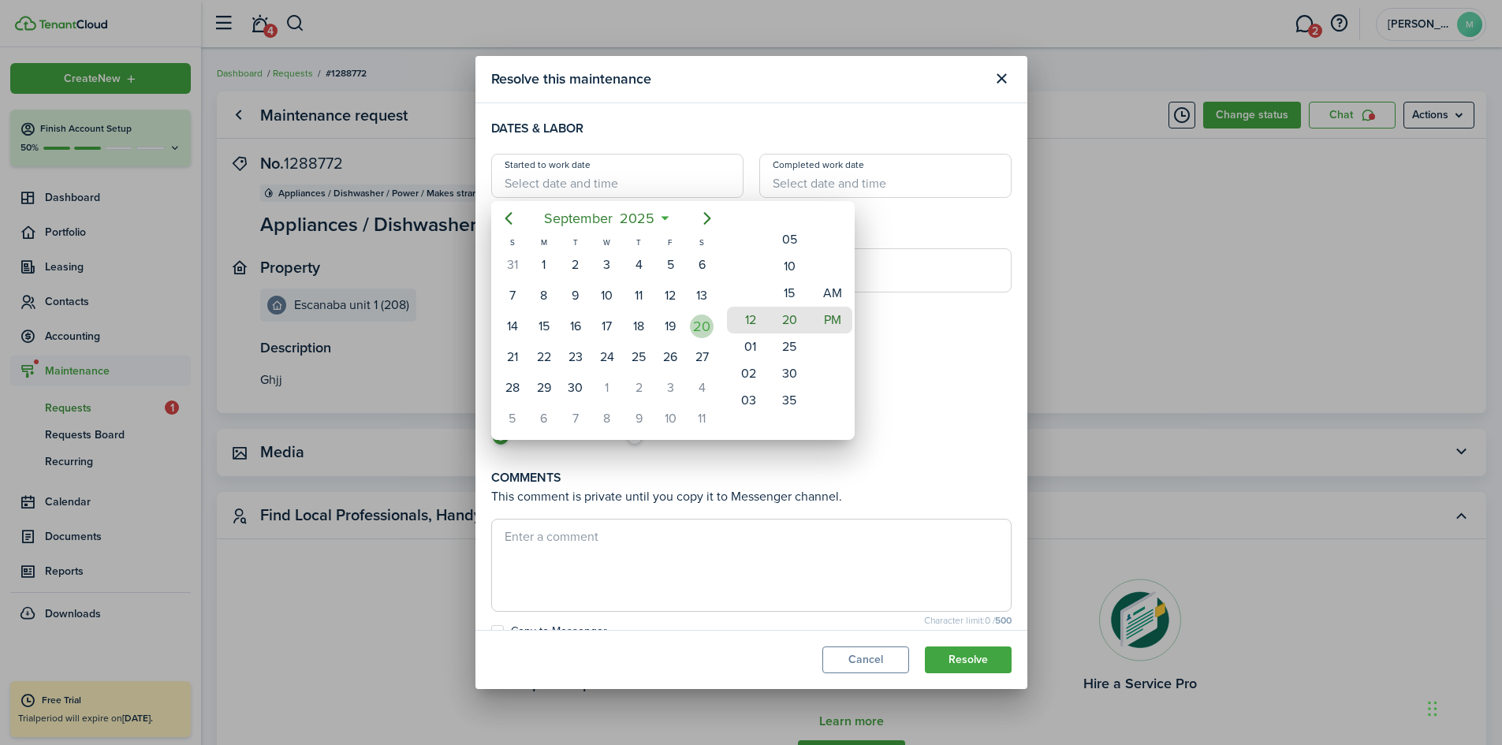
click at [699, 322] on div "20" at bounding box center [702, 327] width 24 height 24
type input "09/20/2025 12:20 pm"
click at [836, 183] on div at bounding box center [751, 372] width 1754 height 997
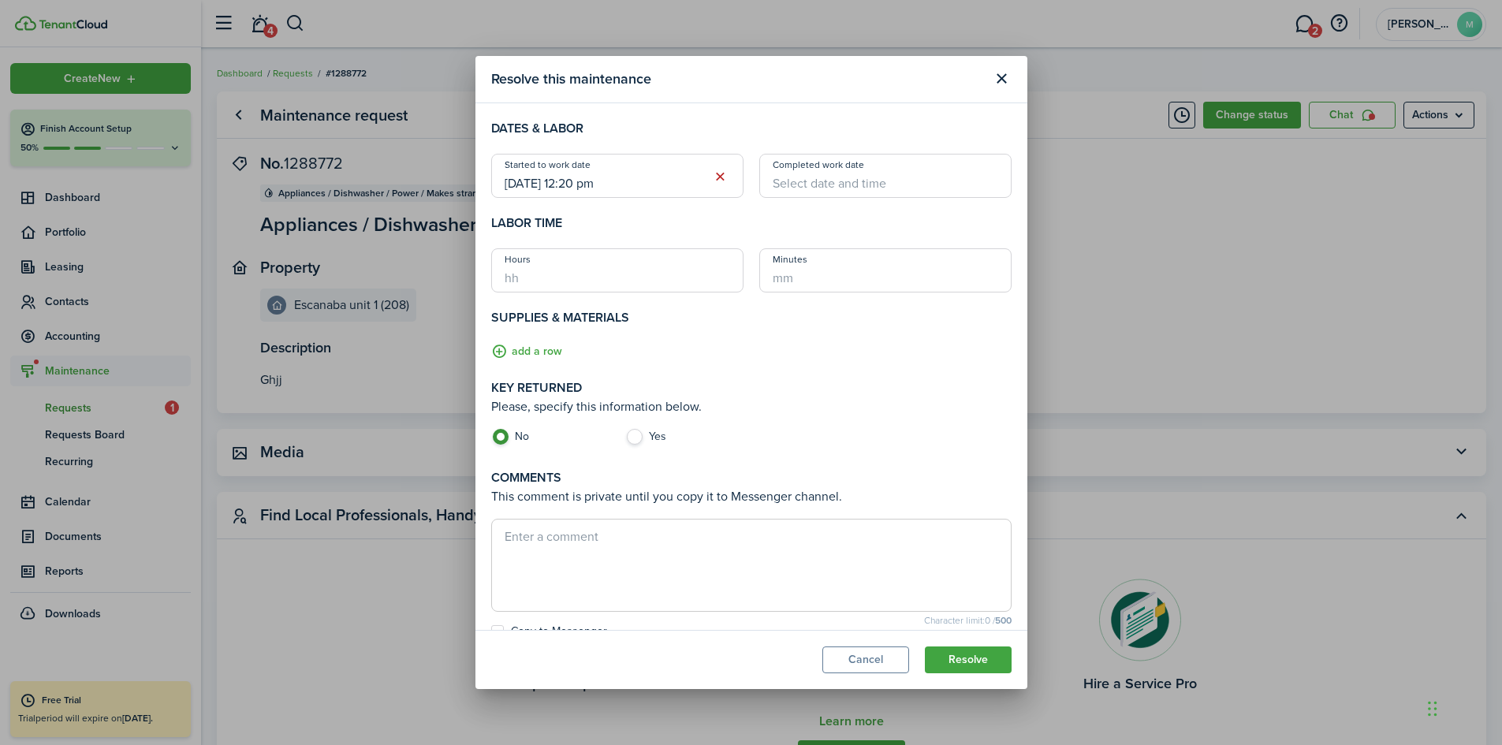
click at [803, 185] on input "Completed work date" at bounding box center [885, 176] width 252 height 44
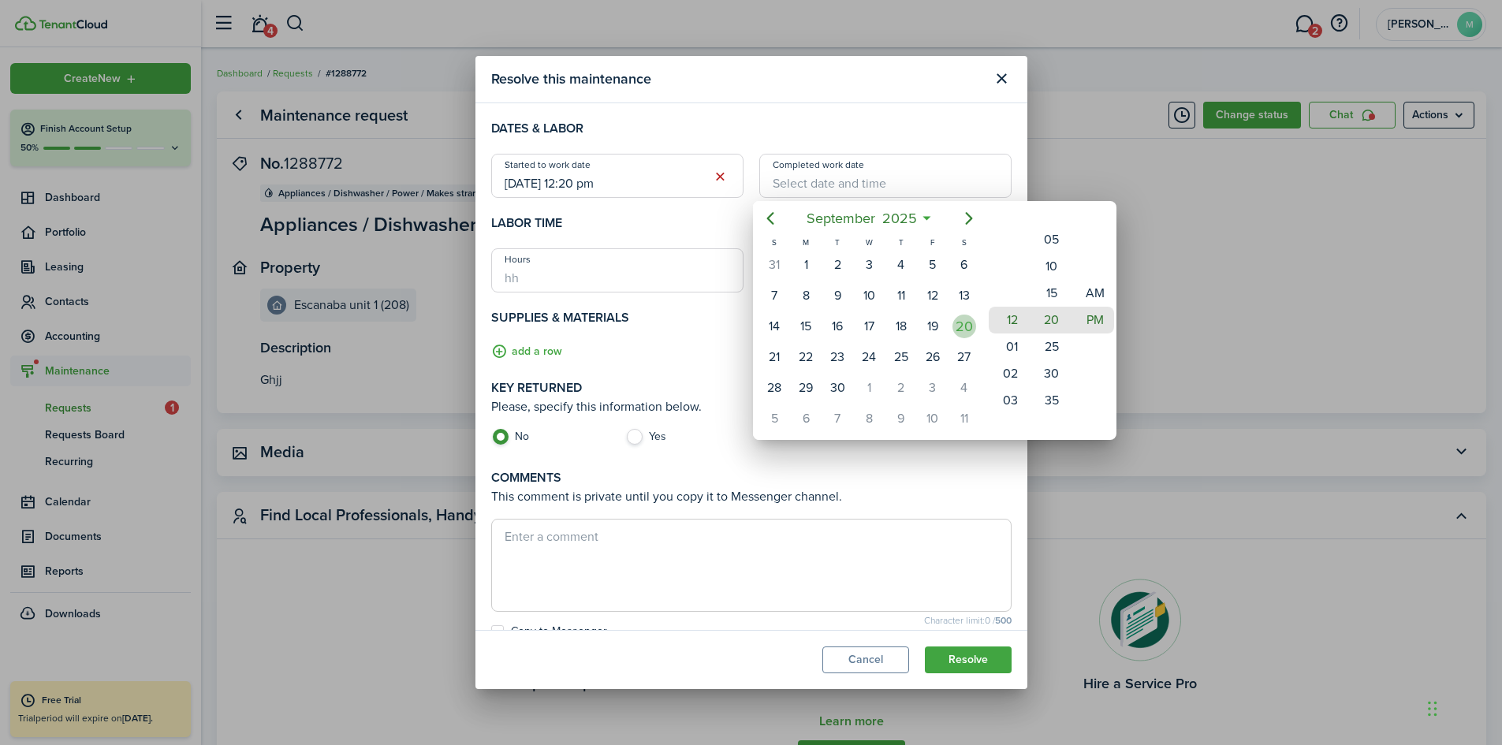
click at [960, 326] on div "20" at bounding box center [964, 327] width 24 height 24
type input "09/20/2025 12:20 pm"
click at [585, 184] on div at bounding box center [751, 372] width 1754 height 997
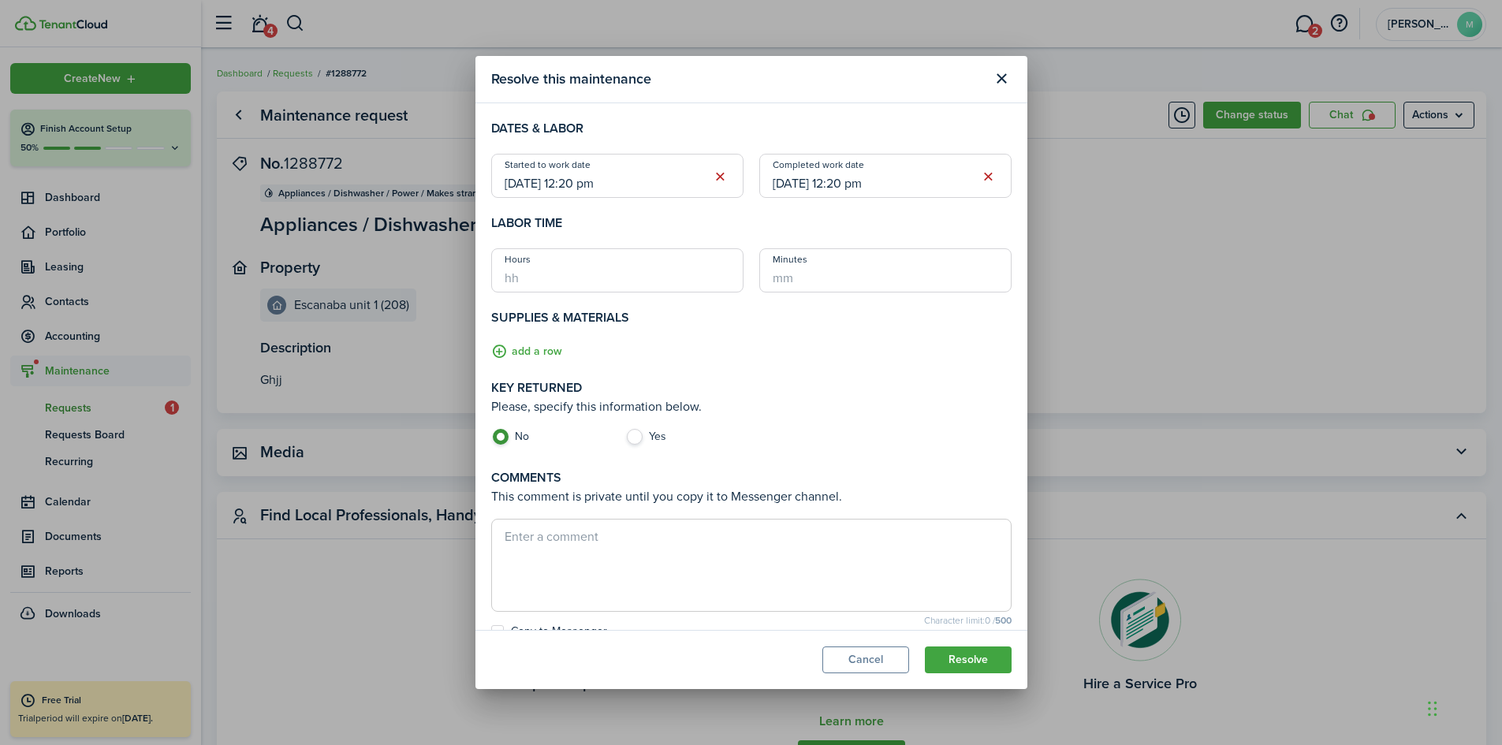
click at [570, 277] on input "Hours" at bounding box center [617, 270] width 252 height 44
type input "1"
click at [631, 352] on div "add a row" at bounding box center [684, 353] width 402 height 20
click at [636, 437] on label "Yes" at bounding box center [684, 441] width 118 height 24
radio input "false"
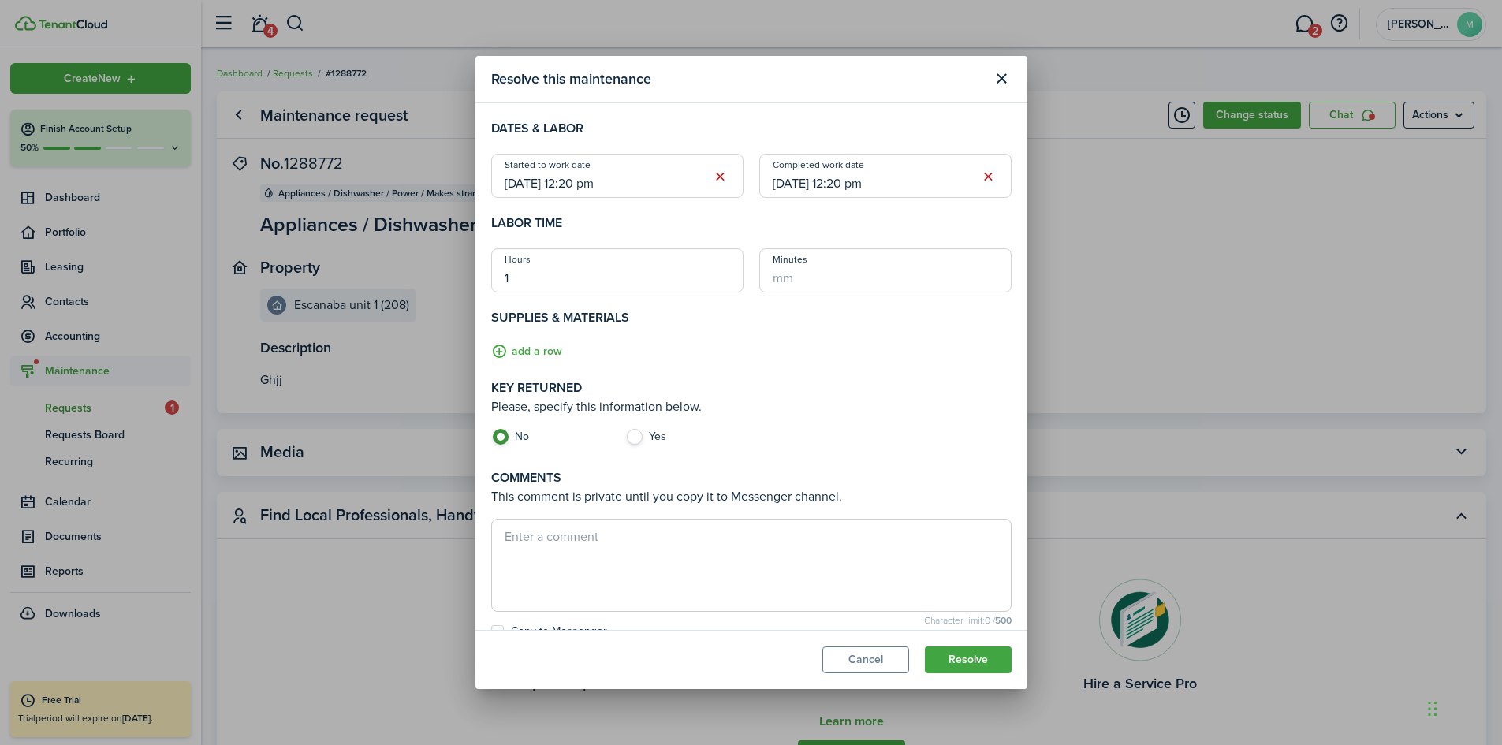
radio input "true"
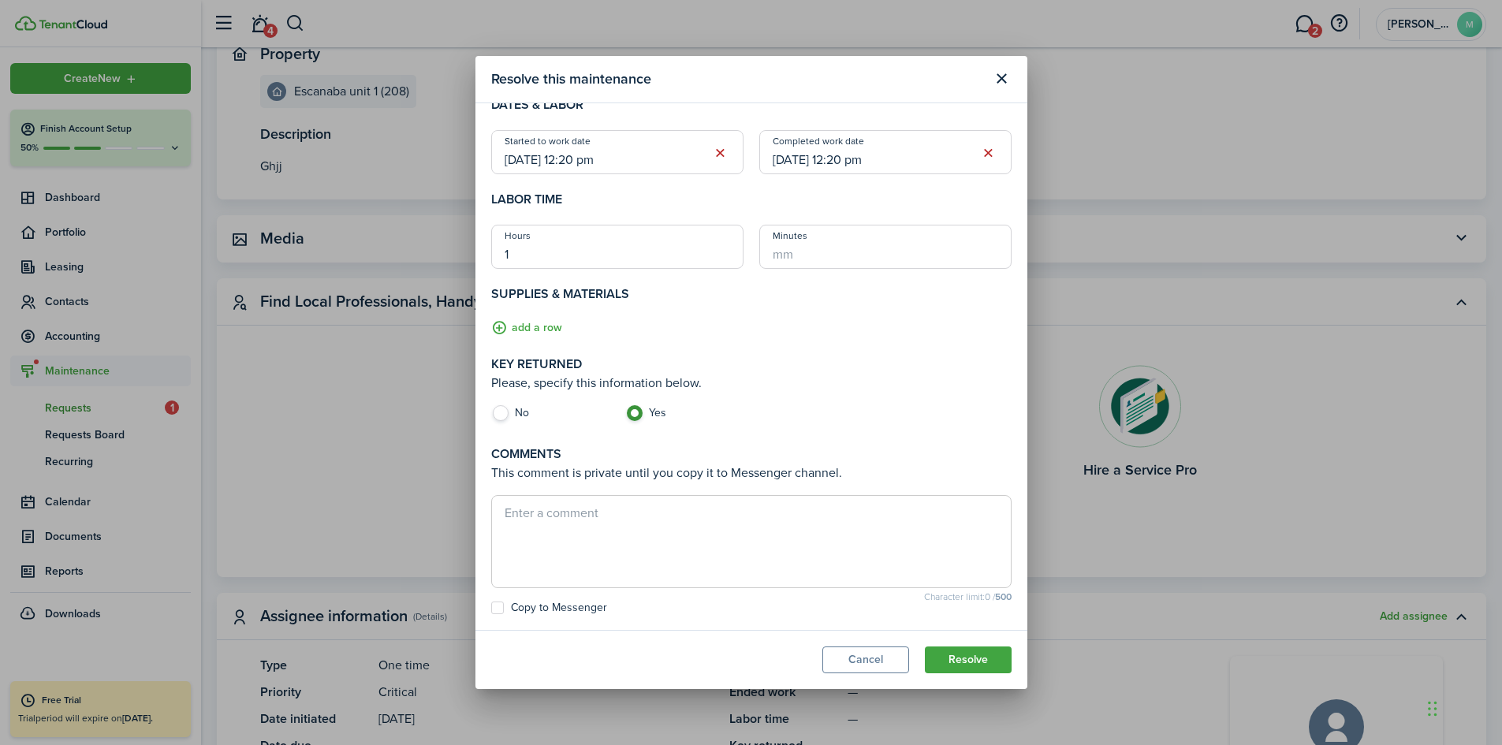
scroll to position [237, 0]
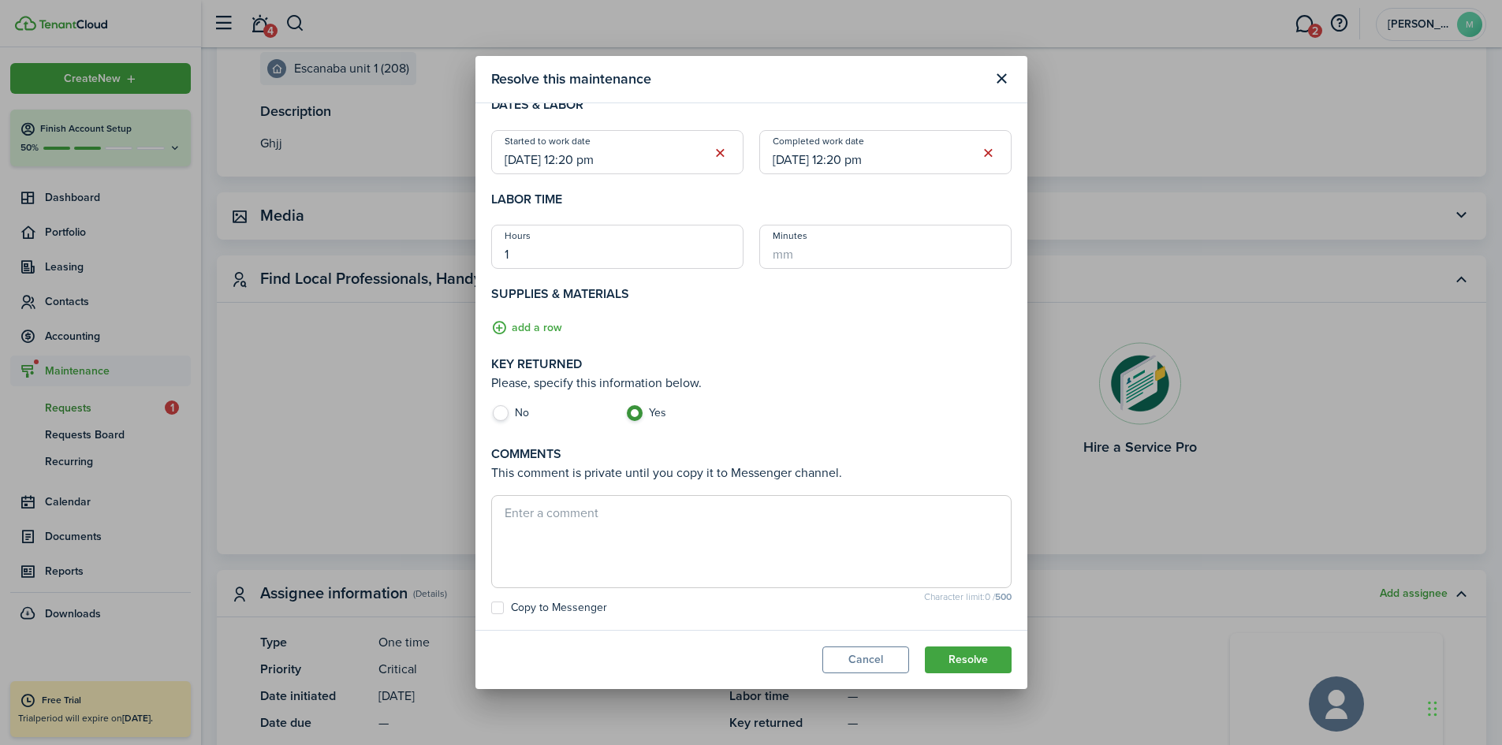
click at [563, 516] on textarea at bounding box center [751, 542] width 519 height 76
type textarea "gffgnf"
click at [497, 606] on label "Copy to Messenger" at bounding box center [549, 608] width 116 height 13
click at [491, 631] on input "Copy to Messenger" at bounding box center [490, 631] width 1 height 1
checkbox input "true"
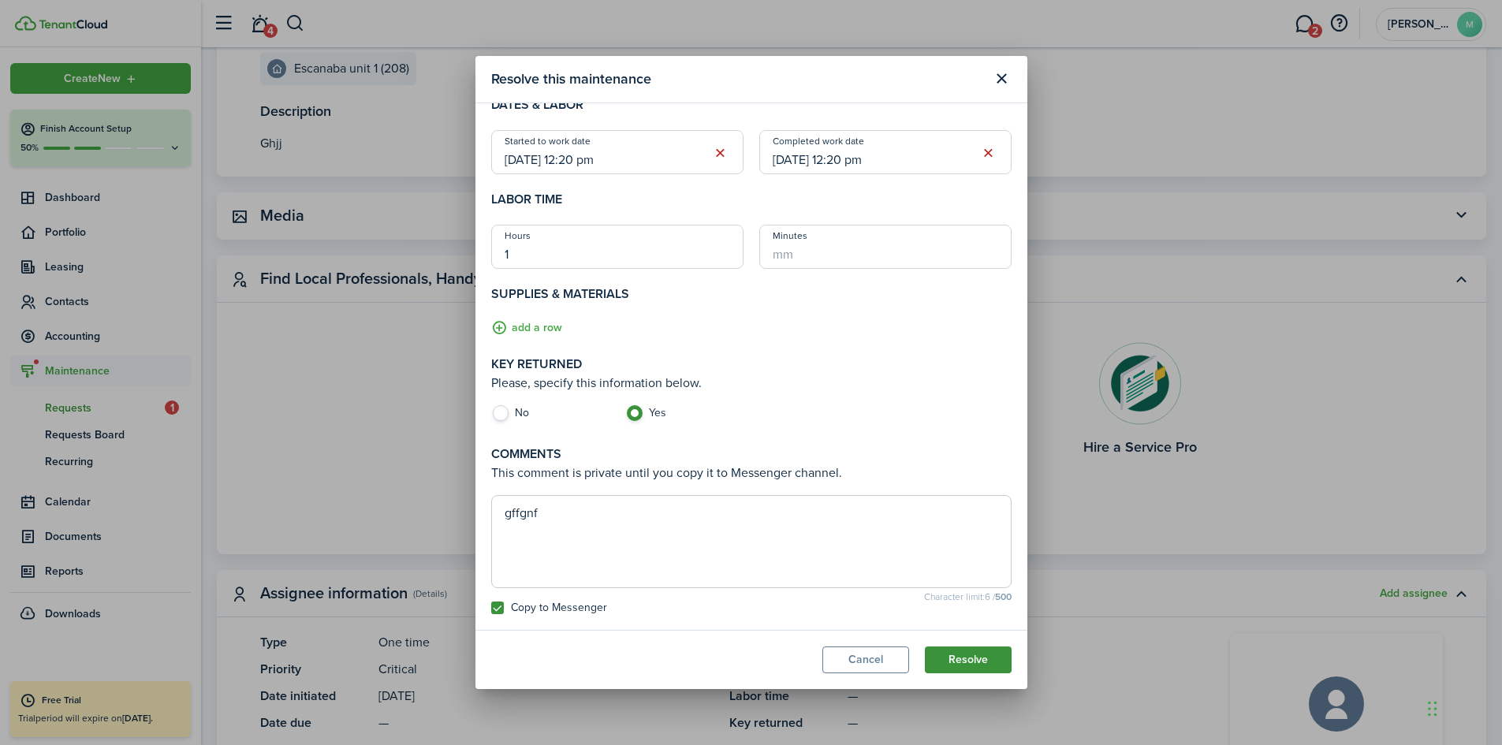
click at [970, 663] on button "Resolve" at bounding box center [968, 659] width 87 height 27
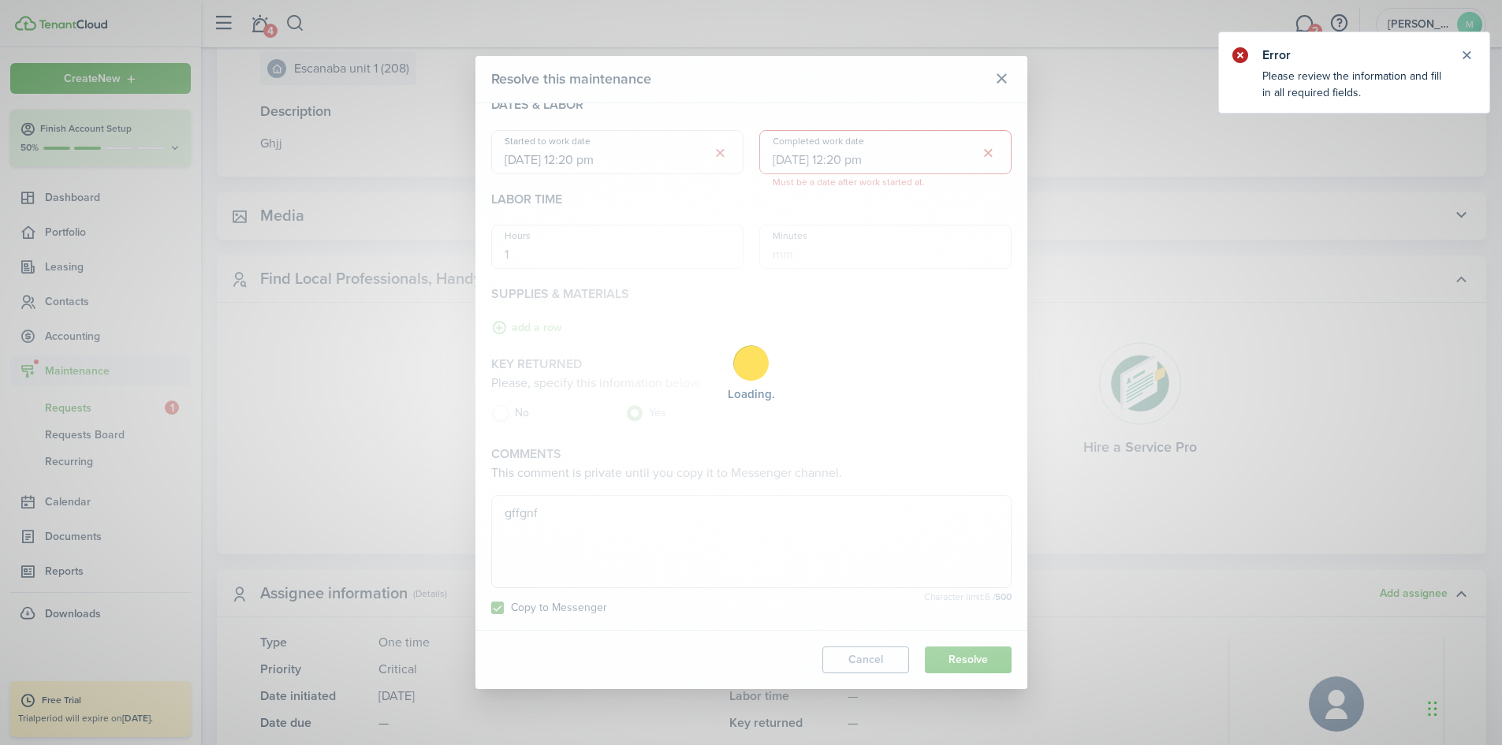
scroll to position [0, 0]
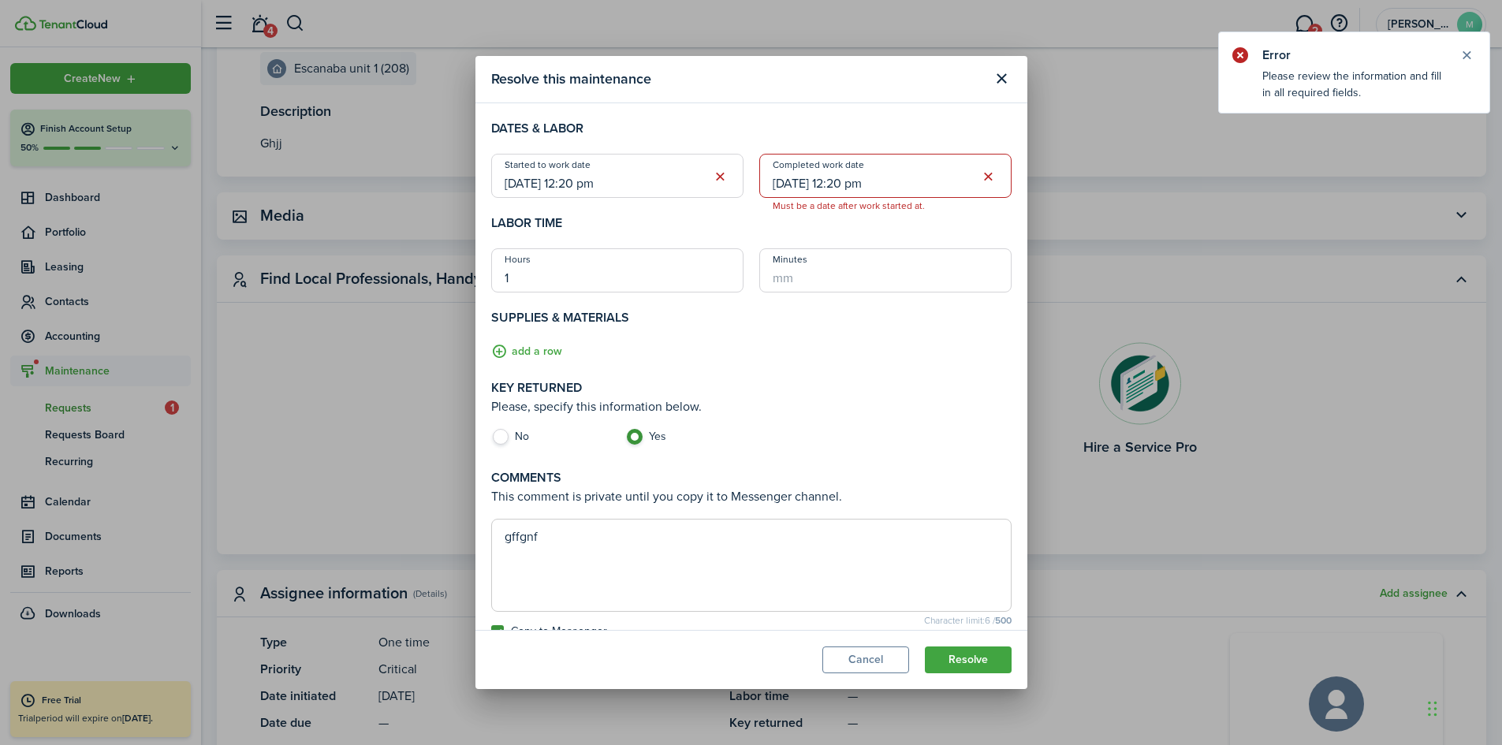
click at [874, 182] on input "09/20/2025 12:20 pm" at bounding box center [885, 176] width 252 height 44
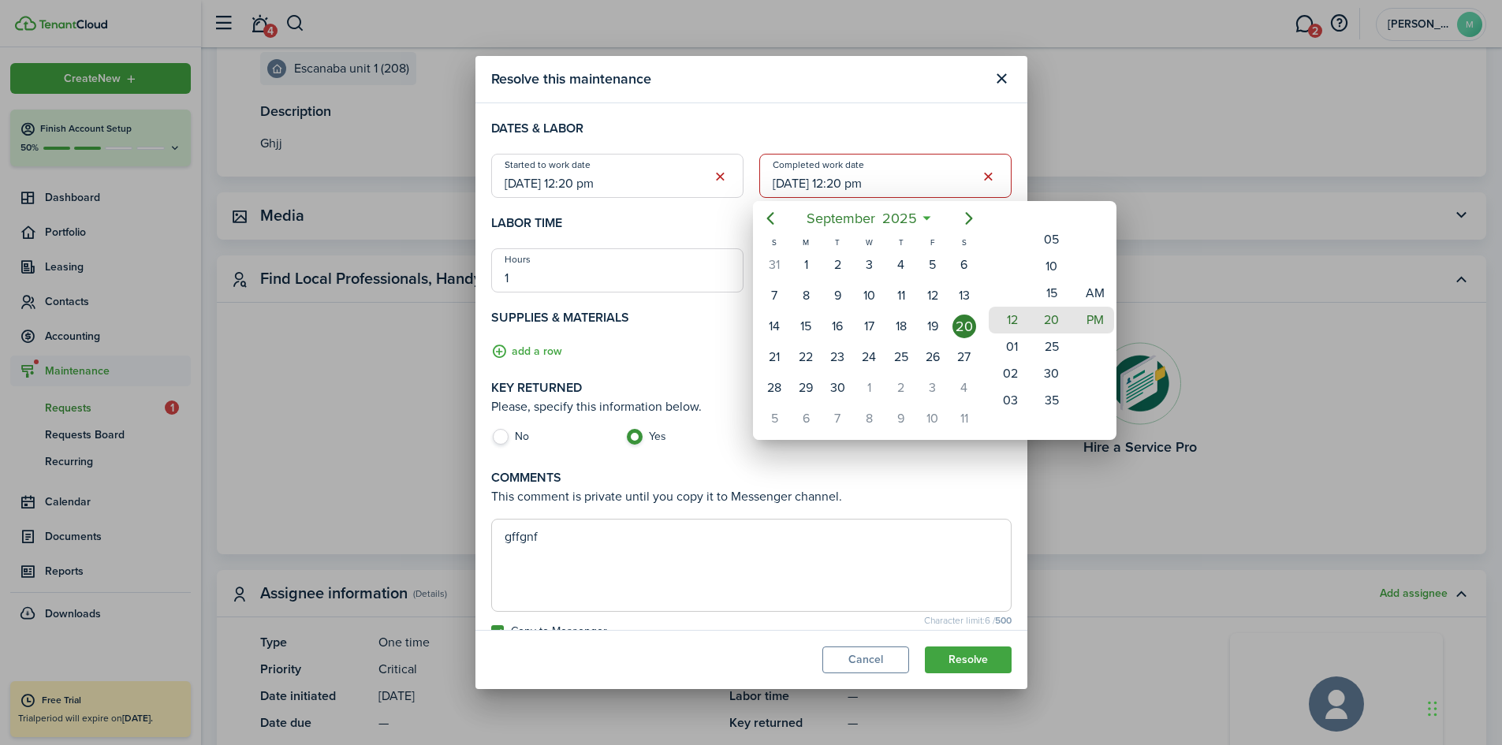
click at [710, 177] on div at bounding box center [751, 372] width 1754 height 997
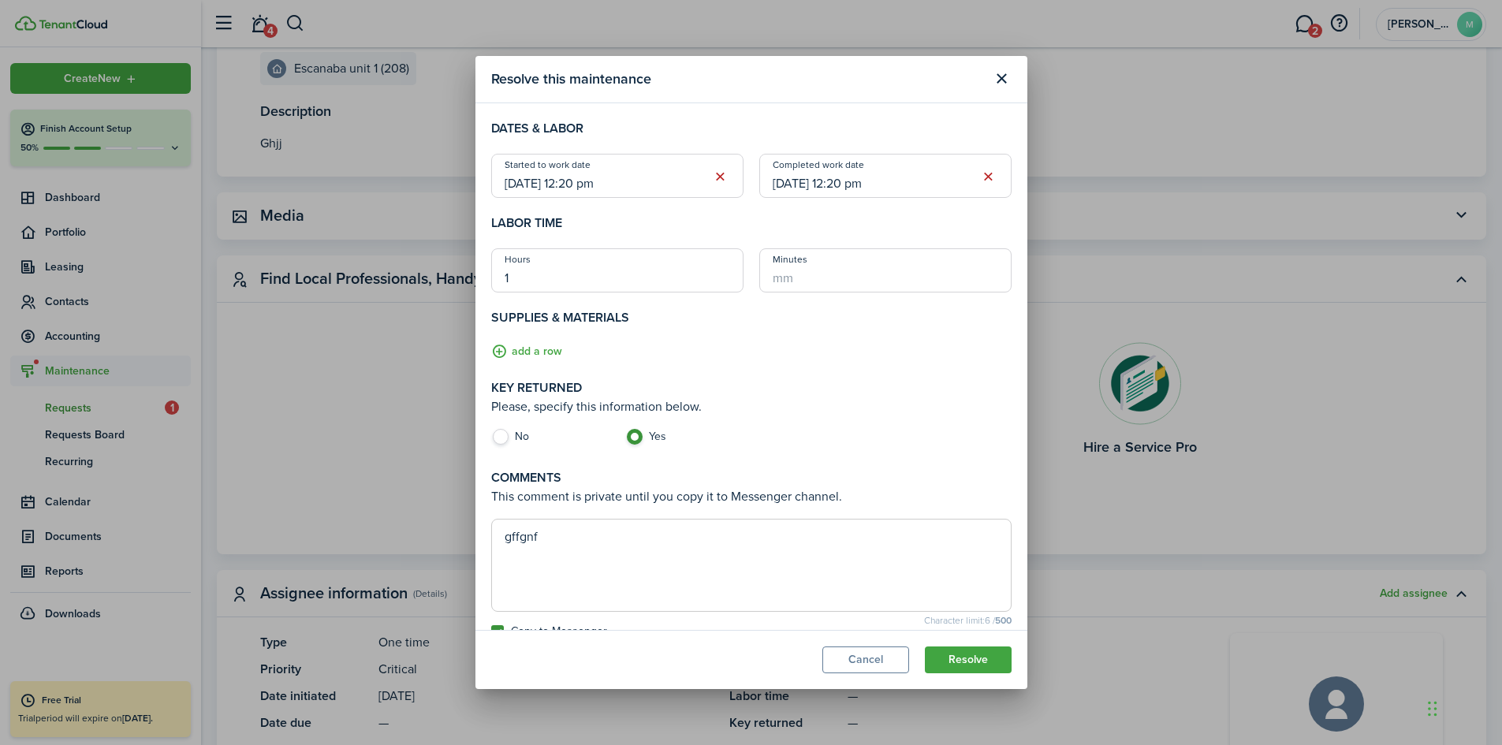
click at [609, 188] on input "09/20/2025 12:20 pm" at bounding box center [617, 176] width 252 height 44
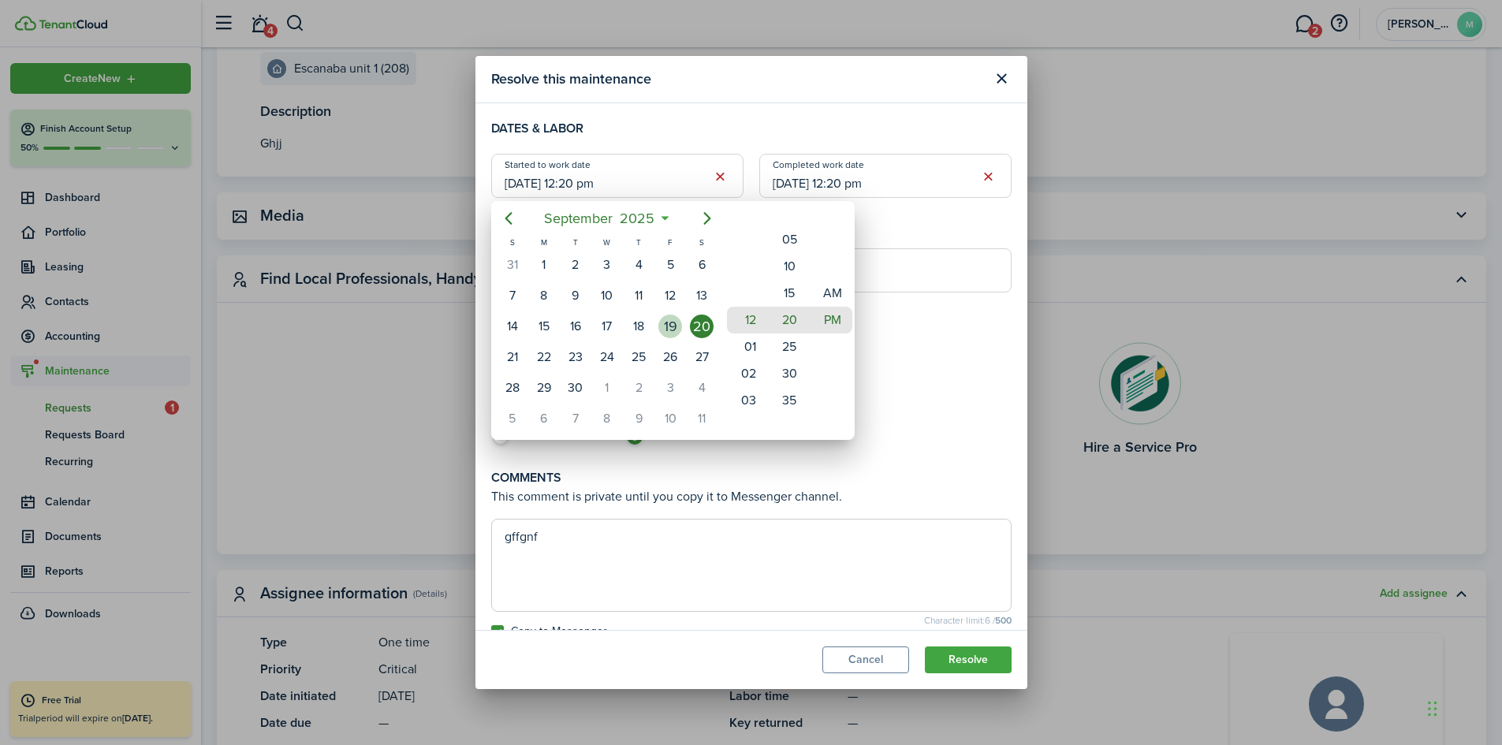
click at [669, 326] on div "19" at bounding box center [670, 327] width 24 height 24
type input "09/19/2025 12:20 pm"
click at [814, 181] on div at bounding box center [751, 372] width 1754 height 997
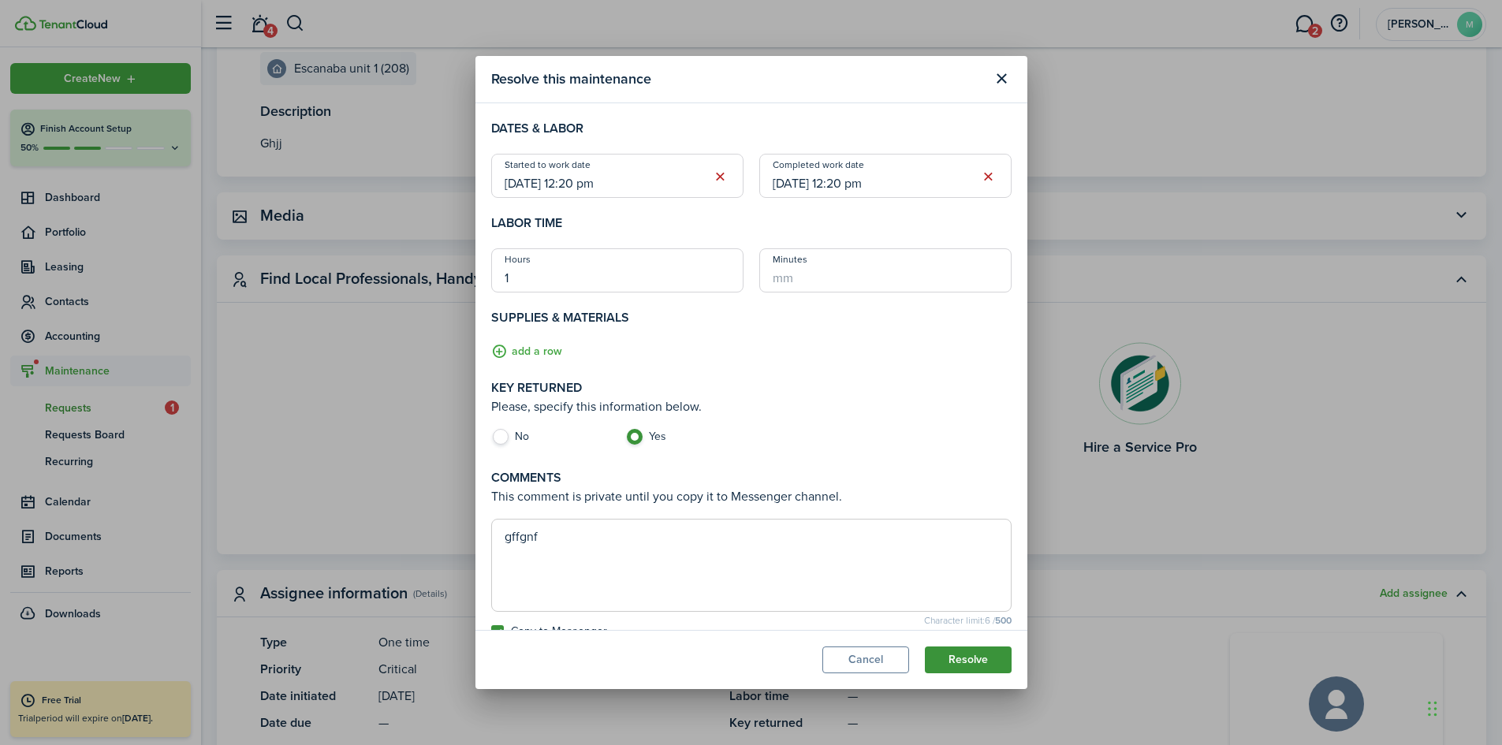
click at [953, 657] on button "Resolve" at bounding box center [968, 659] width 87 height 27
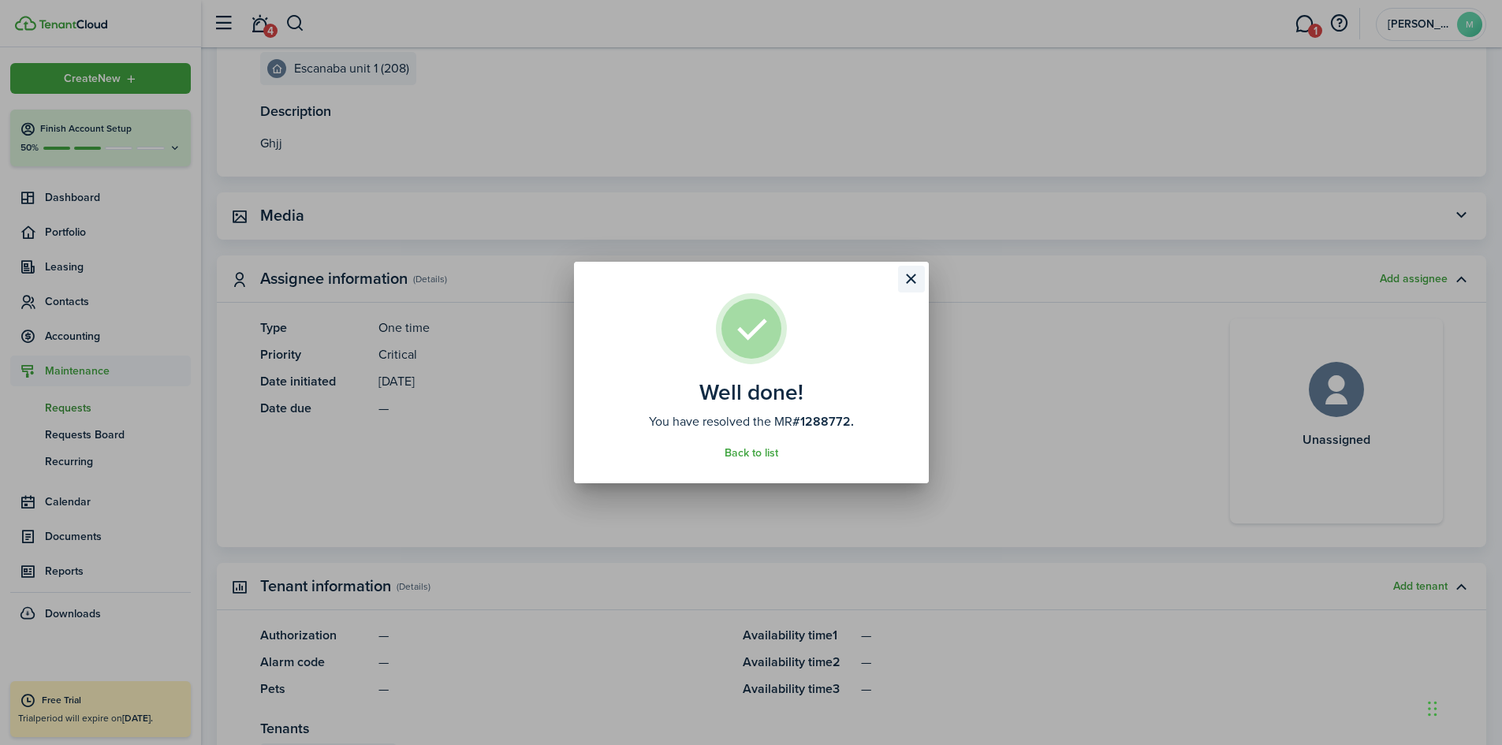
click at [909, 281] on button "Close modal" at bounding box center [911, 279] width 27 height 27
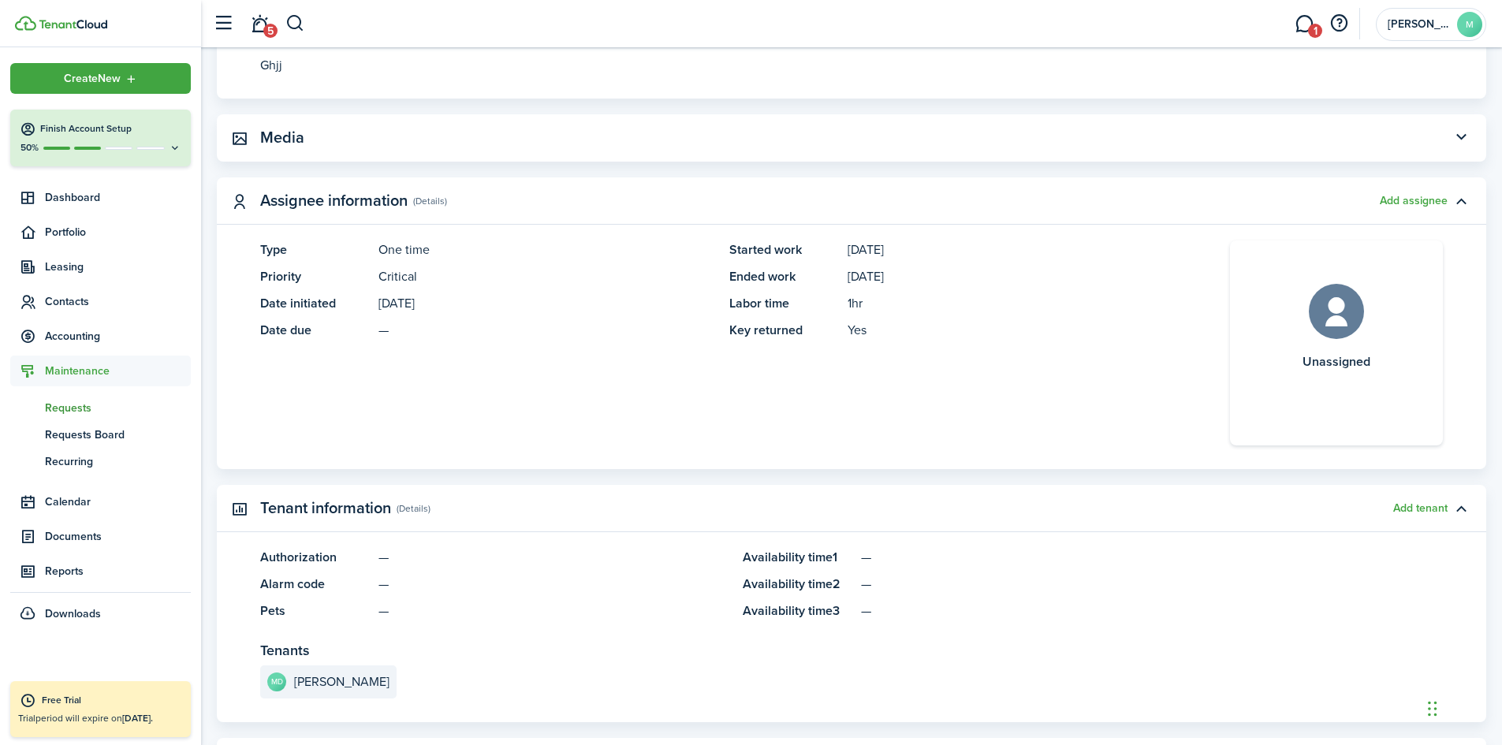
scroll to position [315, 0]
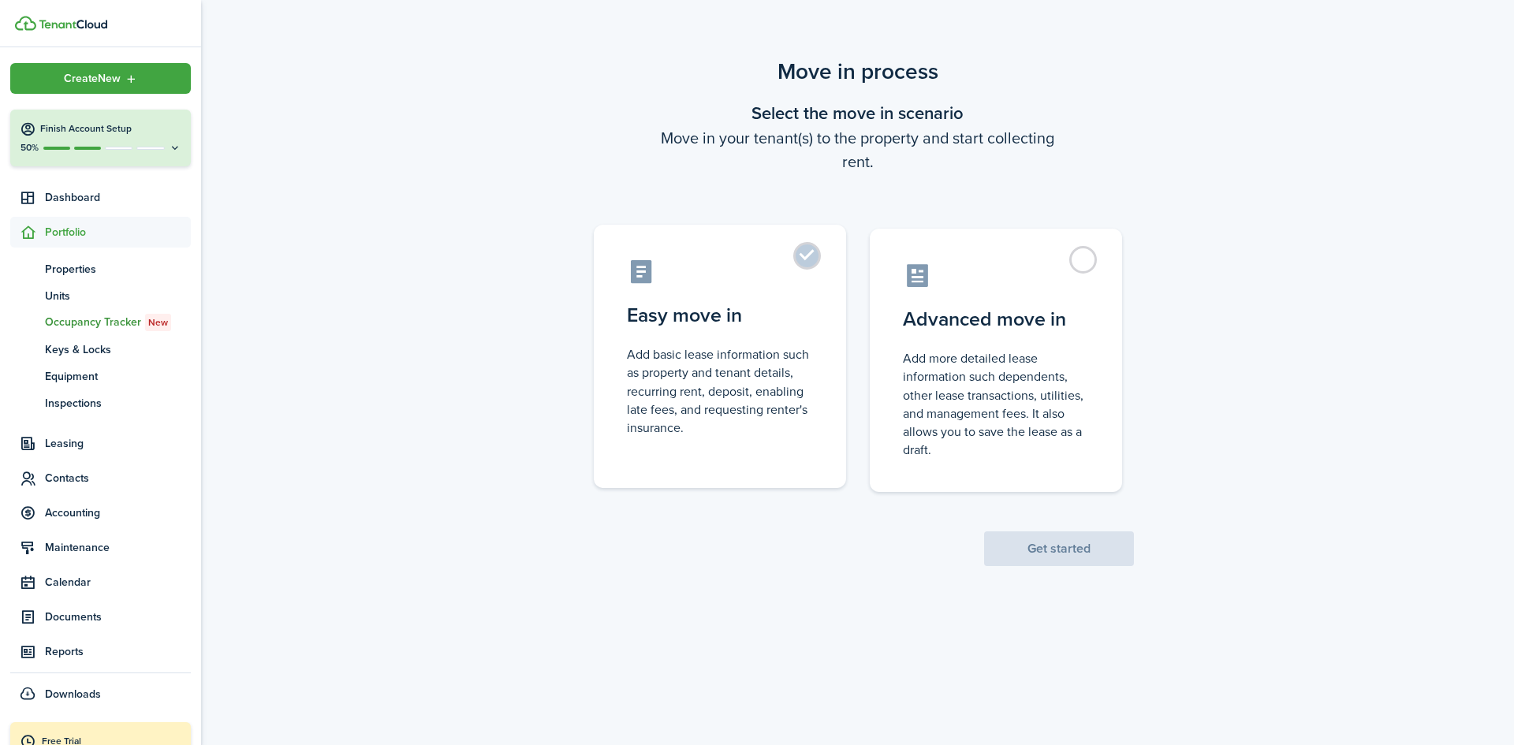
click at [806, 260] on label "Easy move in Add basic lease information such as property and tenant details, r…" at bounding box center [720, 356] width 252 height 263
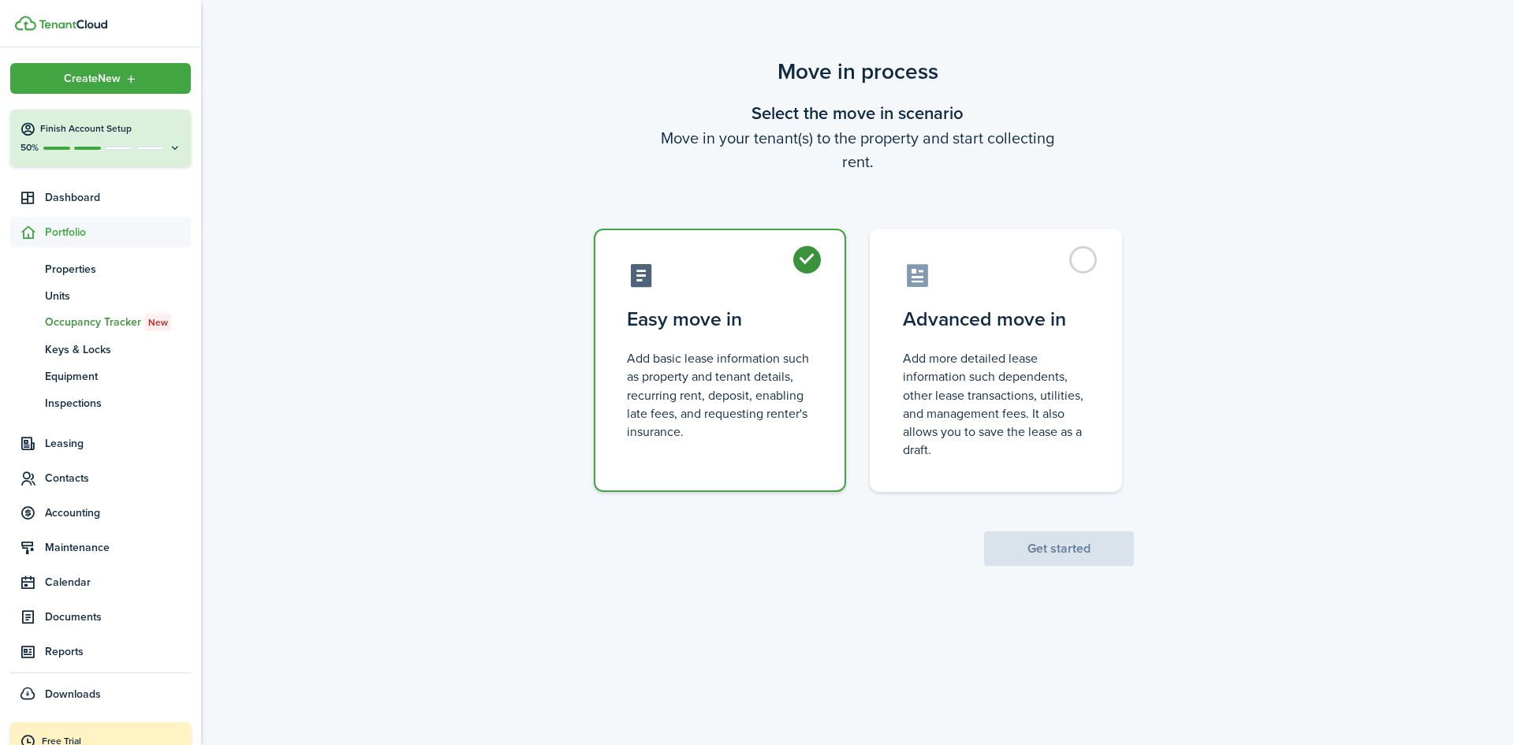
radio input "true"
click at [1045, 551] on button "Get started" at bounding box center [1059, 548] width 150 height 35
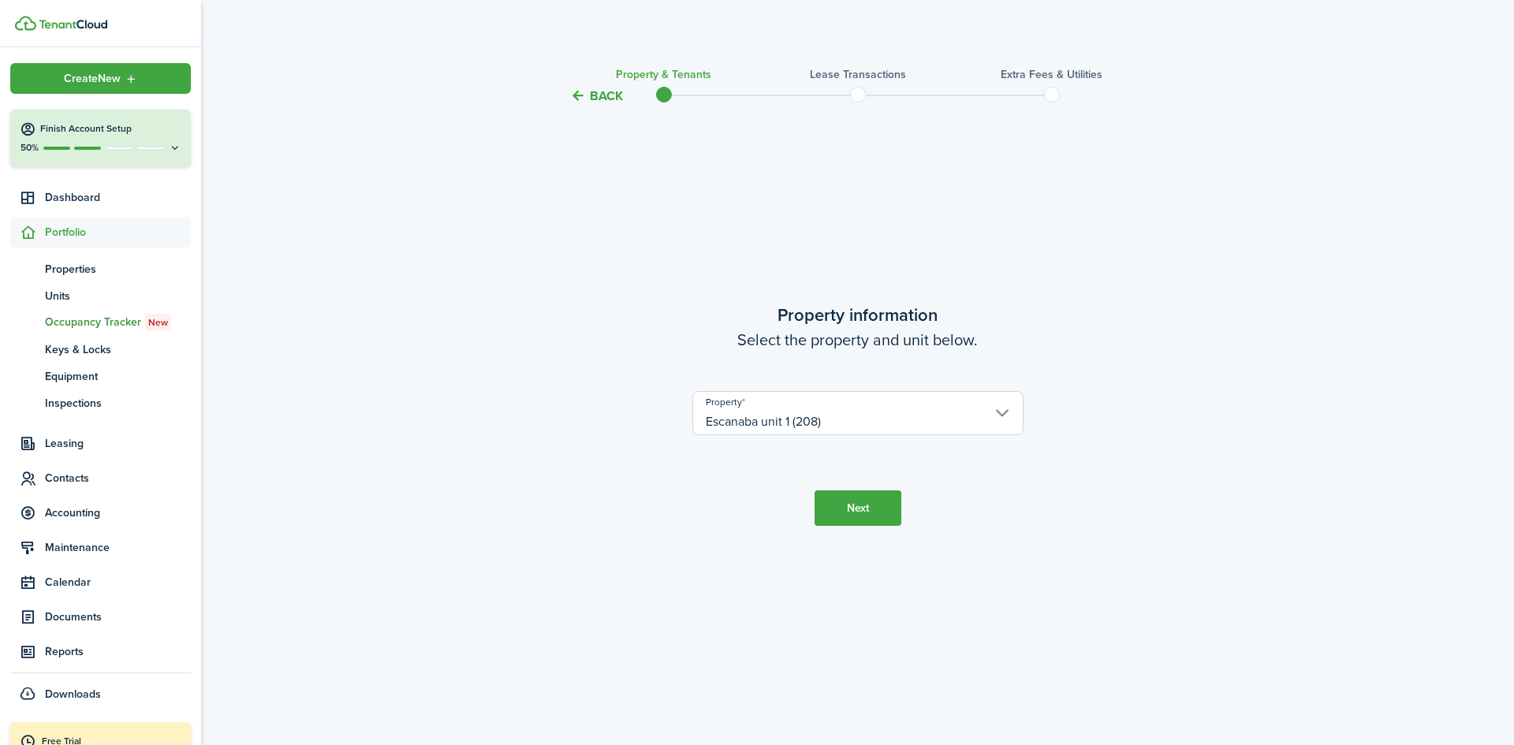
click at [852, 506] on button "Next" at bounding box center [857, 507] width 87 height 35
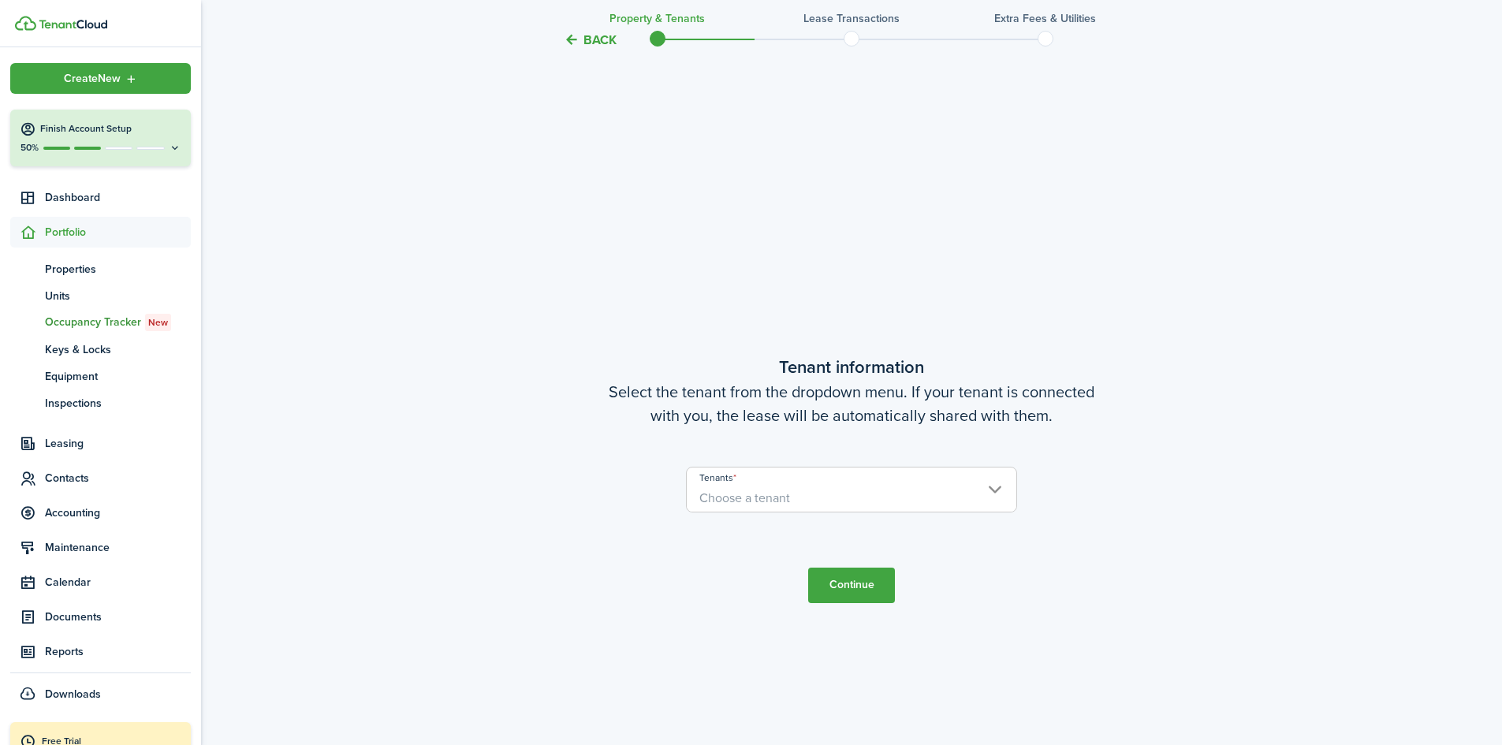
scroll to position [639, 0]
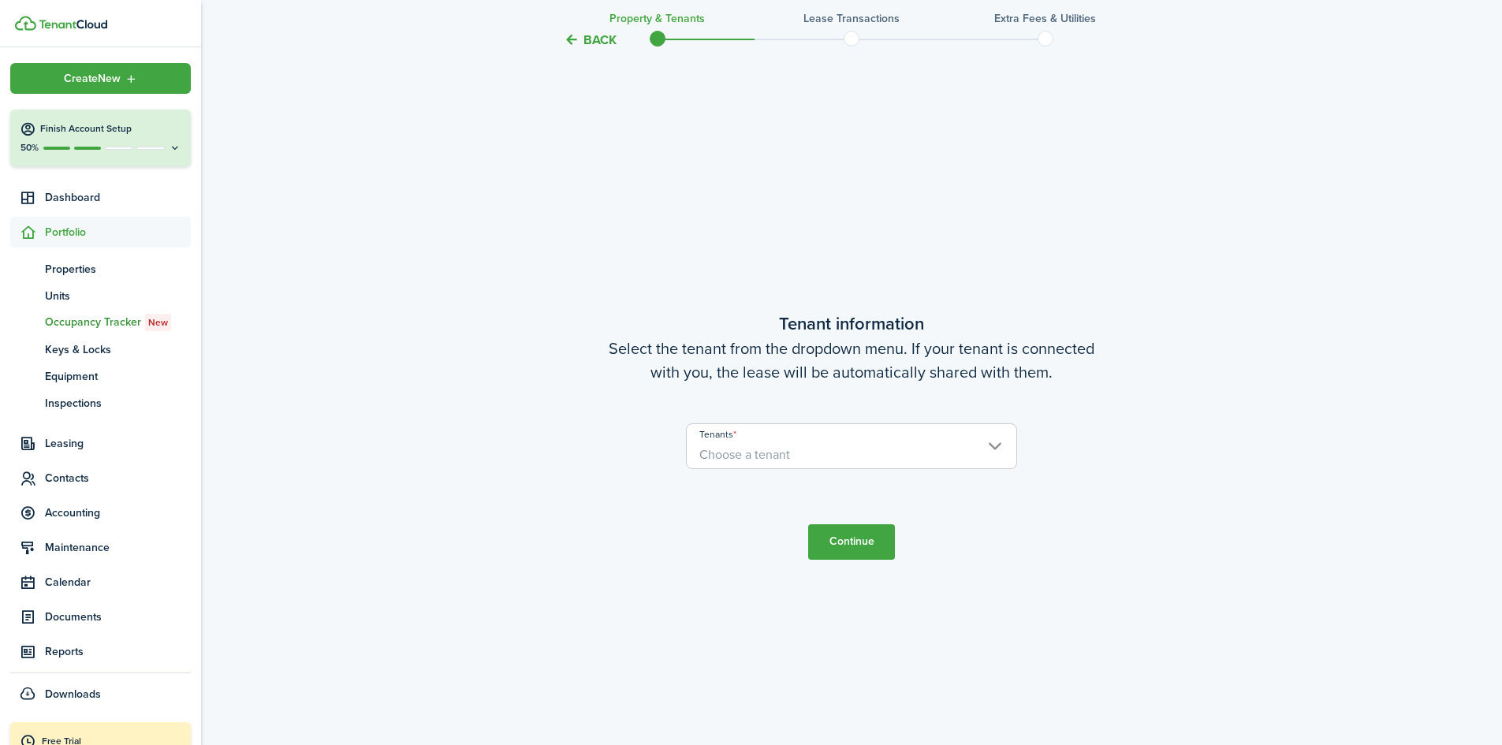
click at [847, 453] on span "Choose a tenant" at bounding box center [852, 454] width 330 height 27
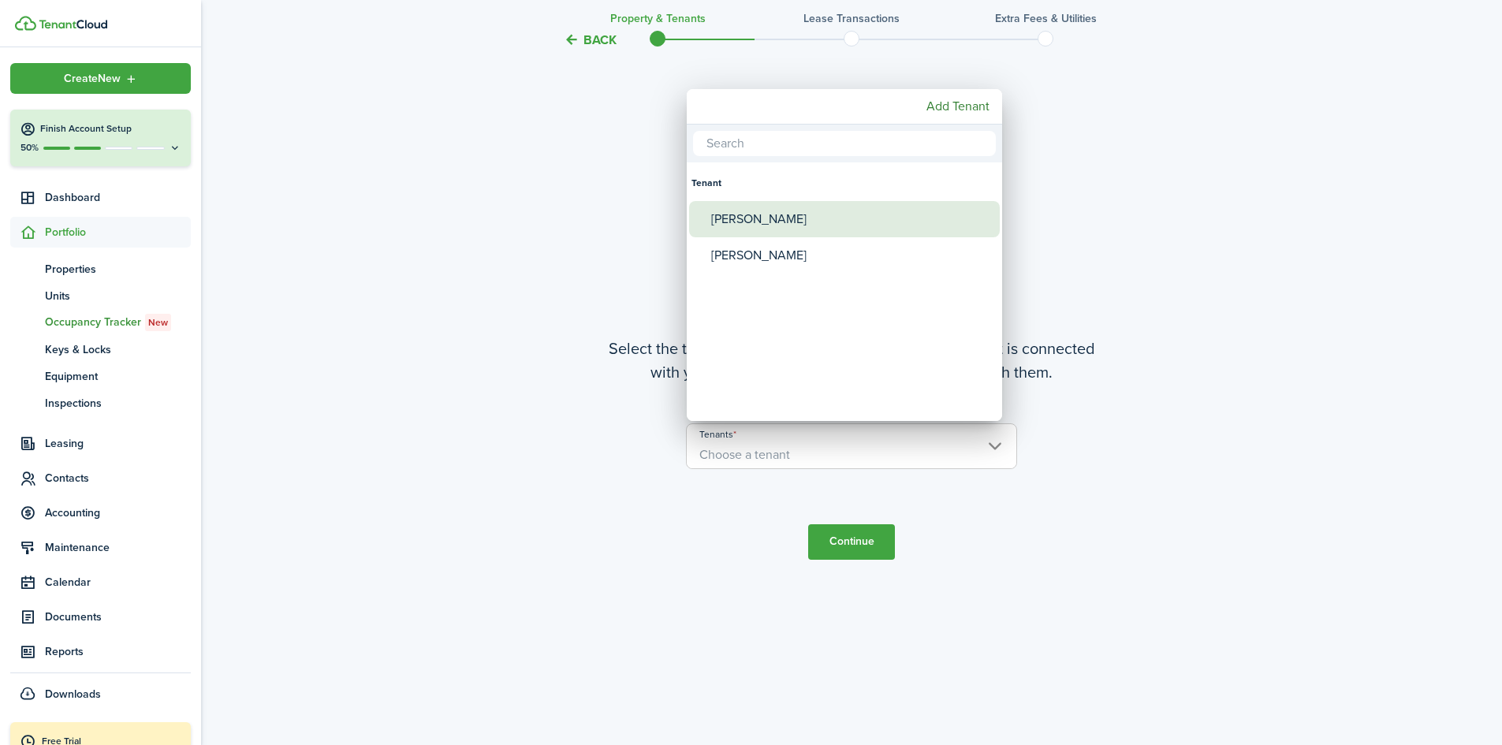
click at [780, 224] on div "[PERSON_NAME]" at bounding box center [850, 219] width 279 height 36
type input "[PERSON_NAME]"
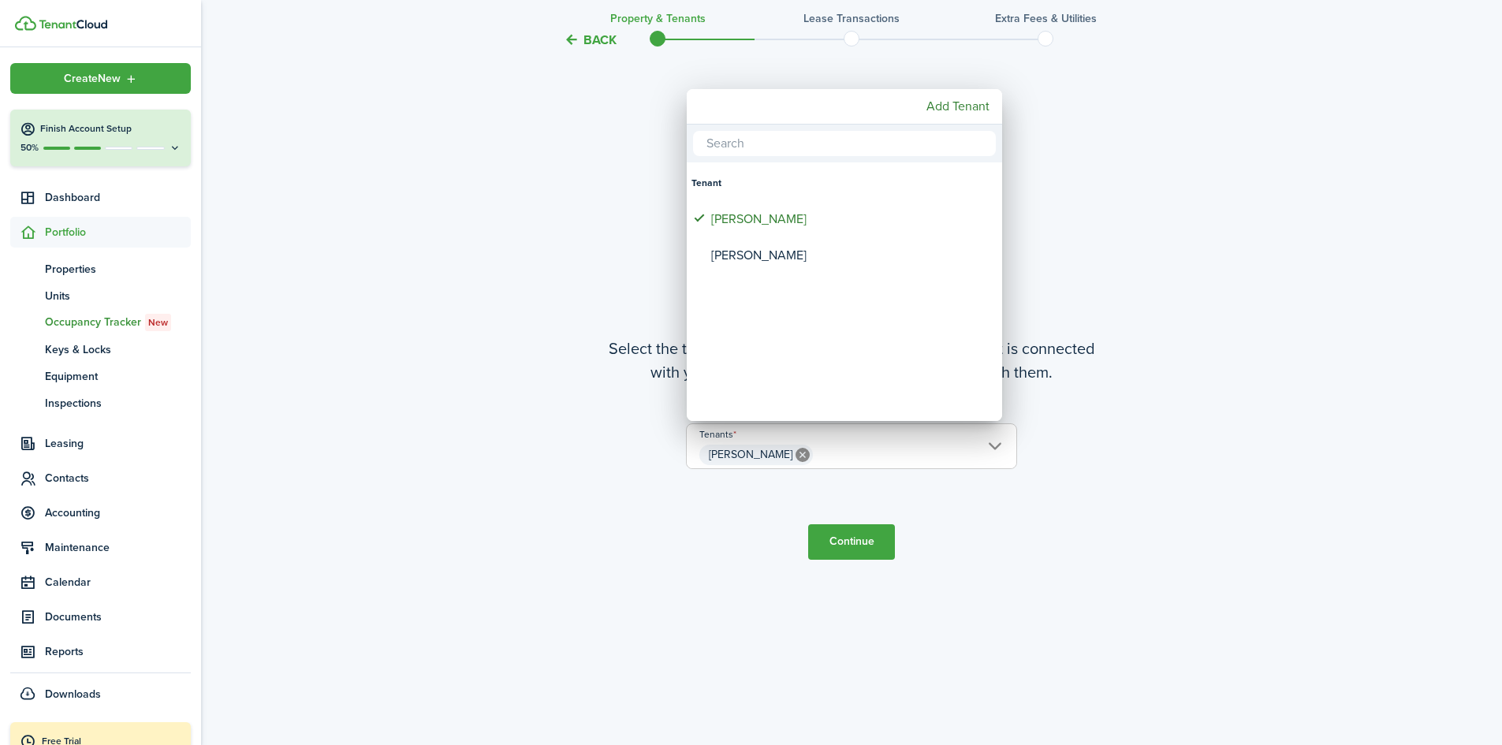
click at [838, 540] on div at bounding box center [751, 372] width 1754 height 997
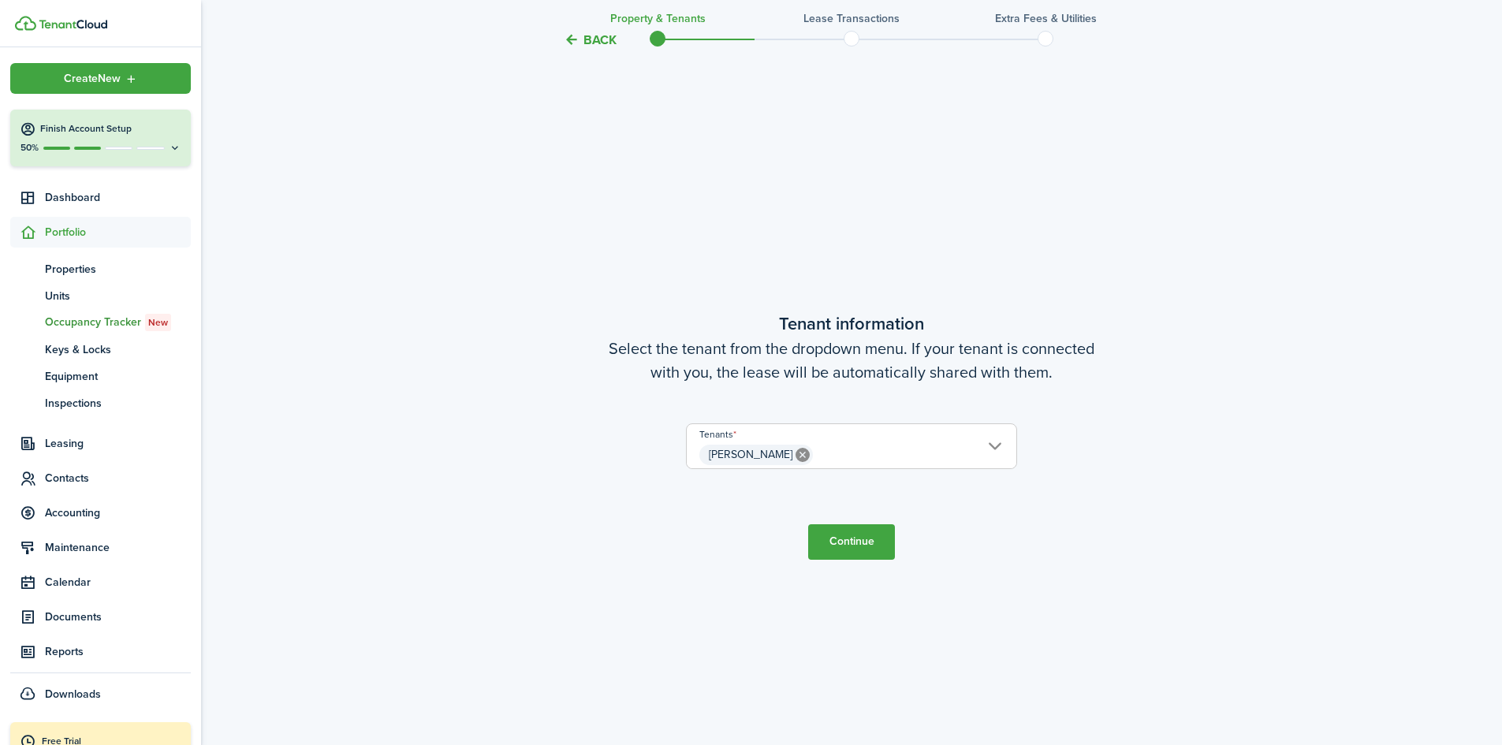
click at [842, 542] on button "Continue" at bounding box center [851, 541] width 87 height 35
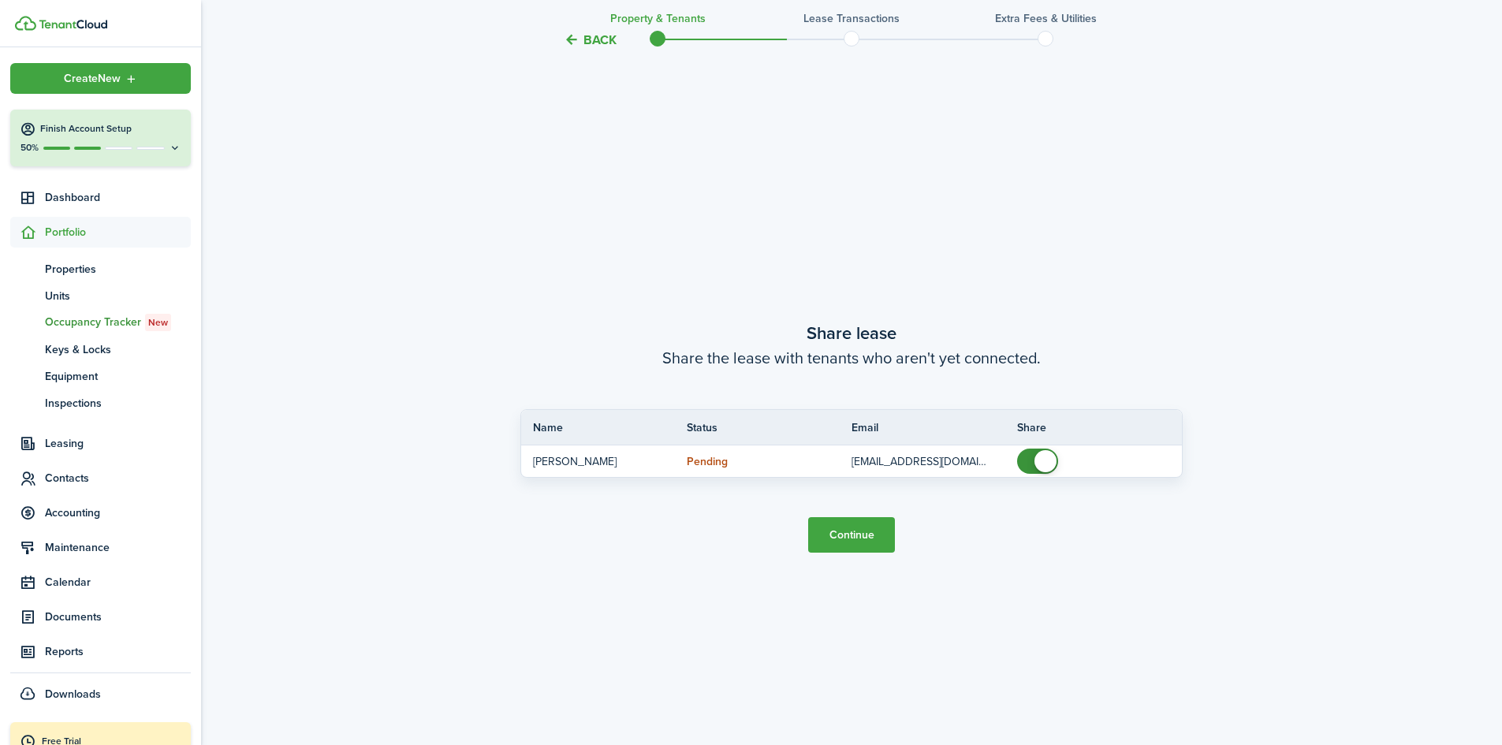
scroll to position [1384, 0]
click at [855, 533] on button "Continue" at bounding box center [851, 533] width 87 height 35
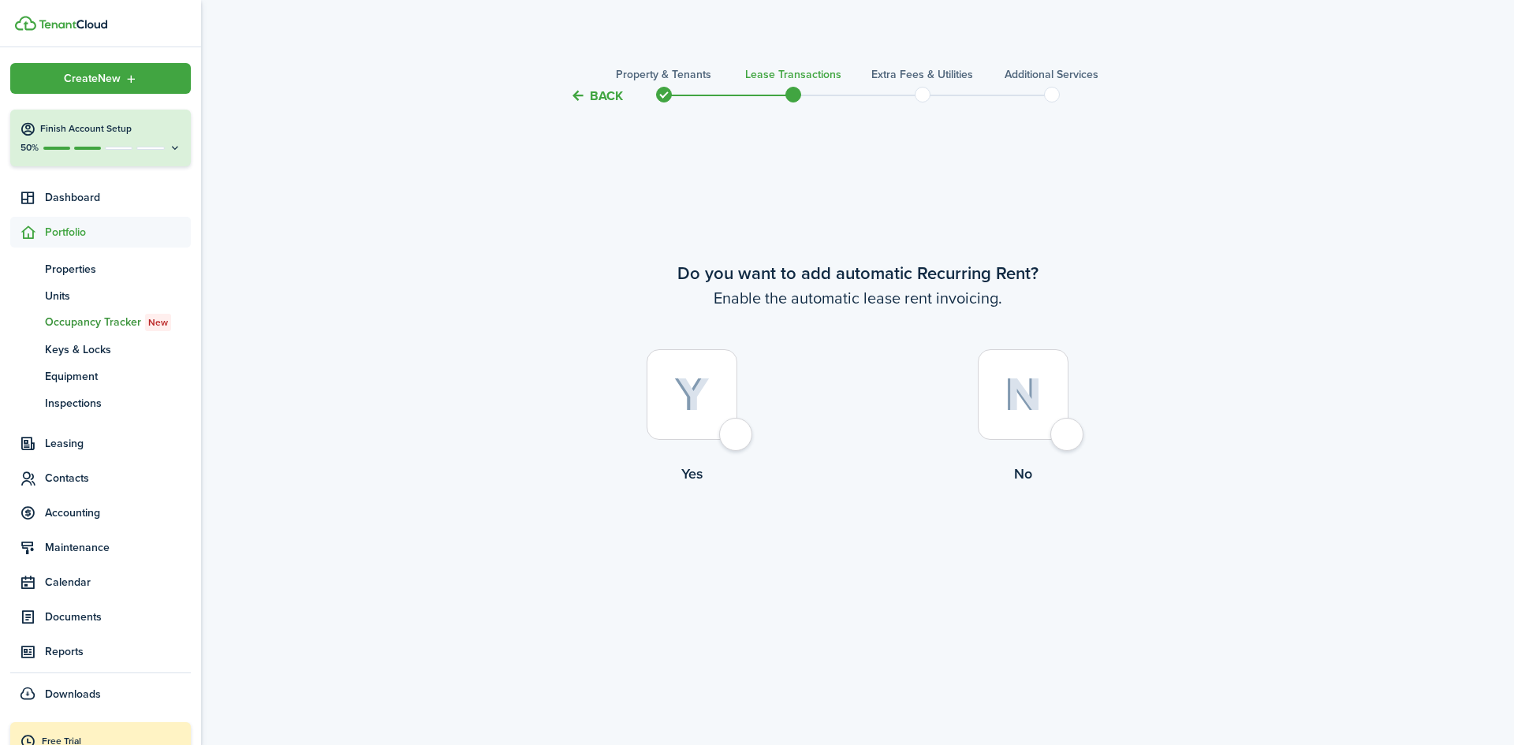
click at [736, 440] on div at bounding box center [691, 394] width 91 height 91
radio input "true"
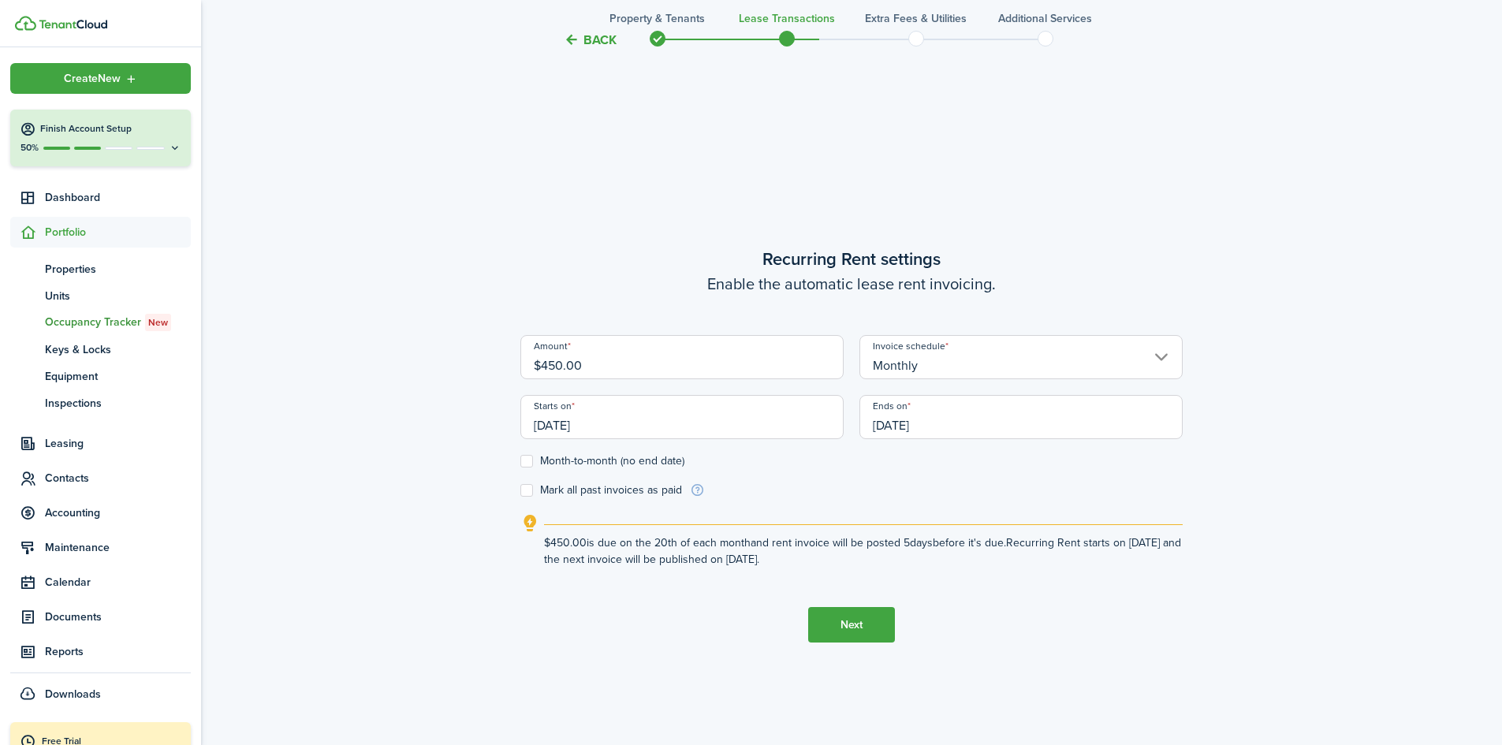
scroll to position [639, 0]
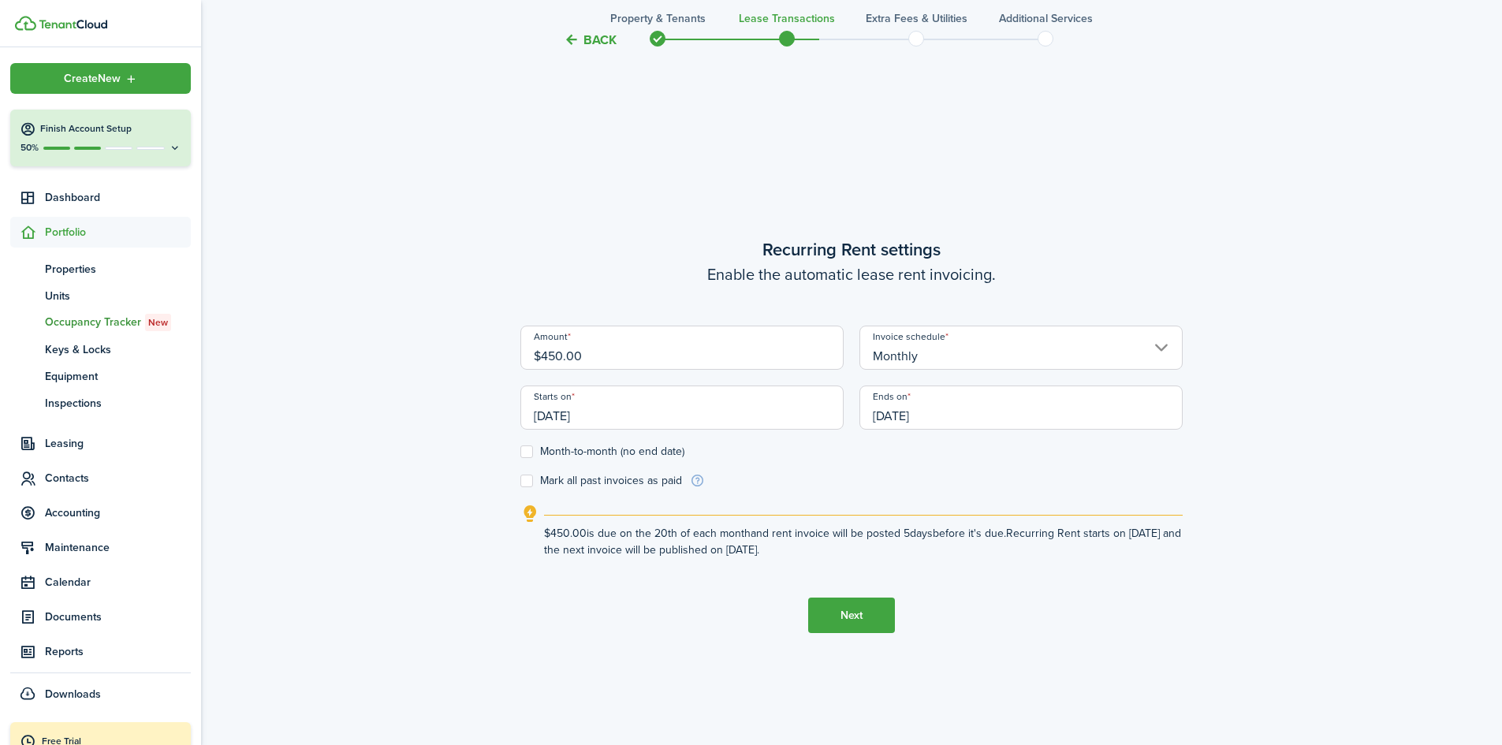
click at [527, 452] on label "Month-to-month (no end date)" at bounding box center [602, 451] width 164 height 13
click at [520, 452] on input "Month-to-month (no end date)" at bounding box center [520, 452] width 1 height 1
checkbox input "true"
click at [850, 613] on button "Next" at bounding box center [851, 615] width 87 height 35
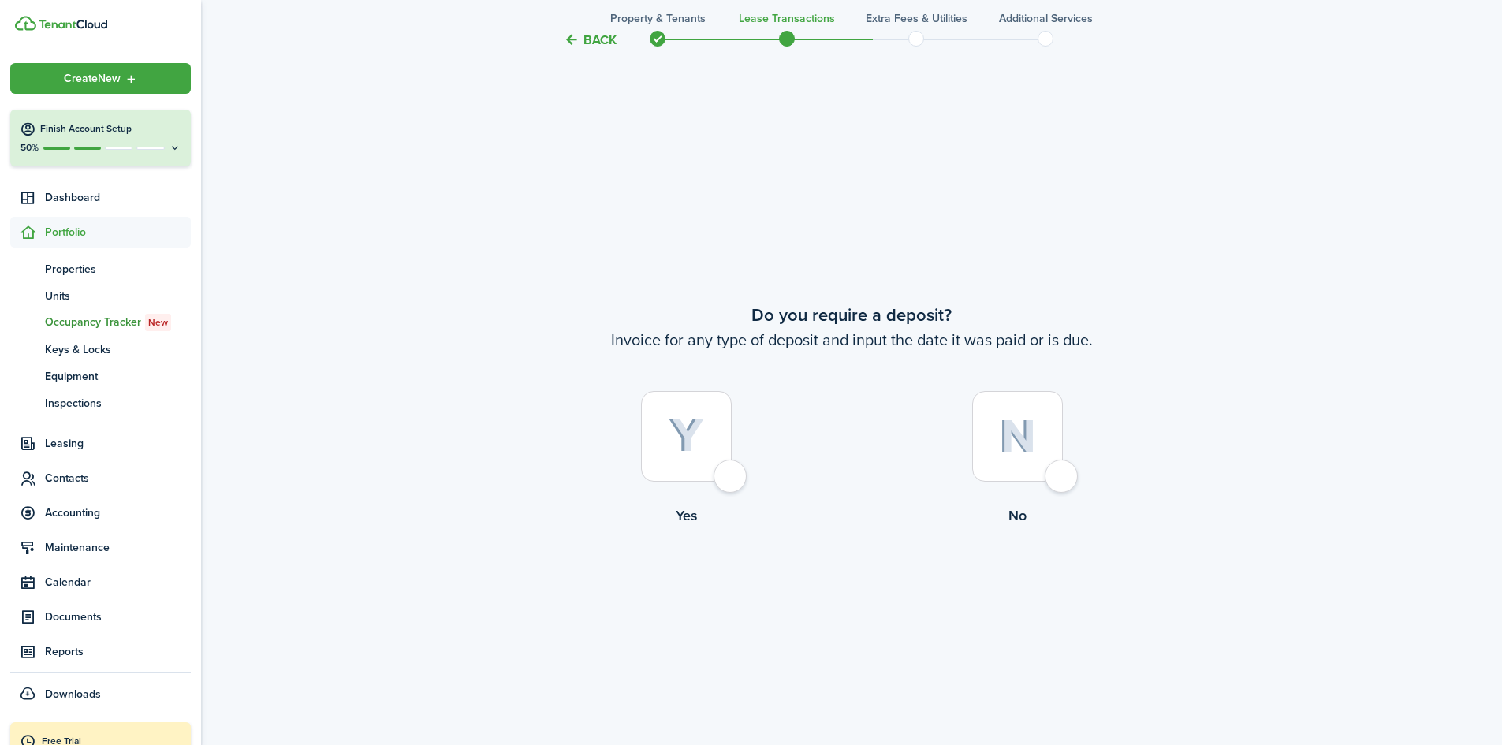
scroll to position [1384, 0]
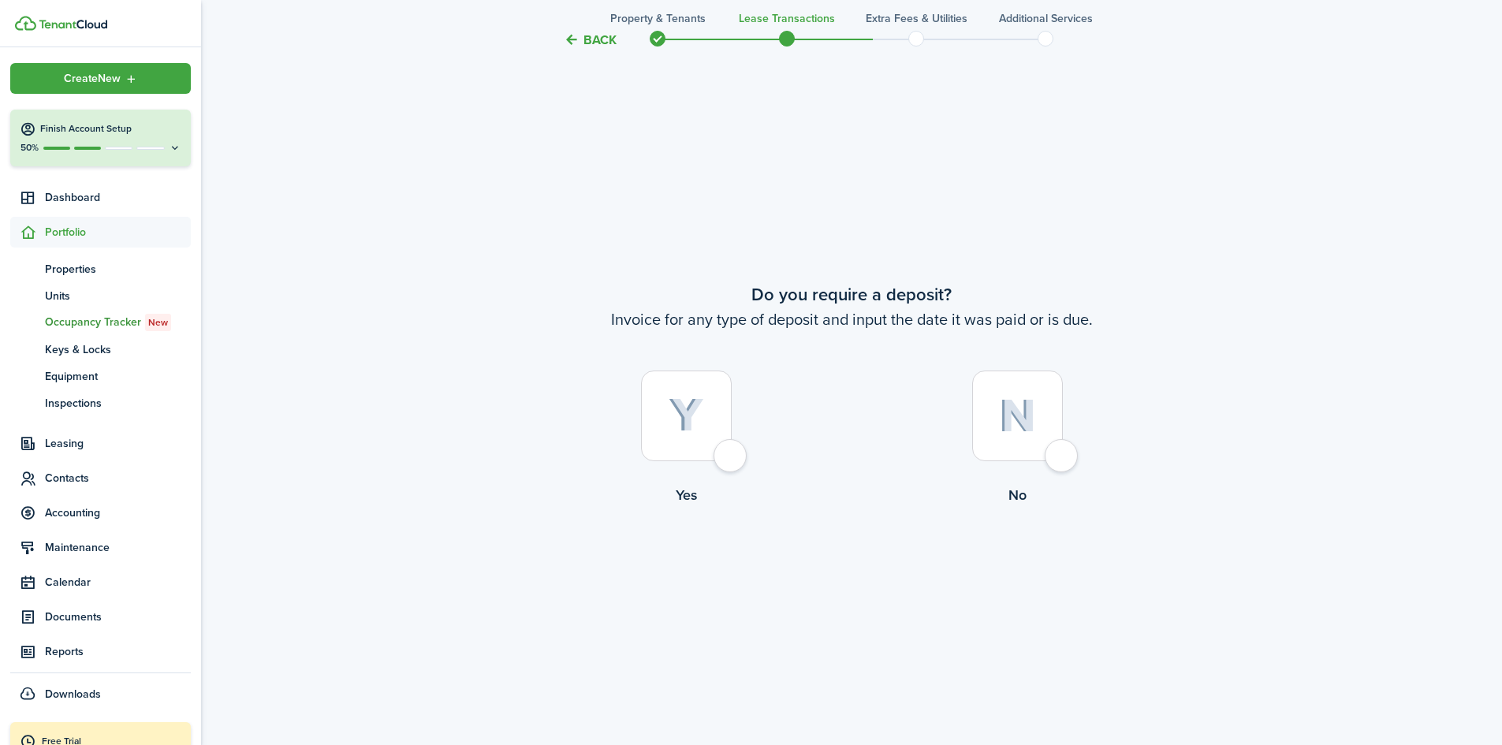
click at [725, 455] on div at bounding box center [686, 416] width 91 height 91
radio input "true"
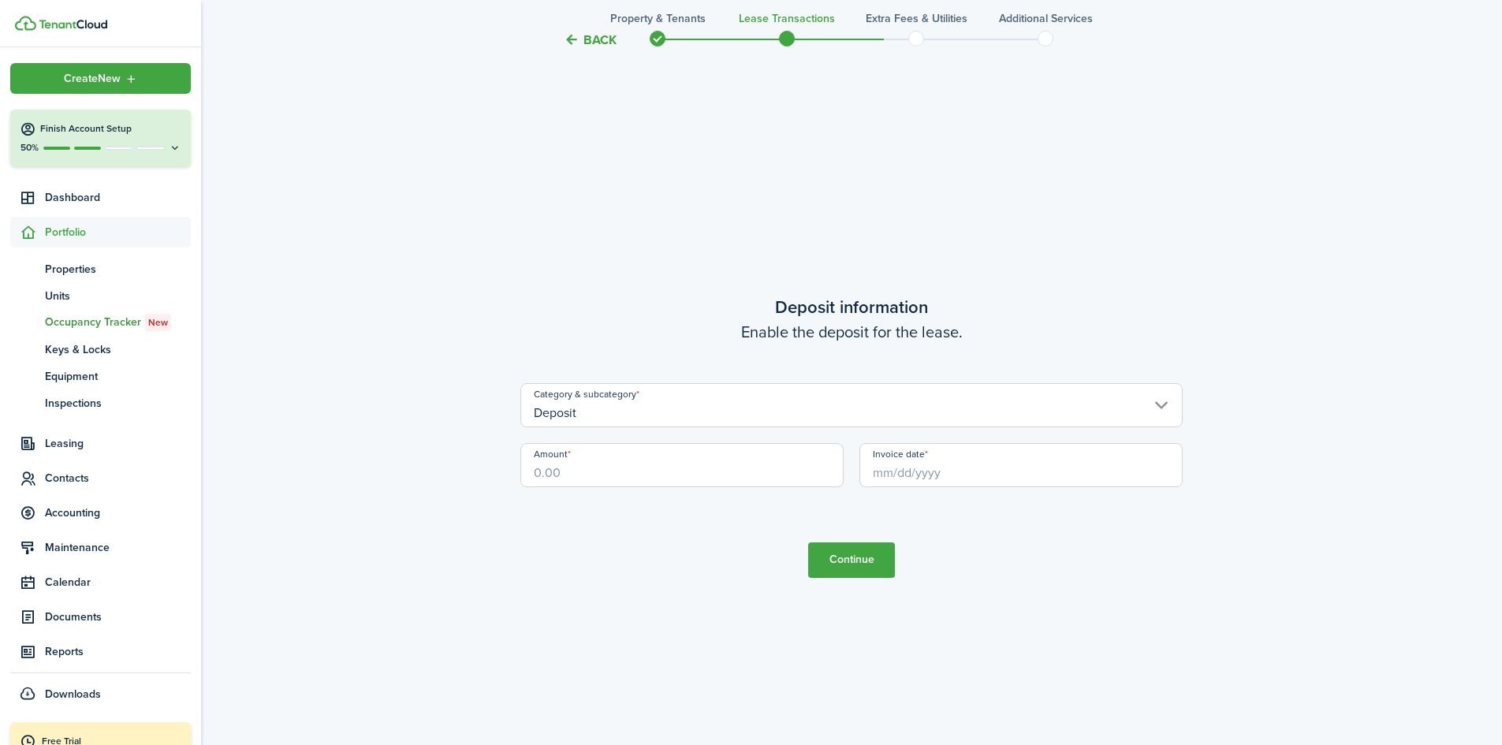
scroll to position [2129, 0]
click at [709, 464] on input "Amount" at bounding box center [681, 464] width 323 height 44
click at [892, 475] on input "Invoice date" at bounding box center [1020, 464] width 323 height 44
type input "$450.00"
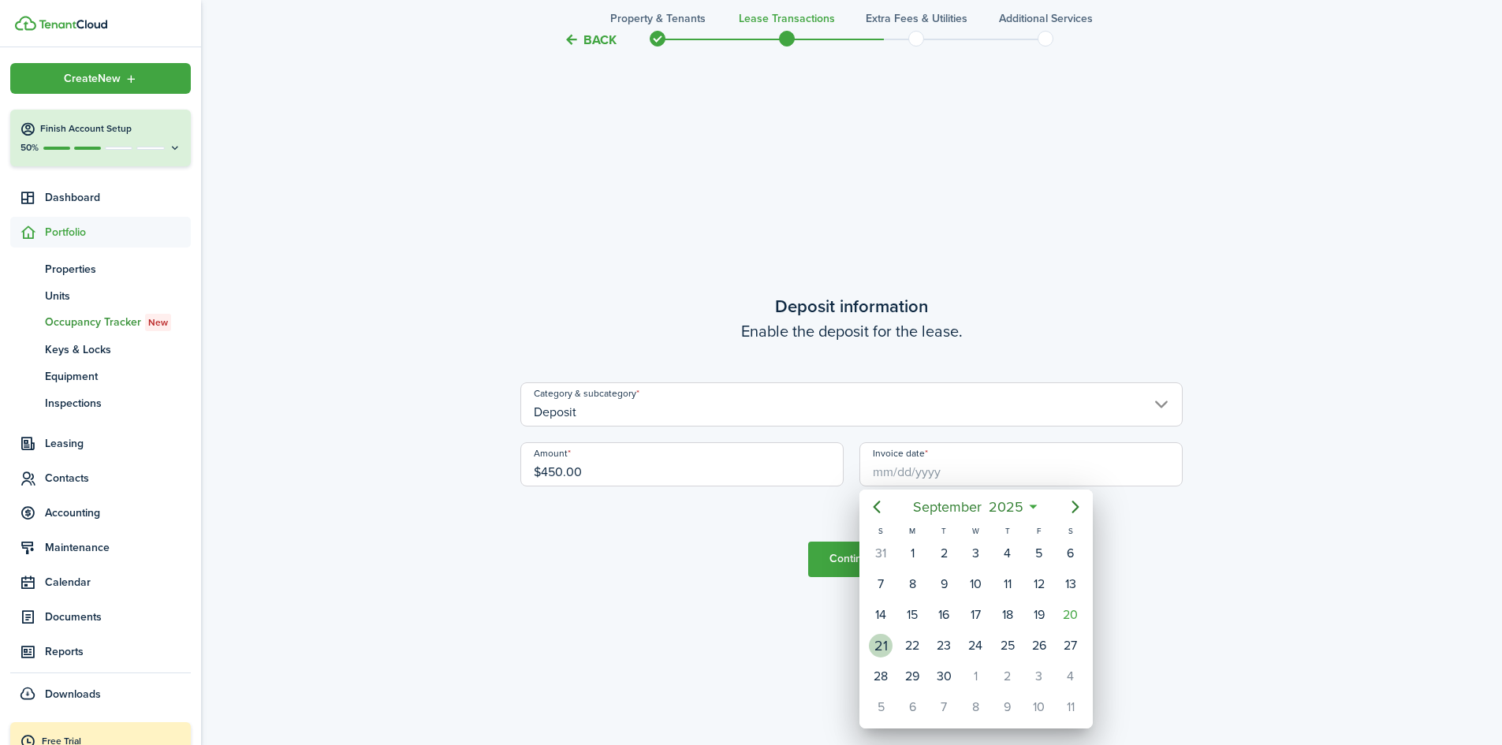
click at [883, 640] on div "21" at bounding box center [881, 646] width 24 height 24
type input "[DATE]"
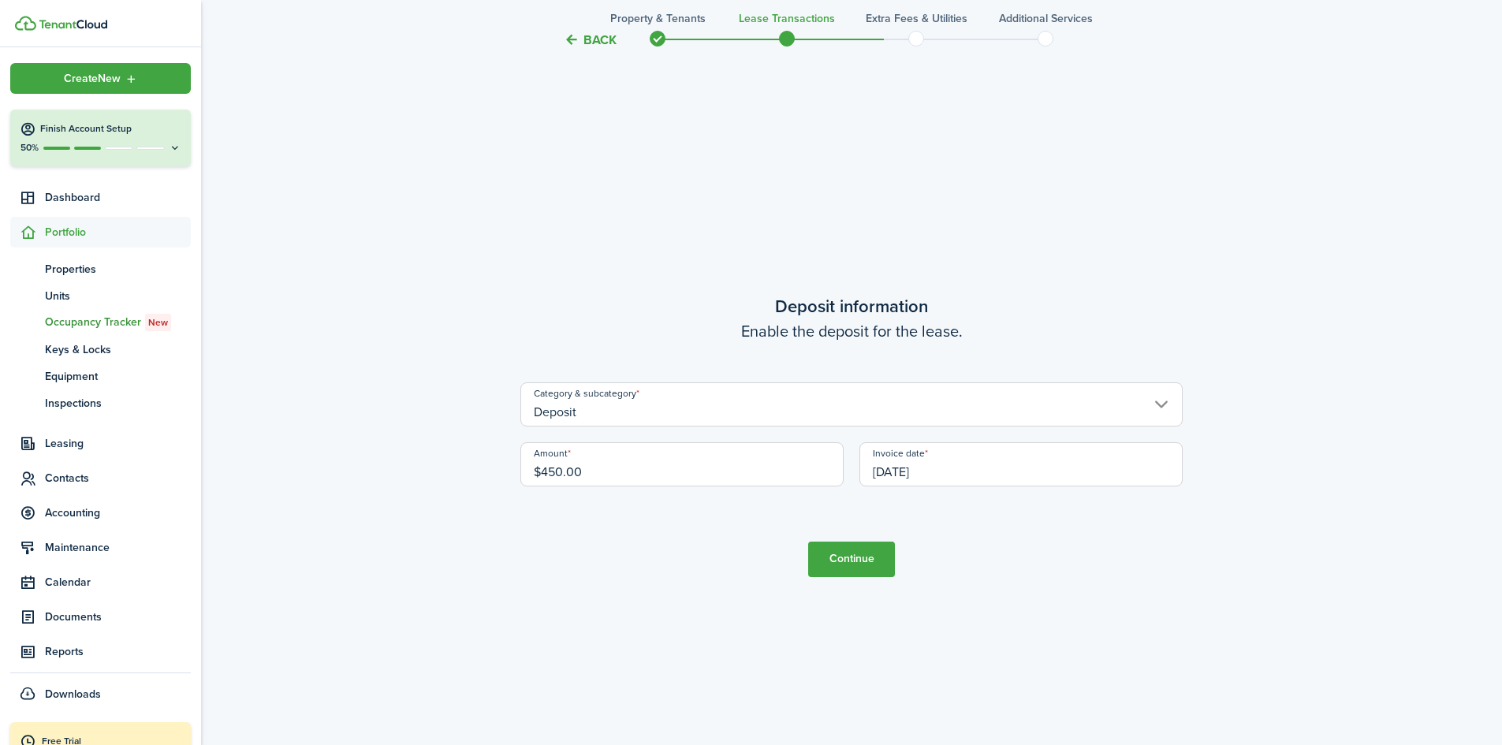
click at [854, 567] on button "Continue" at bounding box center [851, 559] width 87 height 35
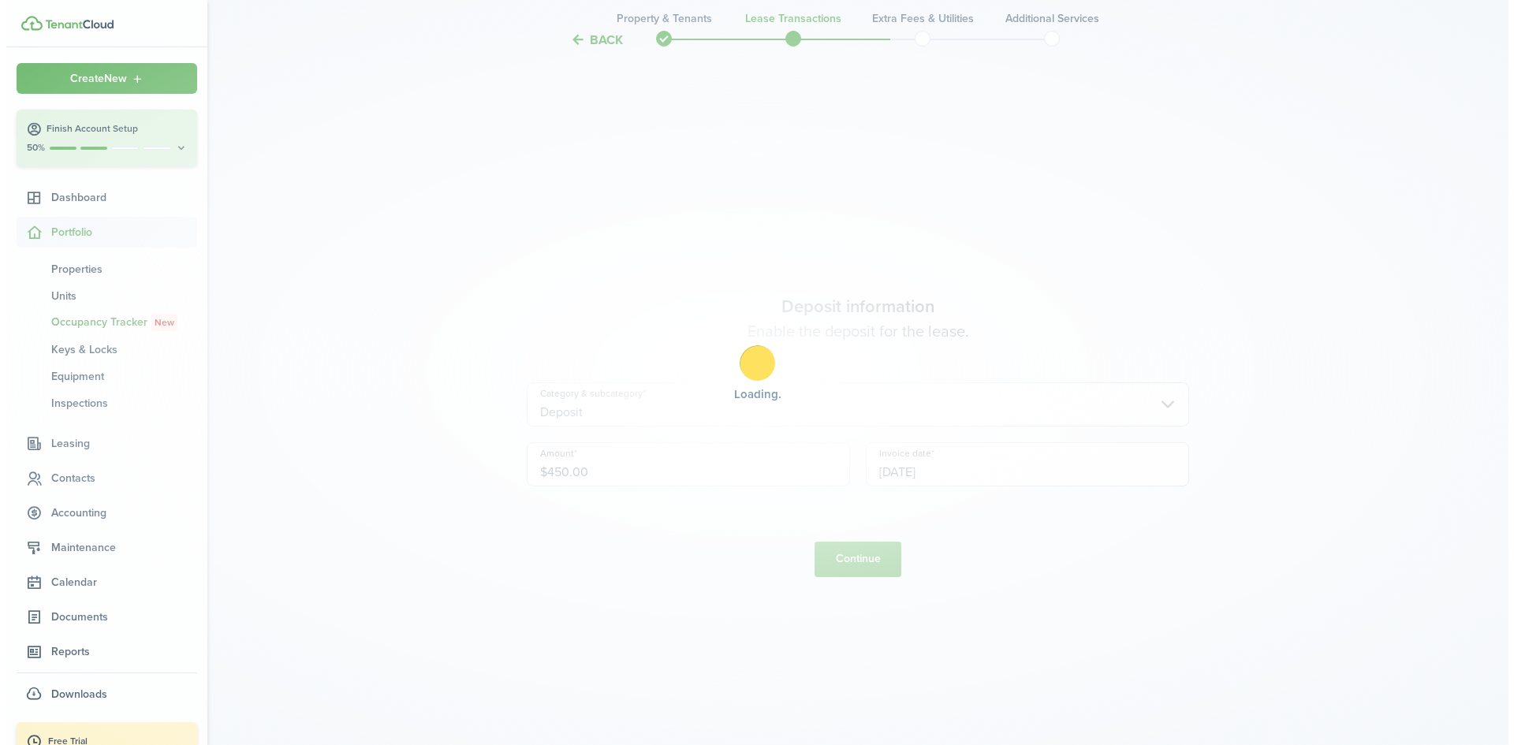
scroll to position [0, 0]
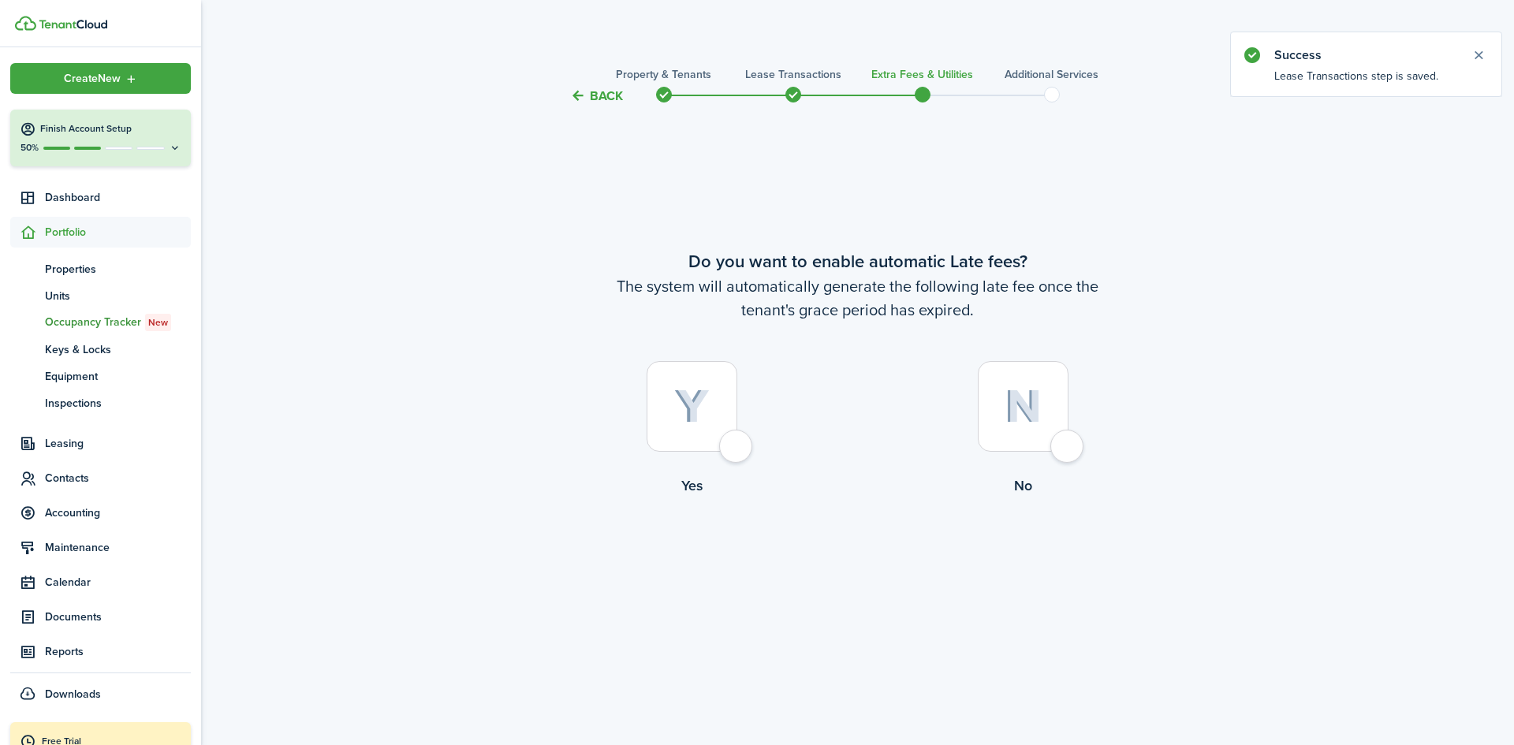
click at [736, 452] on div at bounding box center [691, 406] width 91 height 91
radio input "true"
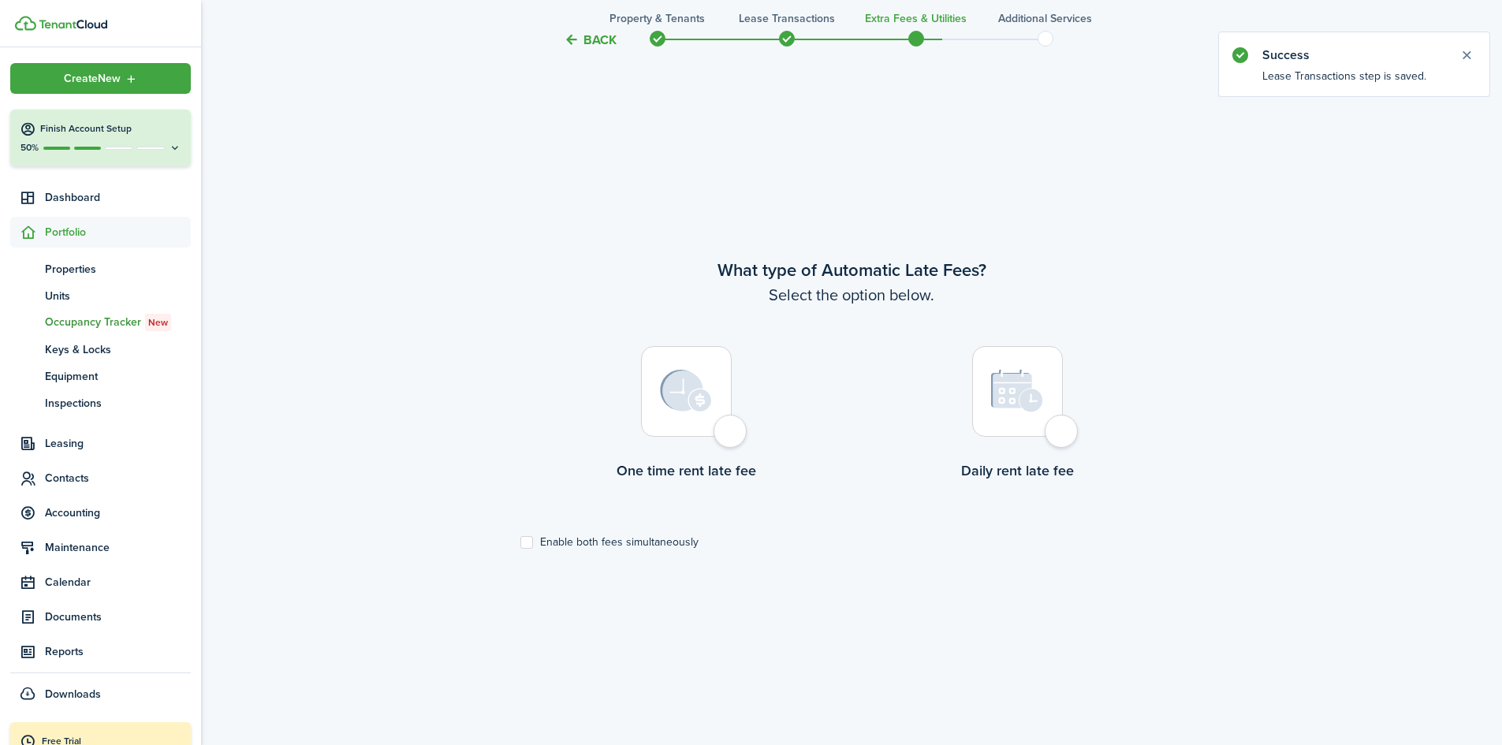
scroll to position [639, 0]
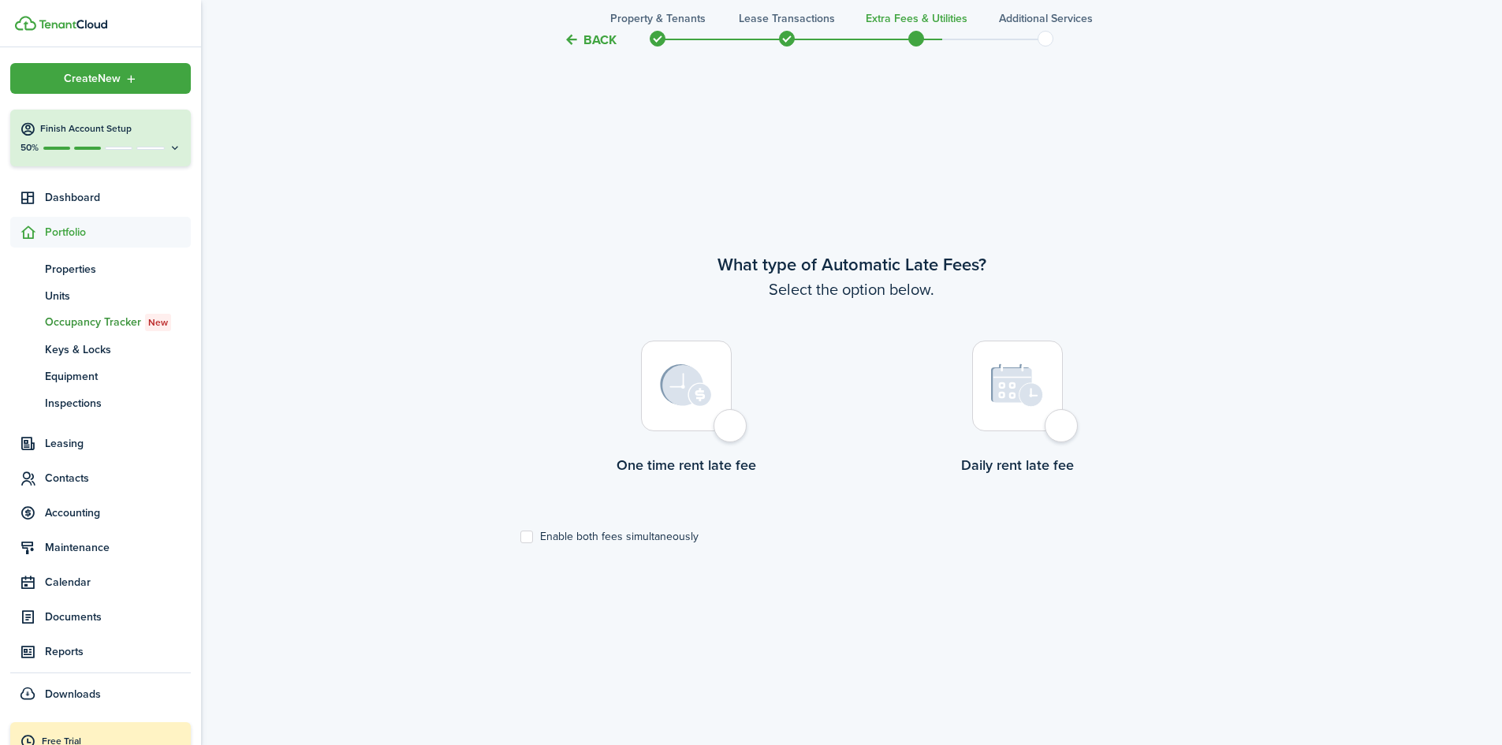
click at [1055, 427] on div at bounding box center [1017, 386] width 91 height 91
radio input "true"
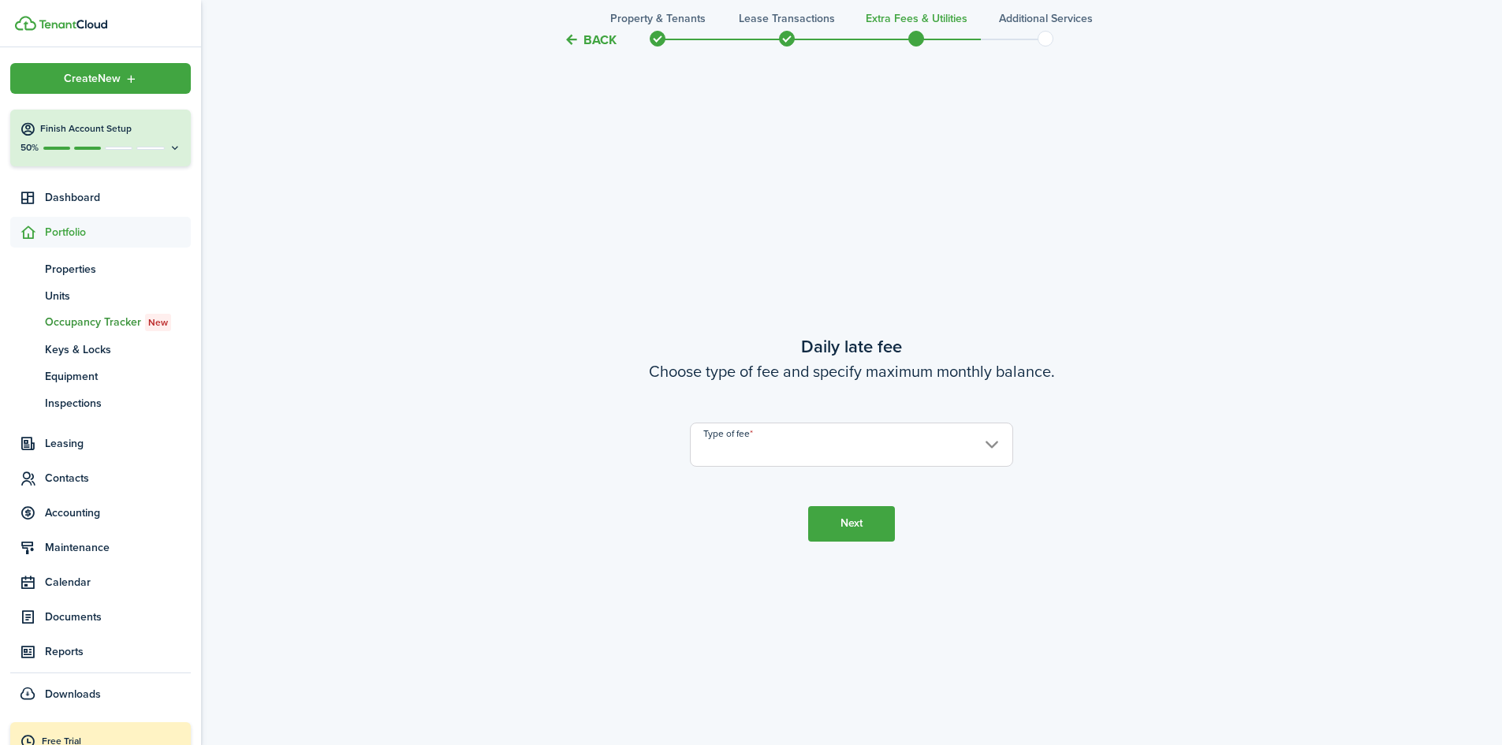
scroll to position [1384, 0]
click at [794, 456] on input "Type of fee" at bounding box center [851, 442] width 323 height 44
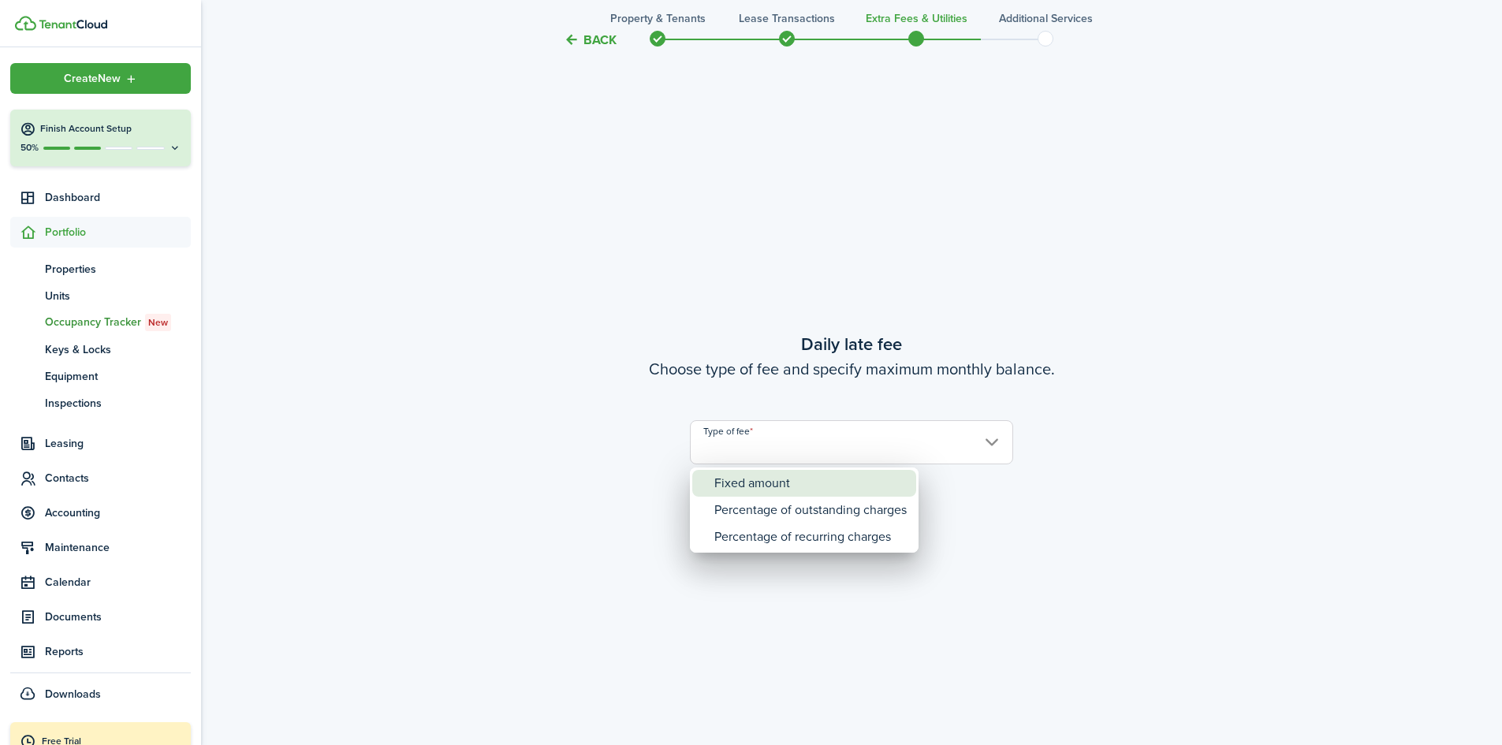
click at [781, 480] on div "Fixed amount" at bounding box center [810, 483] width 192 height 27
type input "Fixed amount"
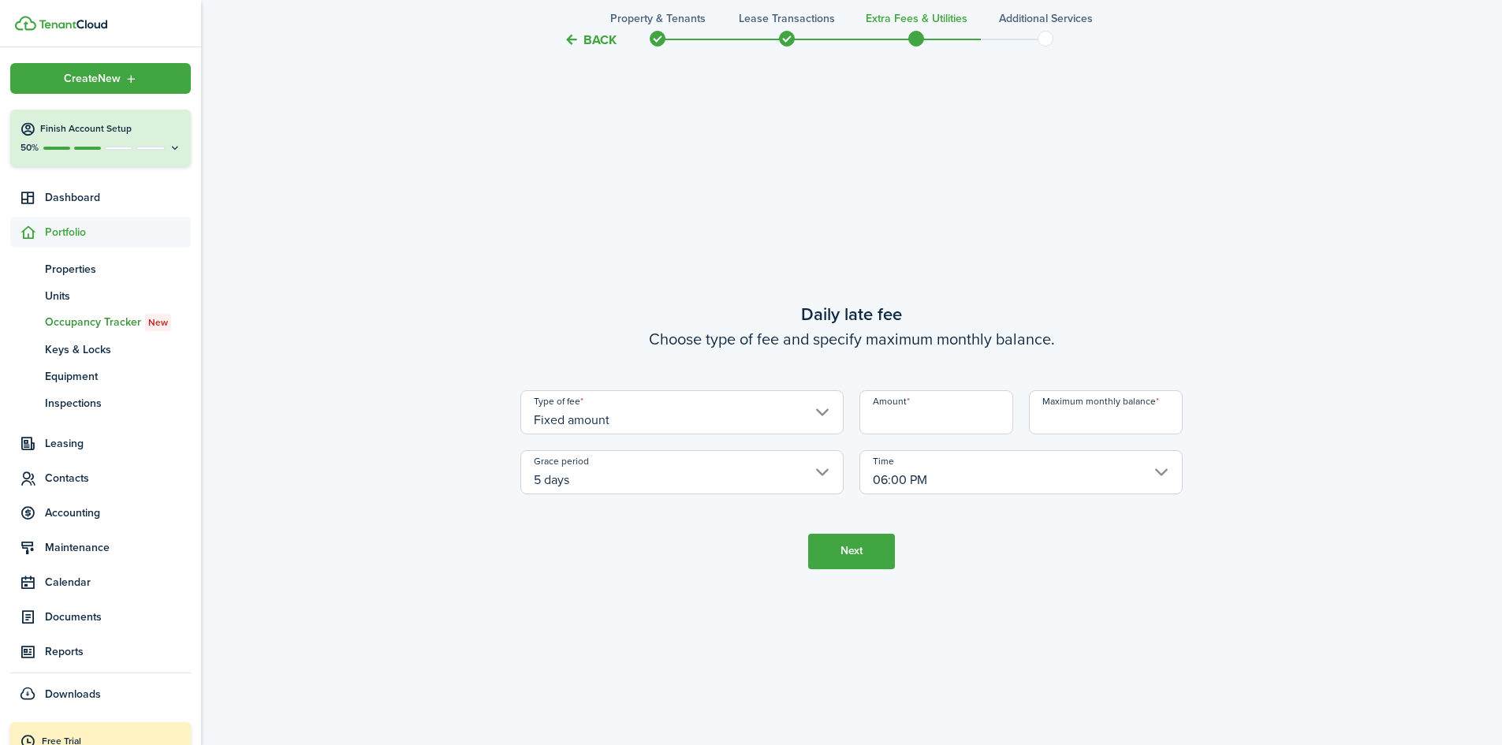
click at [888, 422] on input "Amount" at bounding box center [936, 412] width 154 height 44
type input "$5.00"
click at [1053, 420] on input "Maximum monthly balance" at bounding box center [1106, 412] width 154 height 44
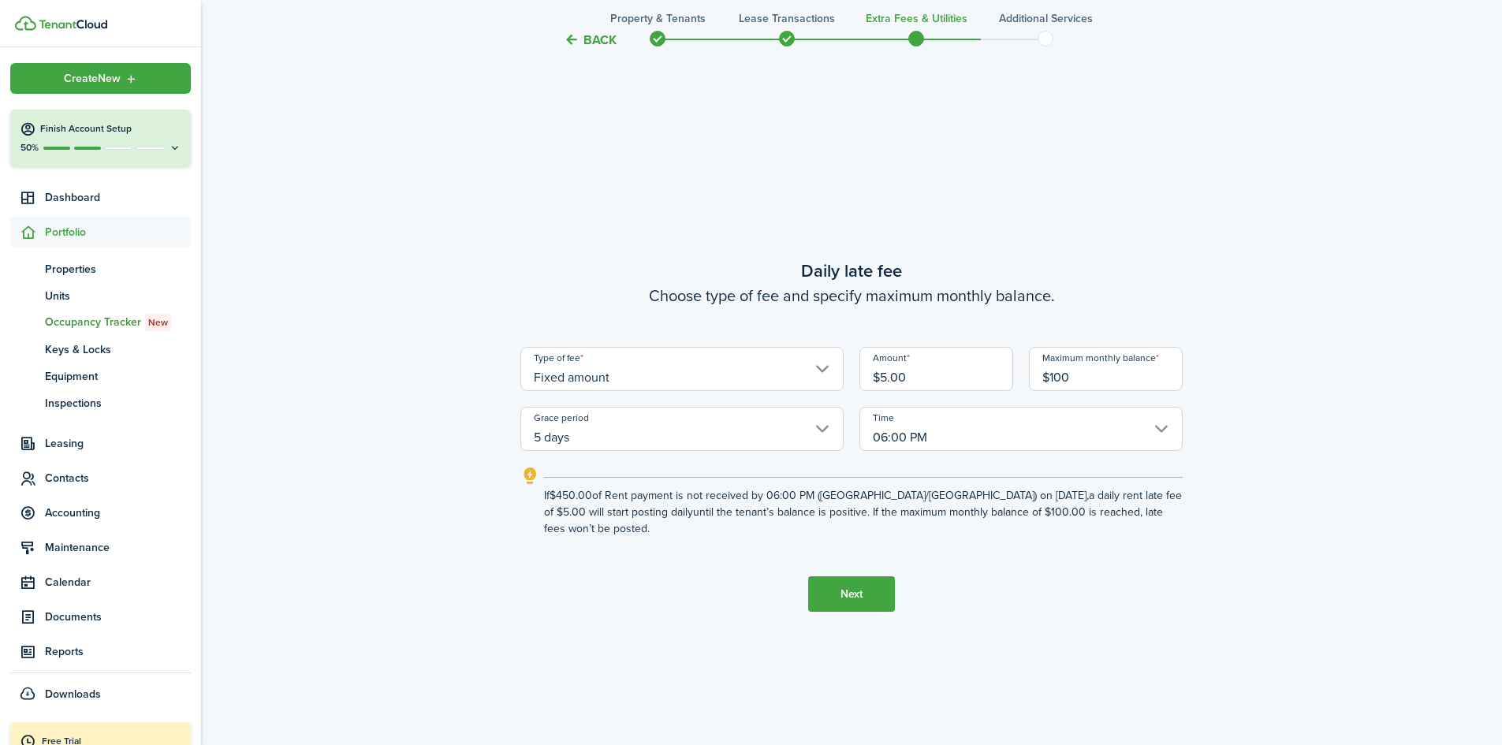
type input "$100.00"
click at [854, 584] on button "Next" at bounding box center [851, 593] width 87 height 35
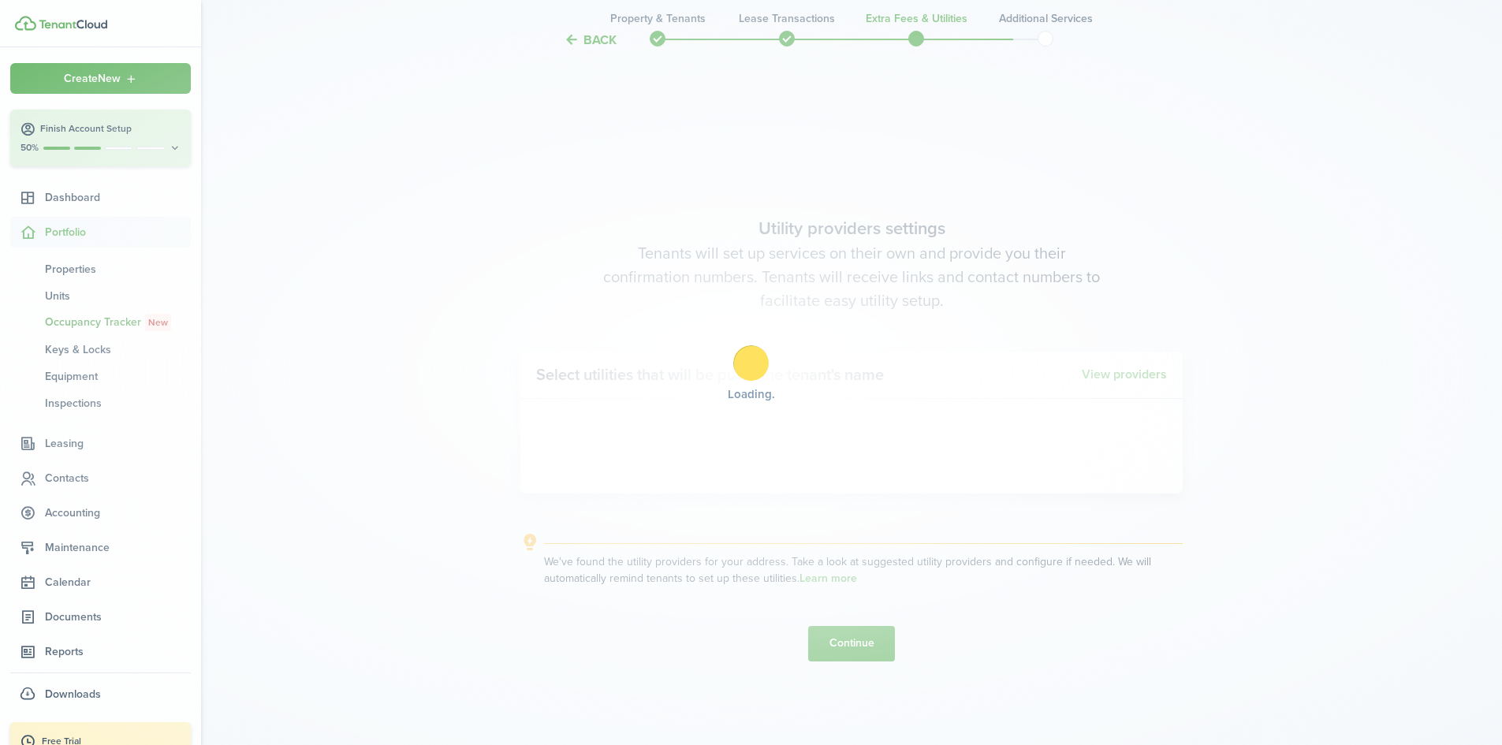
scroll to position [2129, 0]
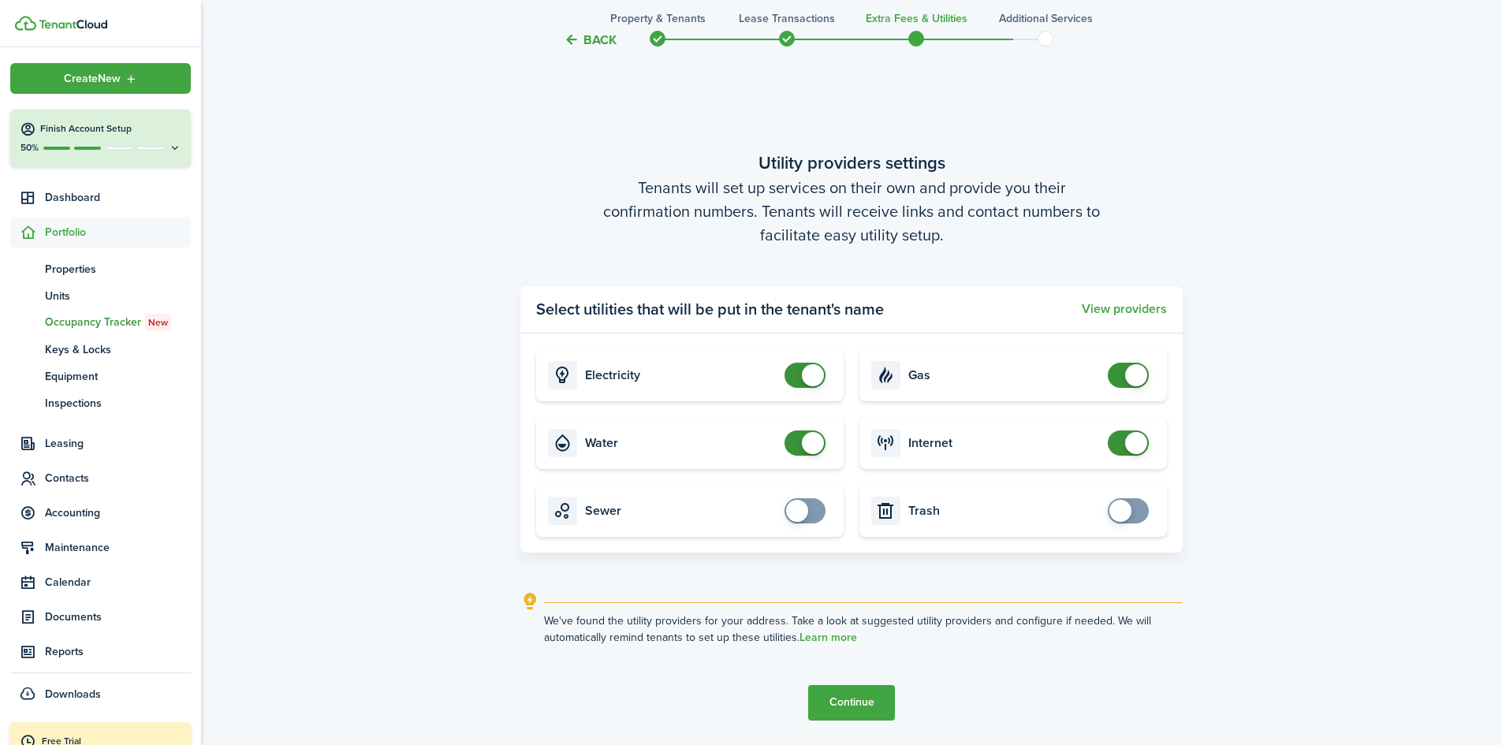
click at [797, 378] on span at bounding box center [805, 375] width 16 height 25
checkbox input "true"
click at [813, 371] on span at bounding box center [805, 375] width 16 height 25
checkbox input "true"
click at [813, 508] on span at bounding box center [805, 510] width 16 height 25
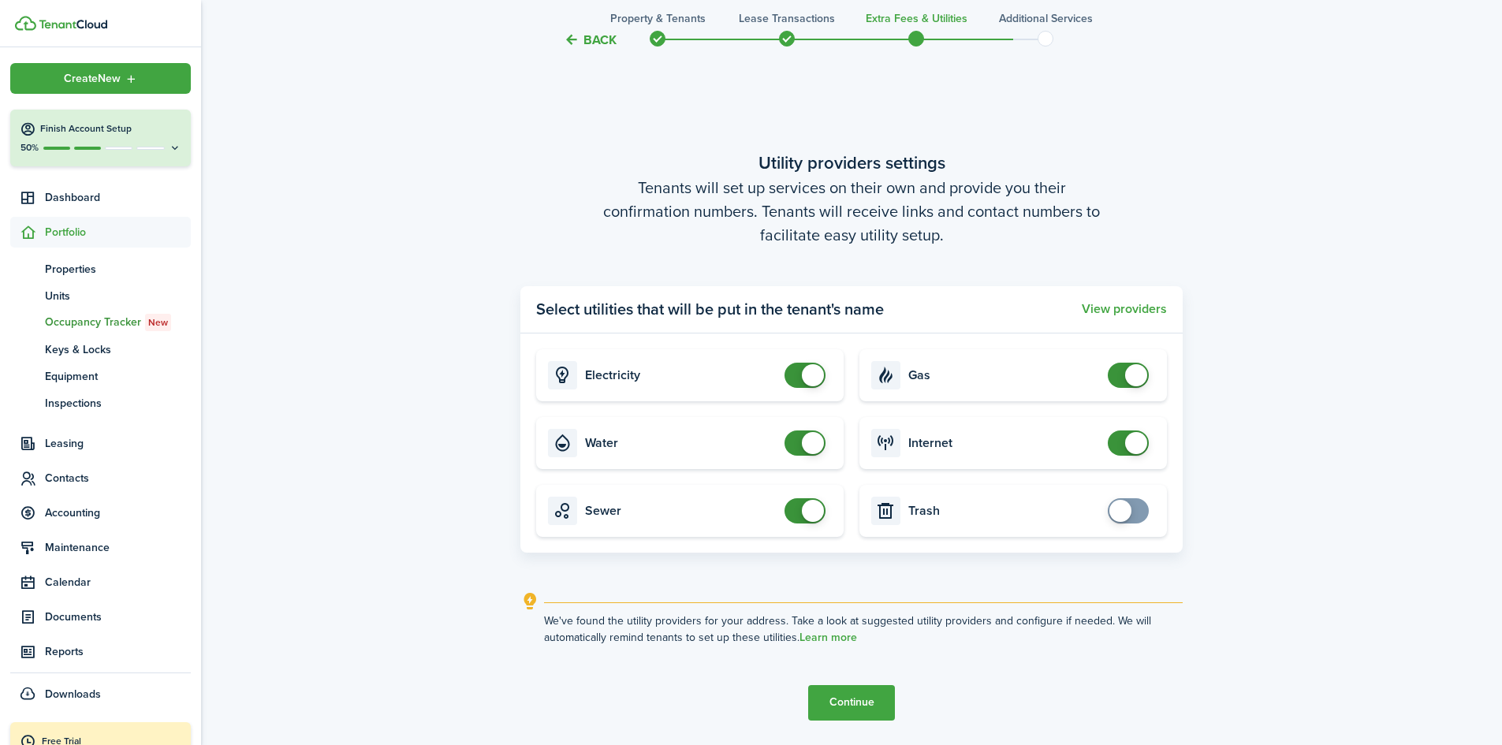
checkbox input "true"
click at [1134, 512] on span at bounding box center [1128, 510] width 16 height 25
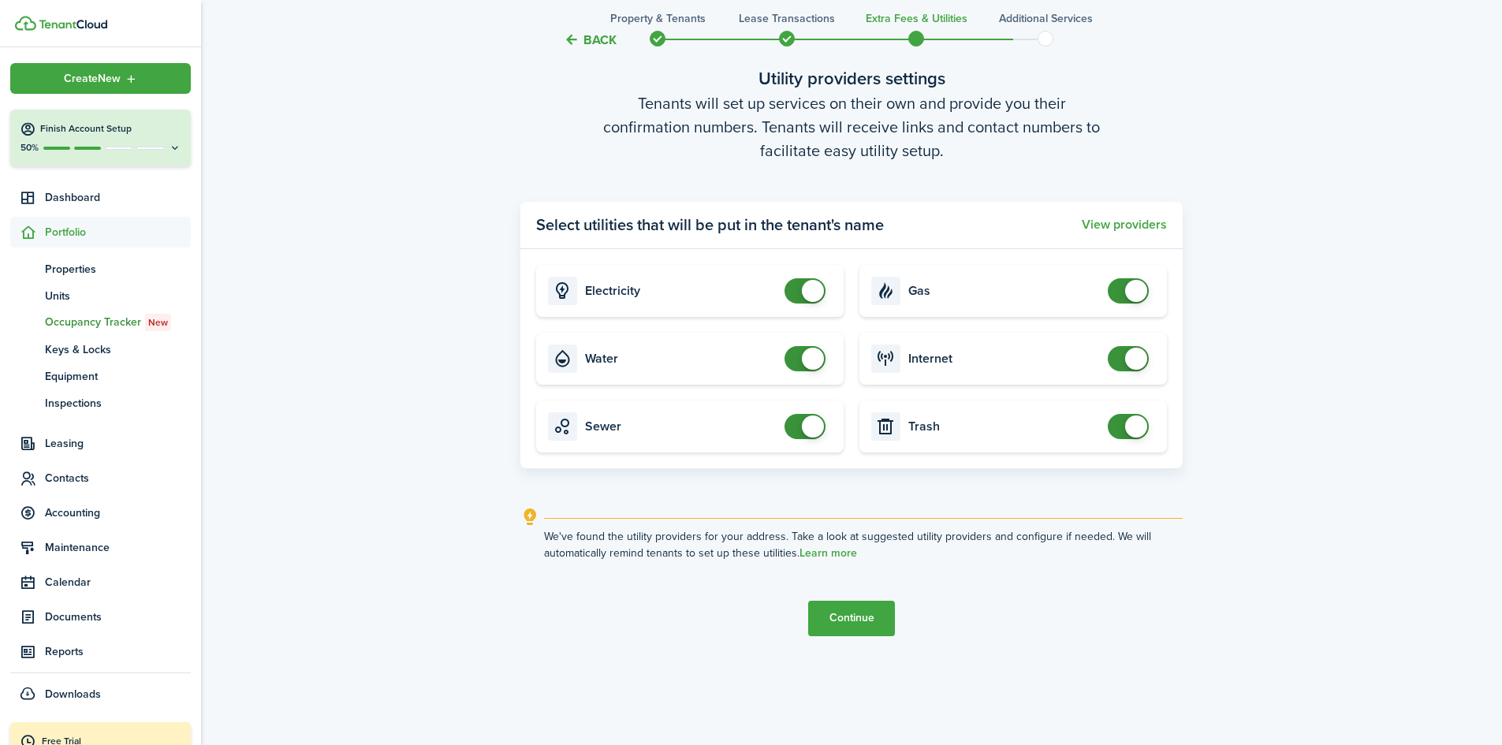
scroll to position [2235, 0]
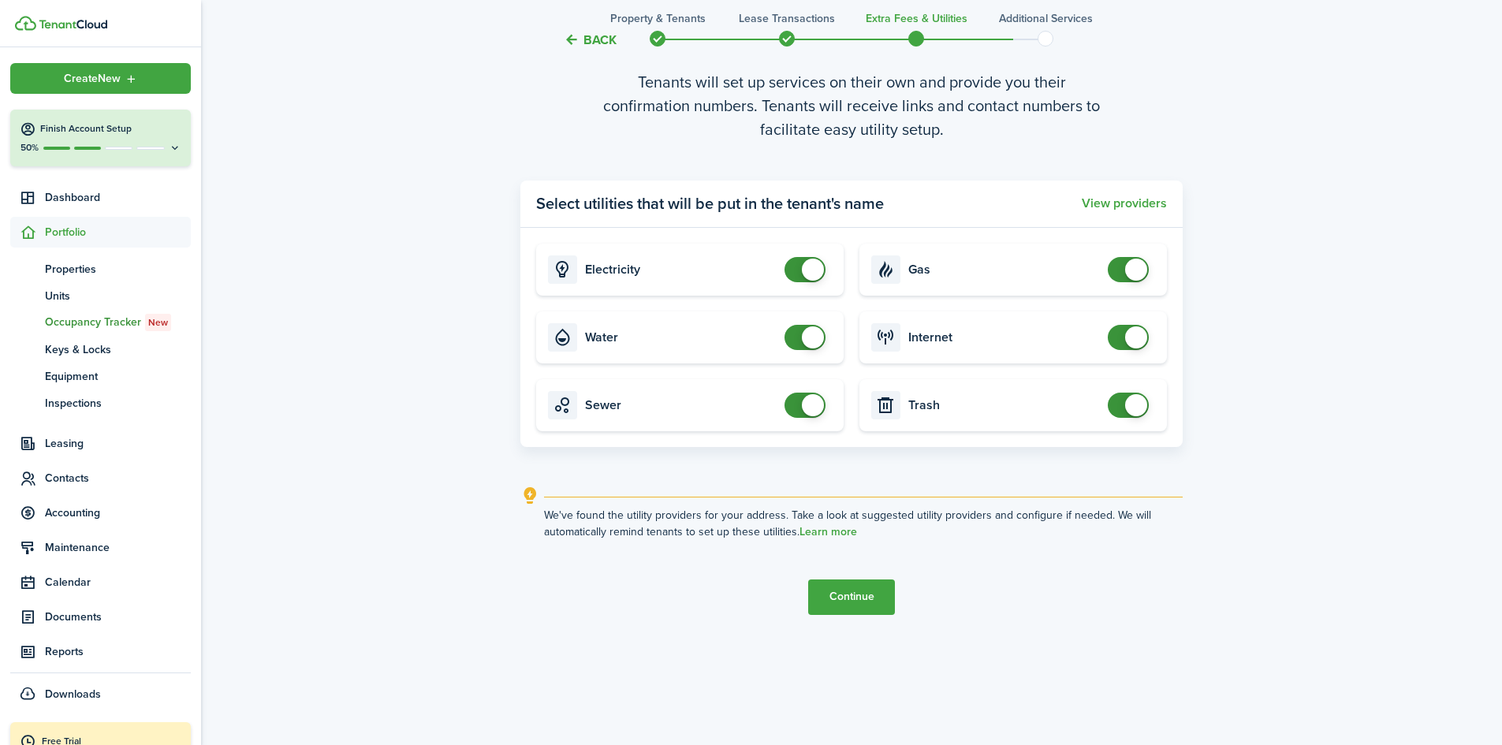
click at [851, 590] on button "Continue" at bounding box center [851, 596] width 87 height 35
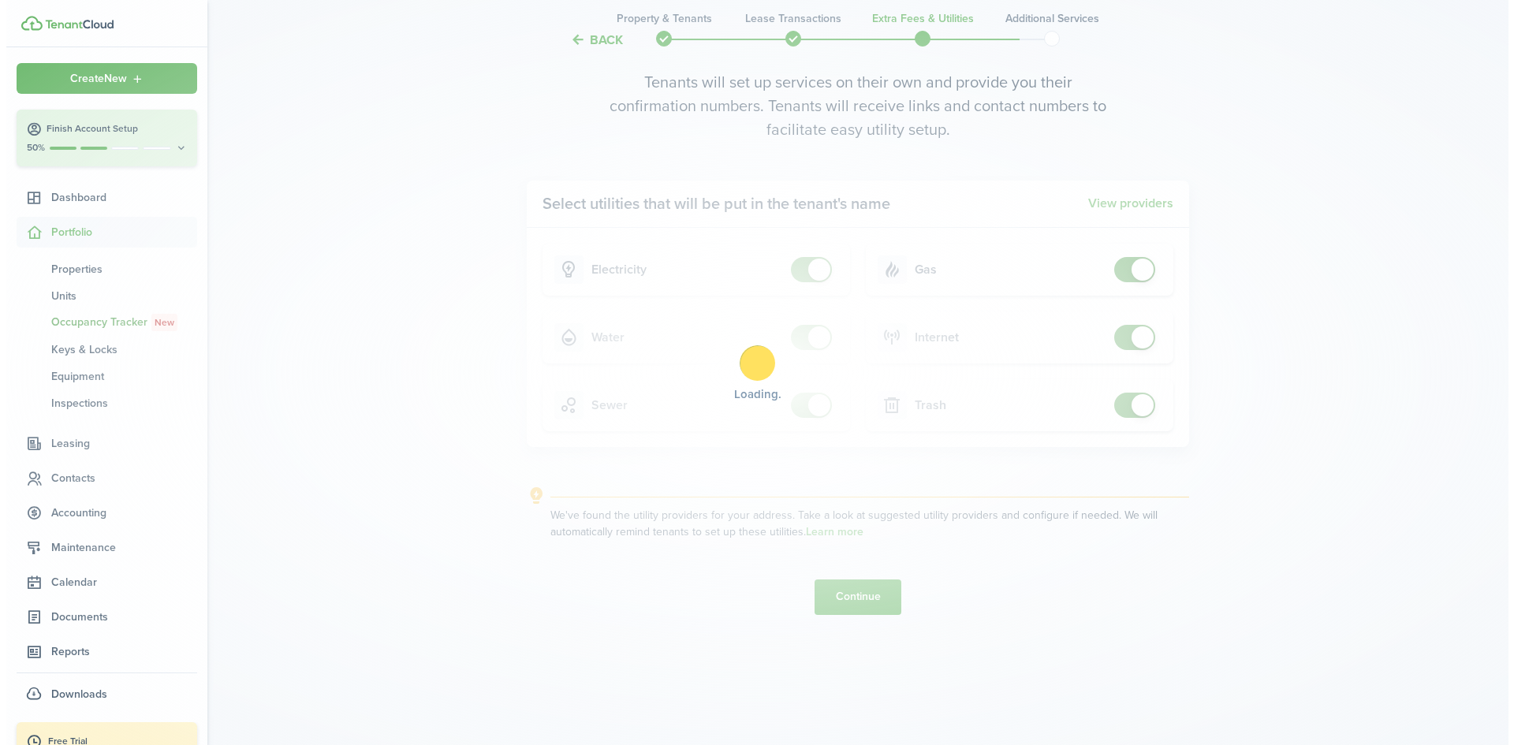
scroll to position [0, 0]
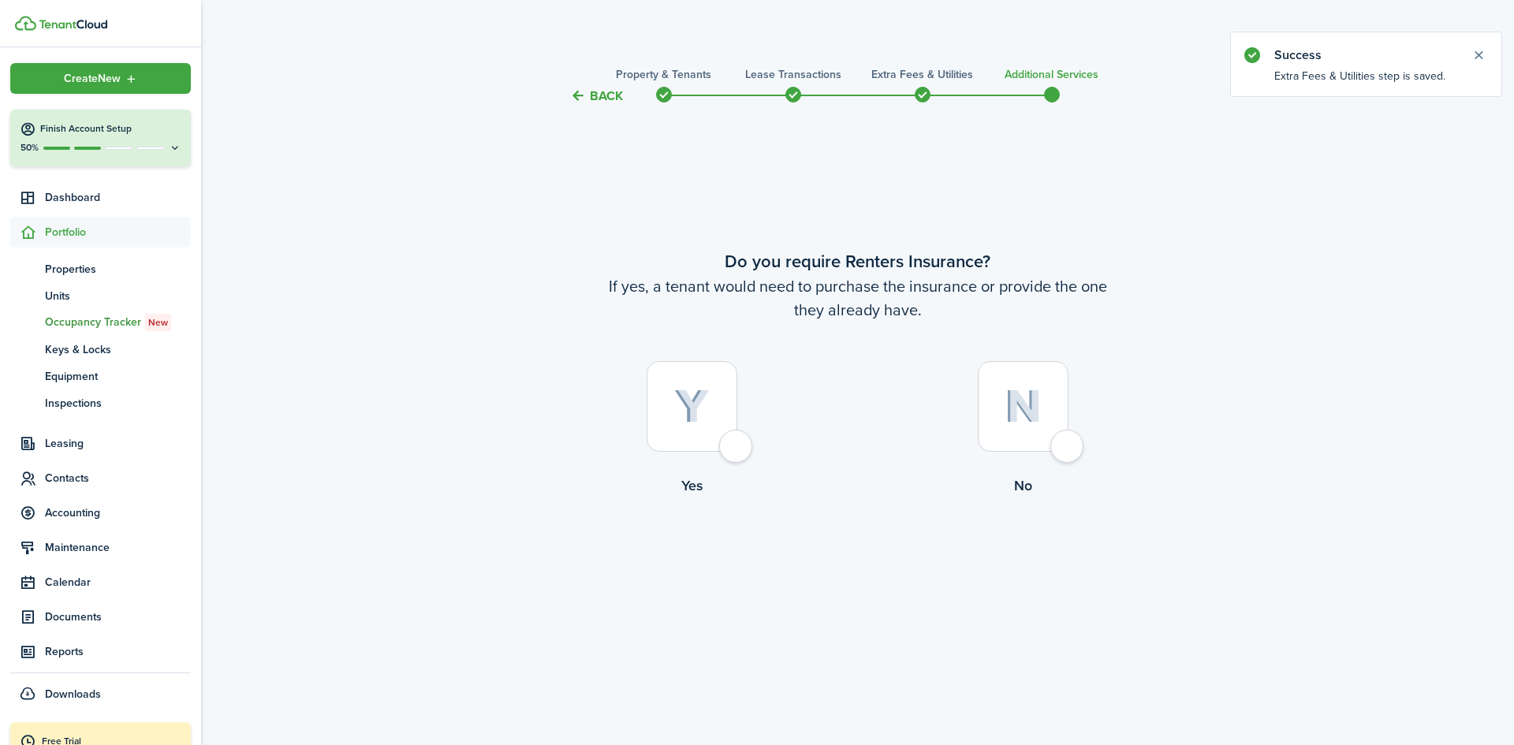
click at [731, 442] on div at bounding box center [691, 406] width 91 height 91
radio input "true"
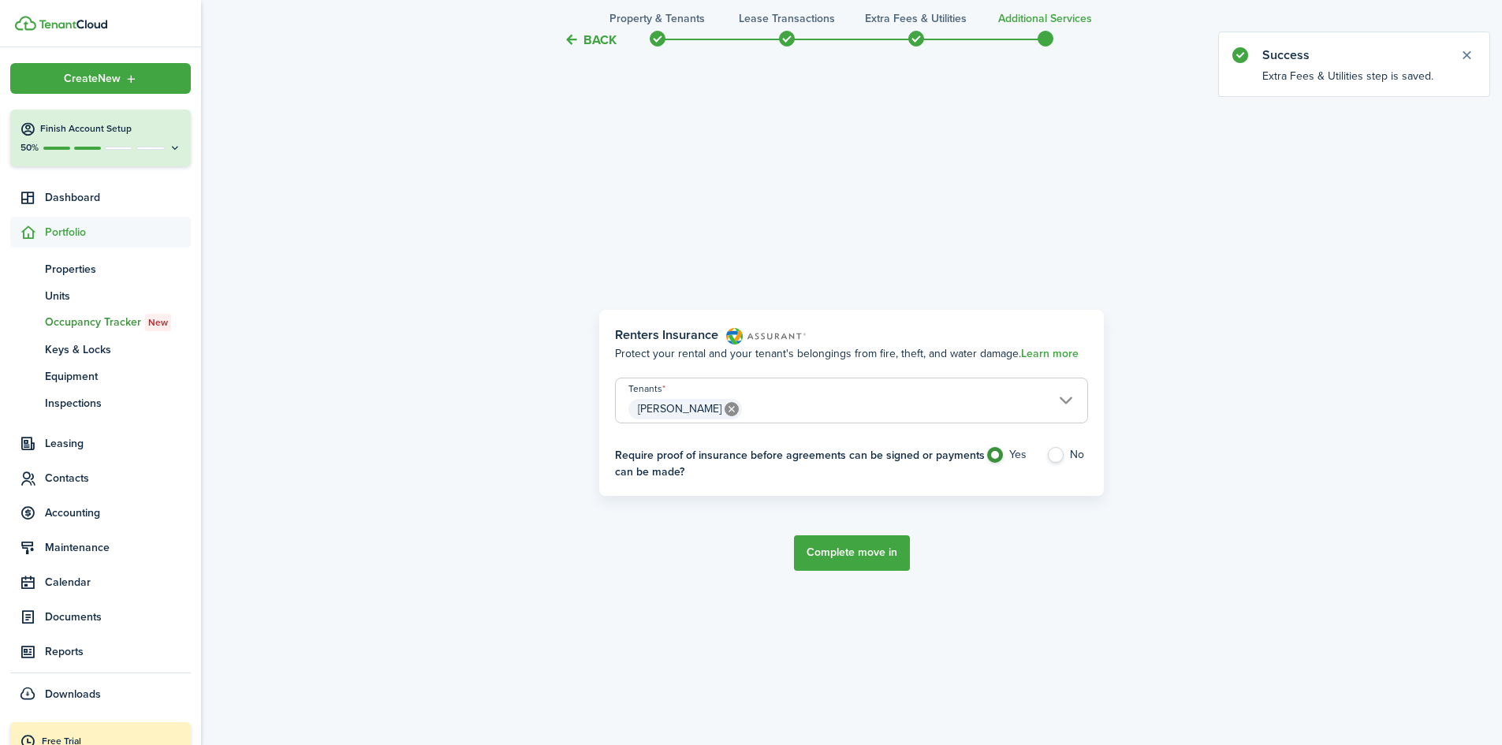
scroll to position [639, 0]
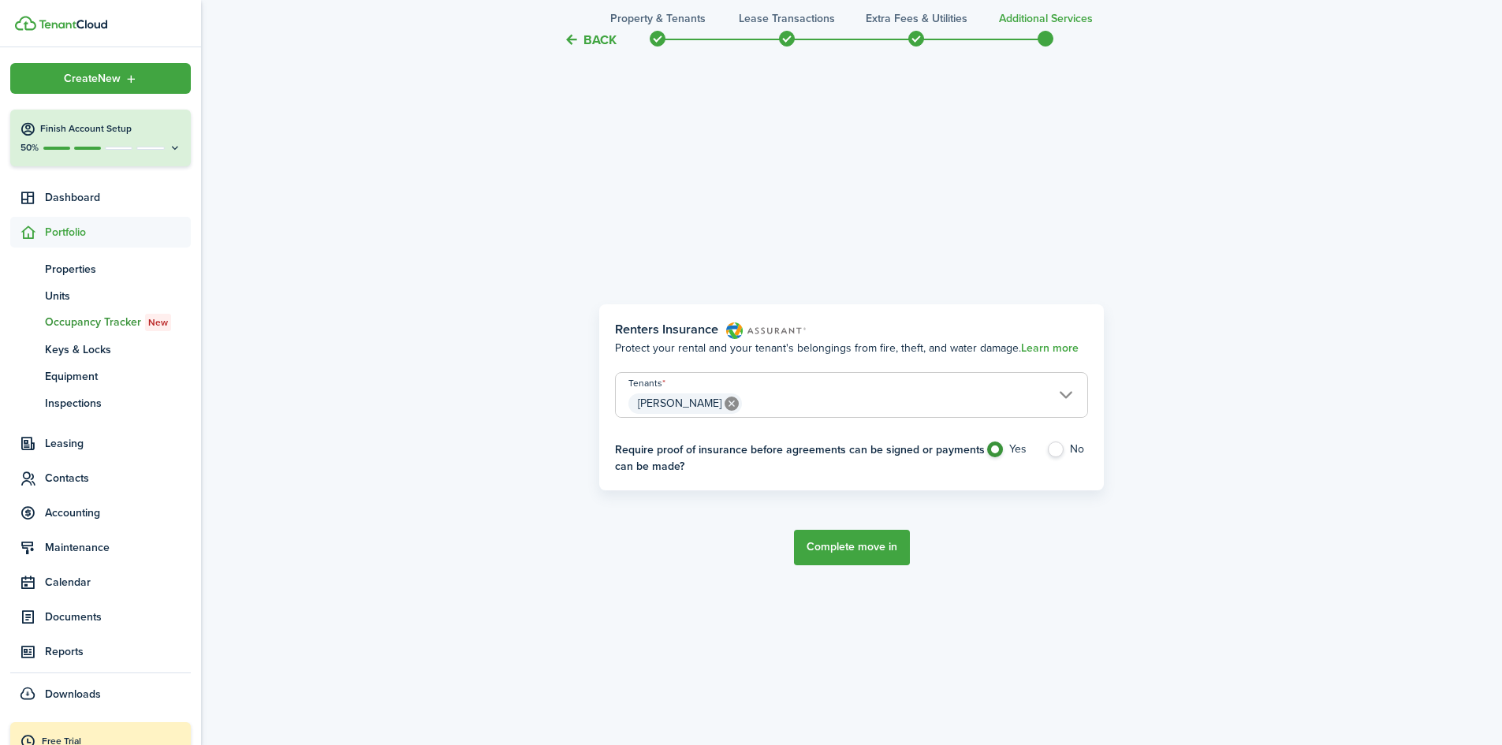
click at [1056, 451] on label "No" at bounding box center [1067, 453] width 42 height 24
radio input "false"
radio input "true"
click at [858, 547] on button "Complete move in" at bounding box center [852, 547] width 116 height 35
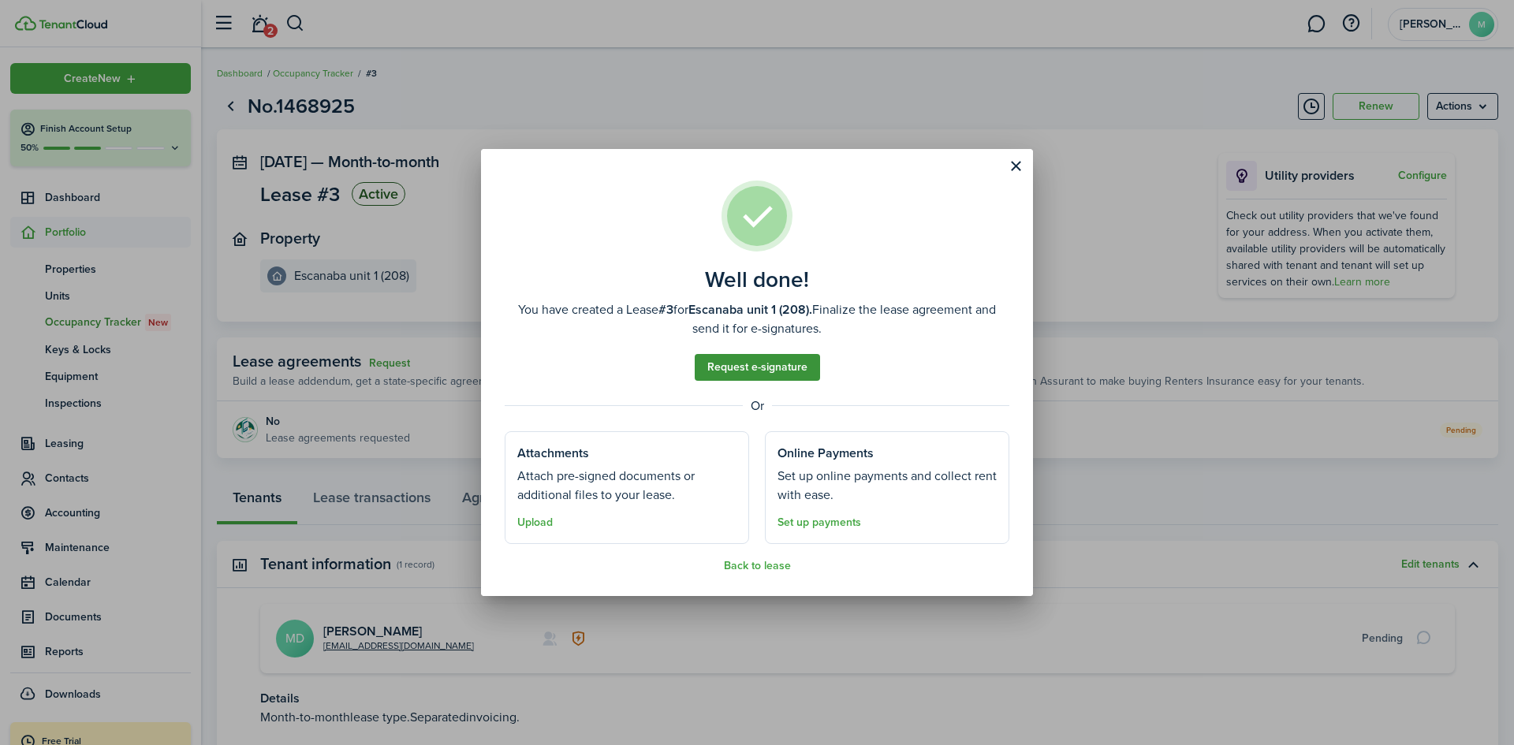
click at [763, 371] on link "Request e-signature" at bounding box center [757, 367] width 125 height 27
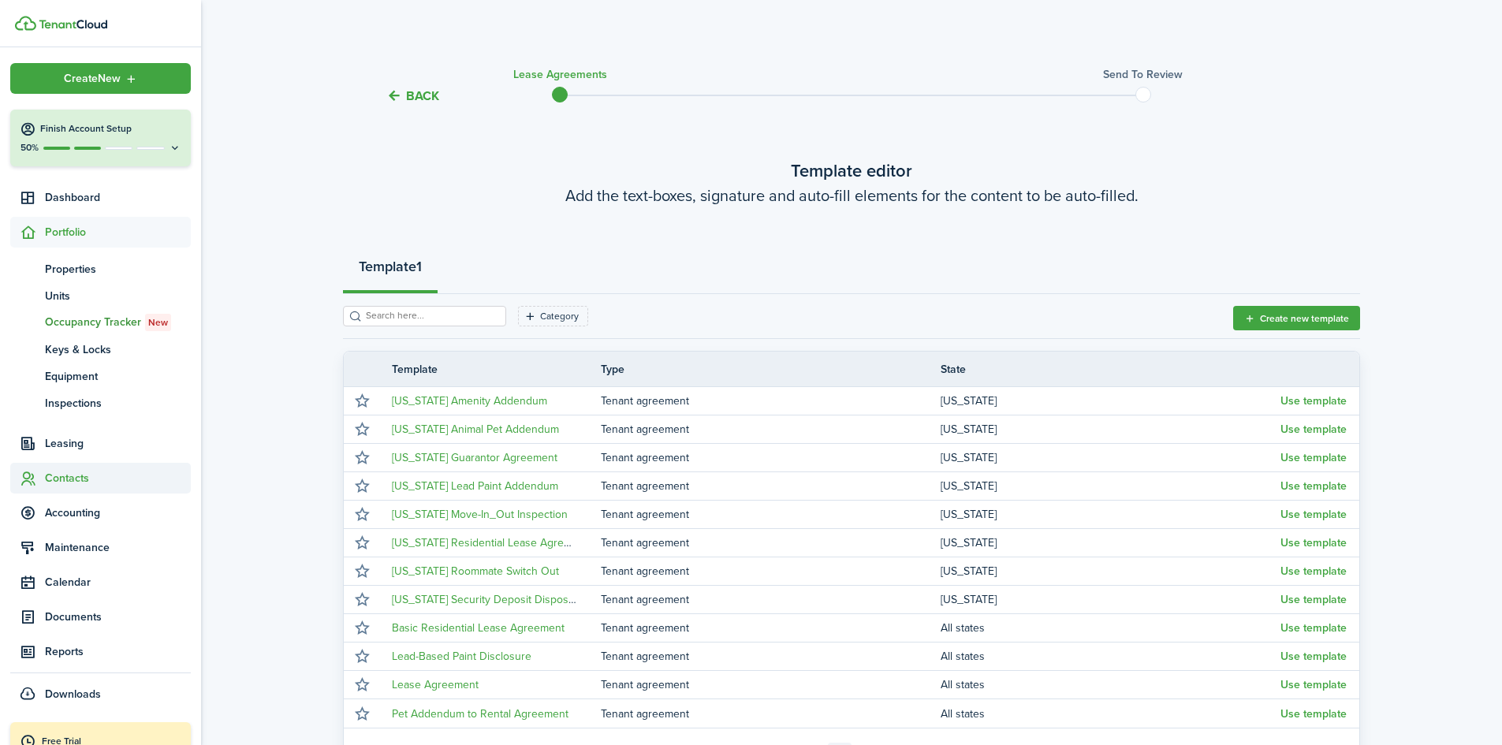
click at [69, 481] on span "Contacts" at bounding box center [118, 478] width 146 height 17
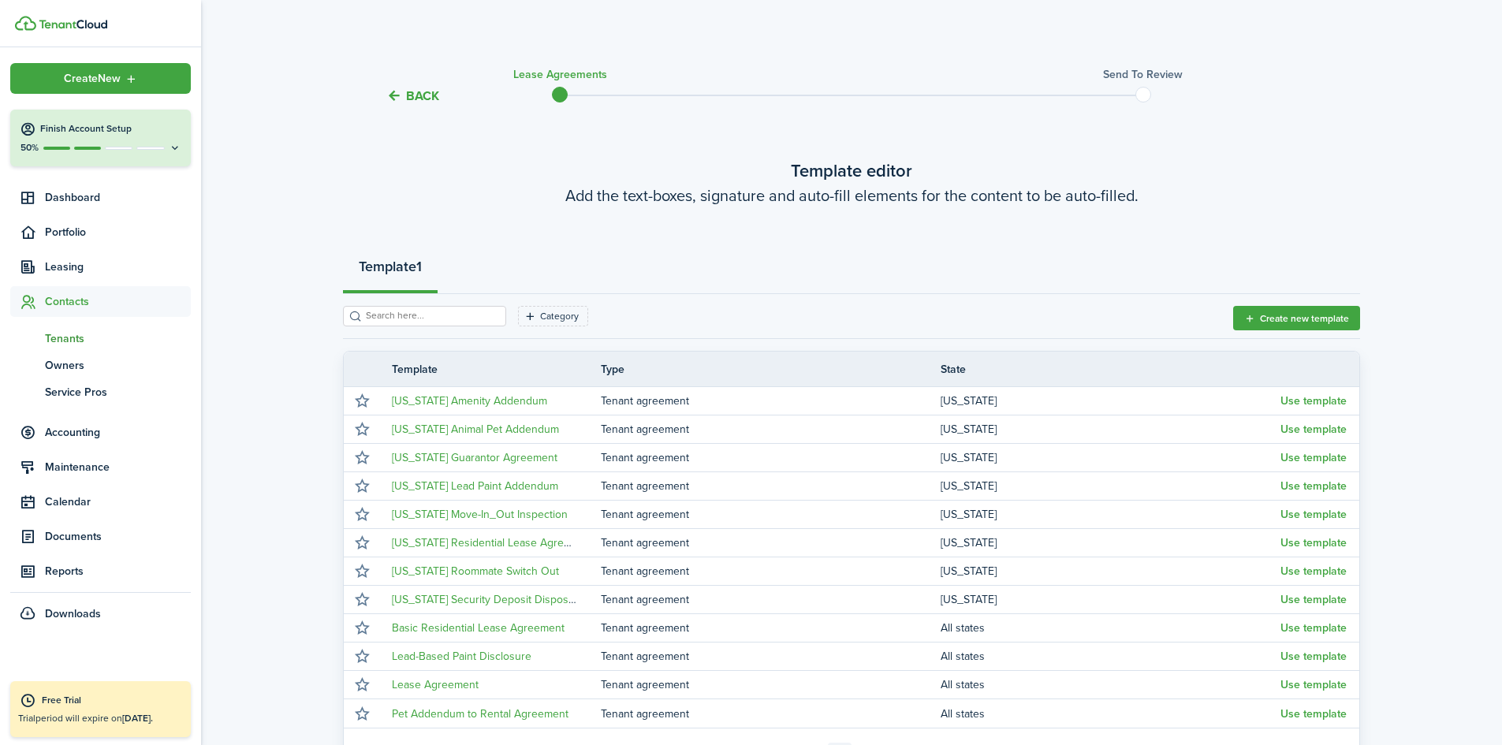
click at [61, 341] on span "Tenants" at bounding box center [118, 338] width 146 height 17
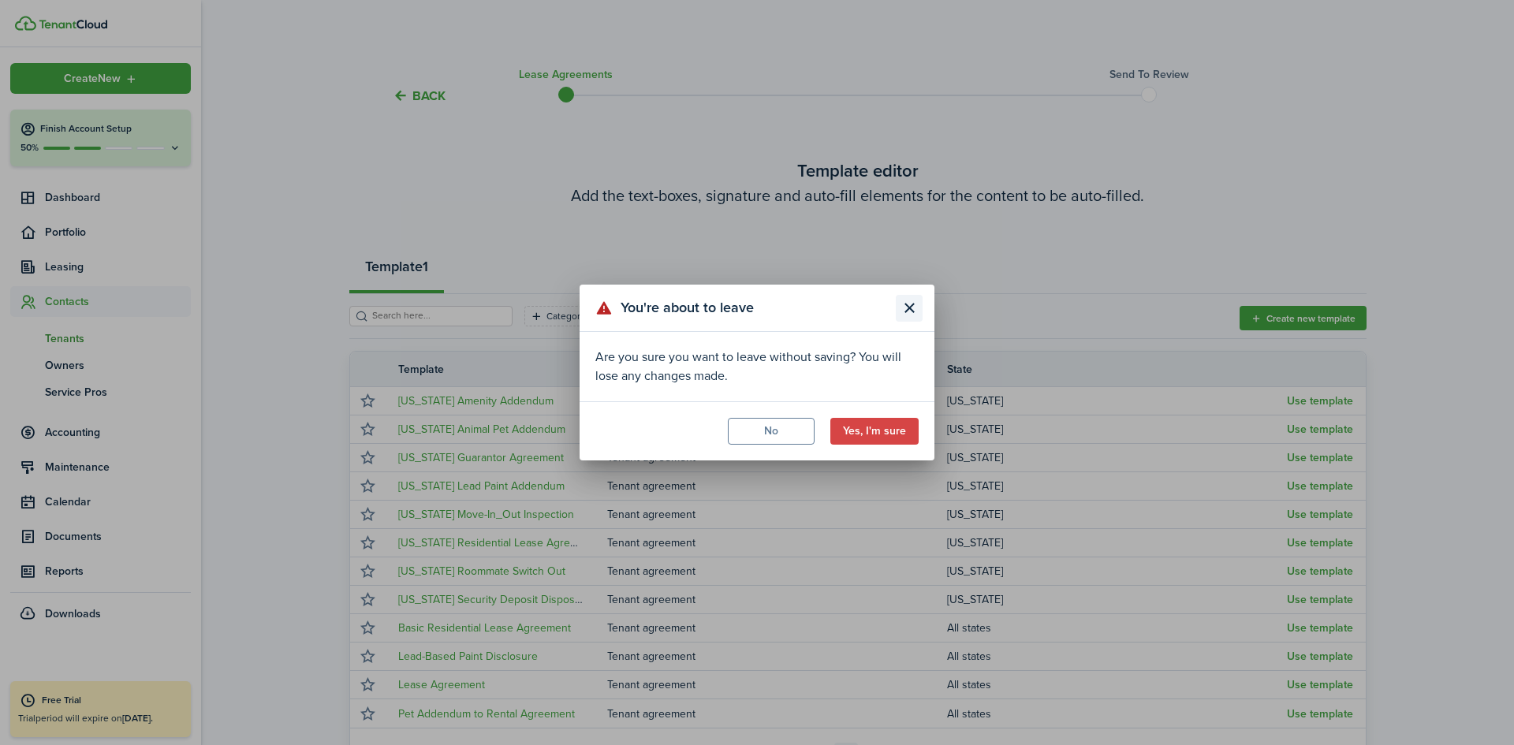
click at [909, 307] on button "Close modal" at bounding box center [909, 308] width 27 height 27
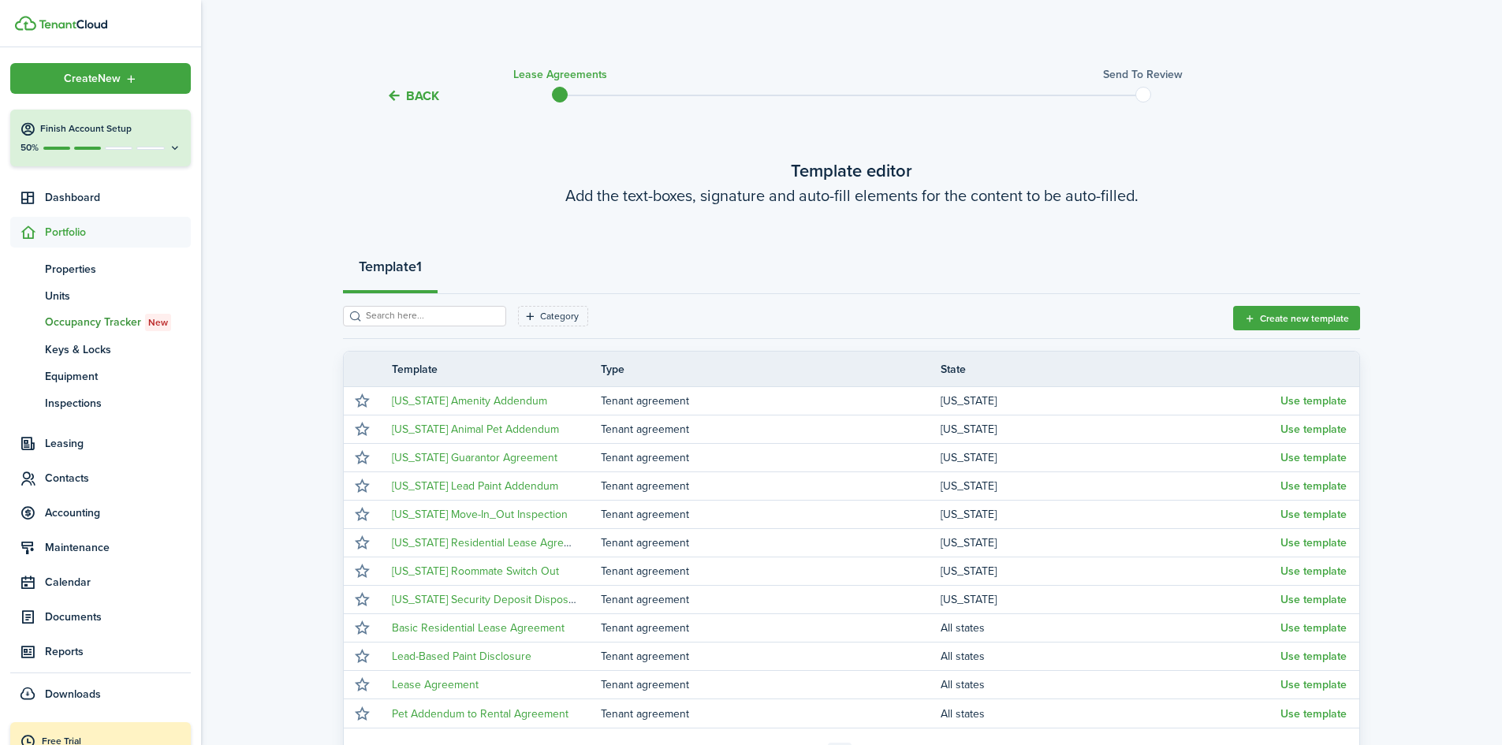
click at [1144, 92] on span at bounding box center [1143, 95] width 24 height 24
click at [561, 95] on span at bounding box center [560, 95] width 24 height 24
click at [361, 627] on button "button" at bounding box center [362, 628] width 22 height 22
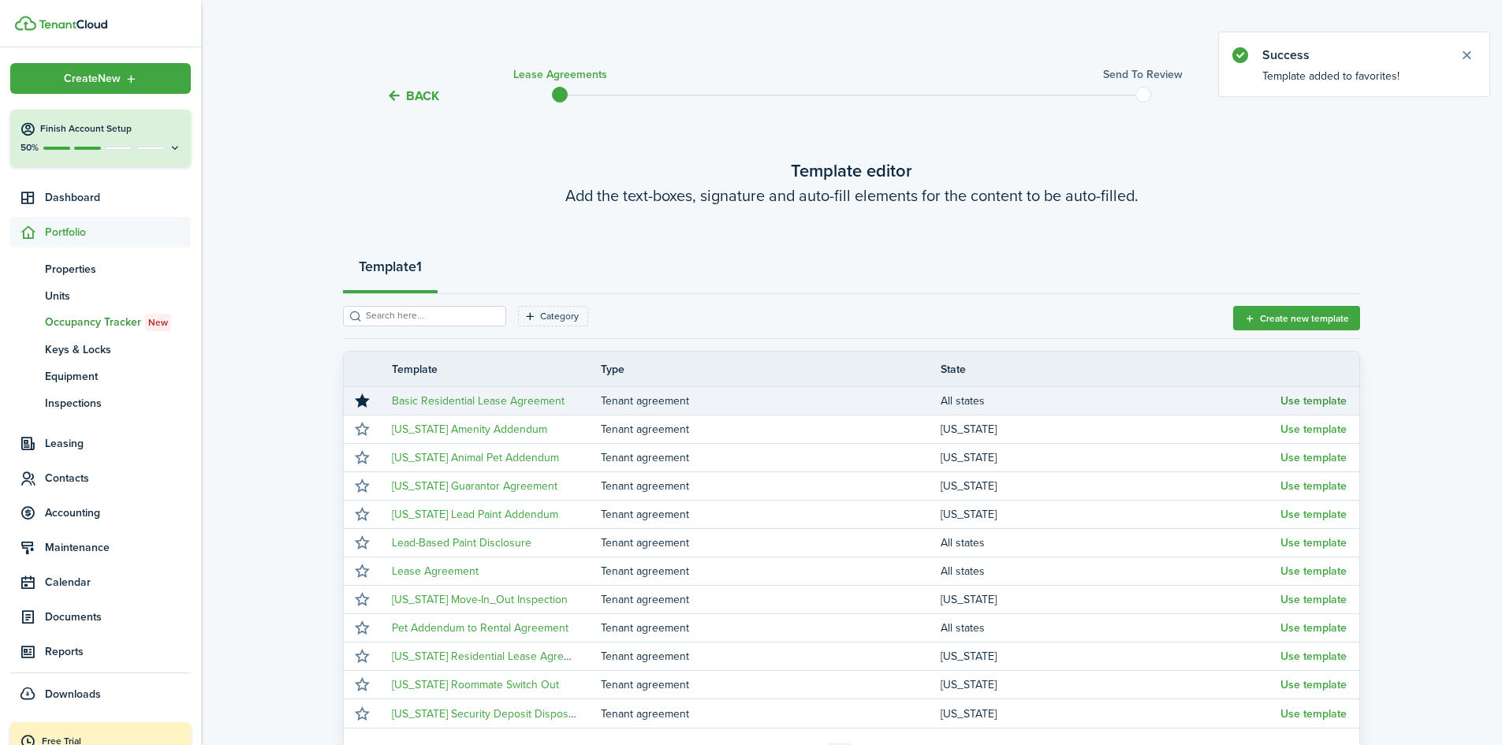
click at [1295, 402] on button "Use template" at bounding box center [1313, 401] width 66 height 13
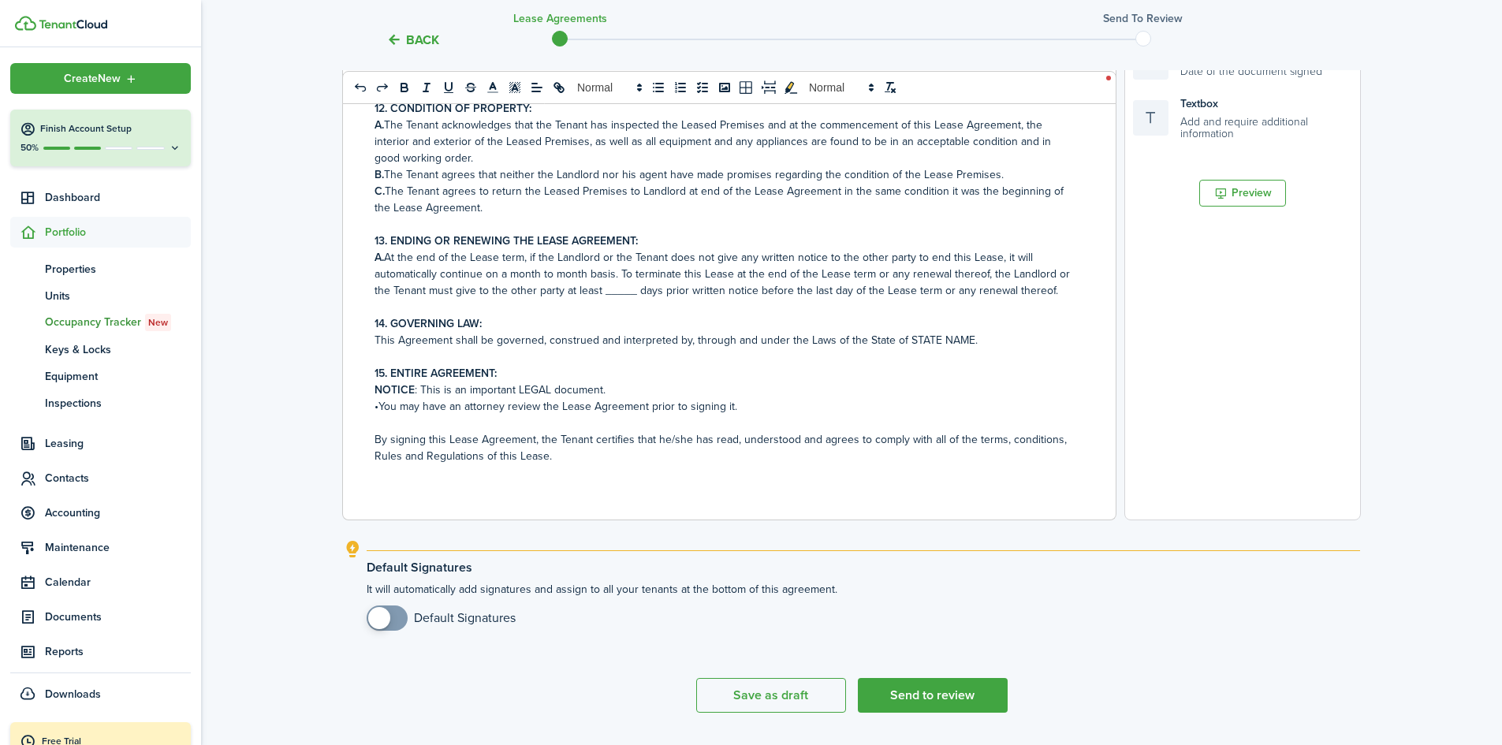
scroll to position [481, 0]
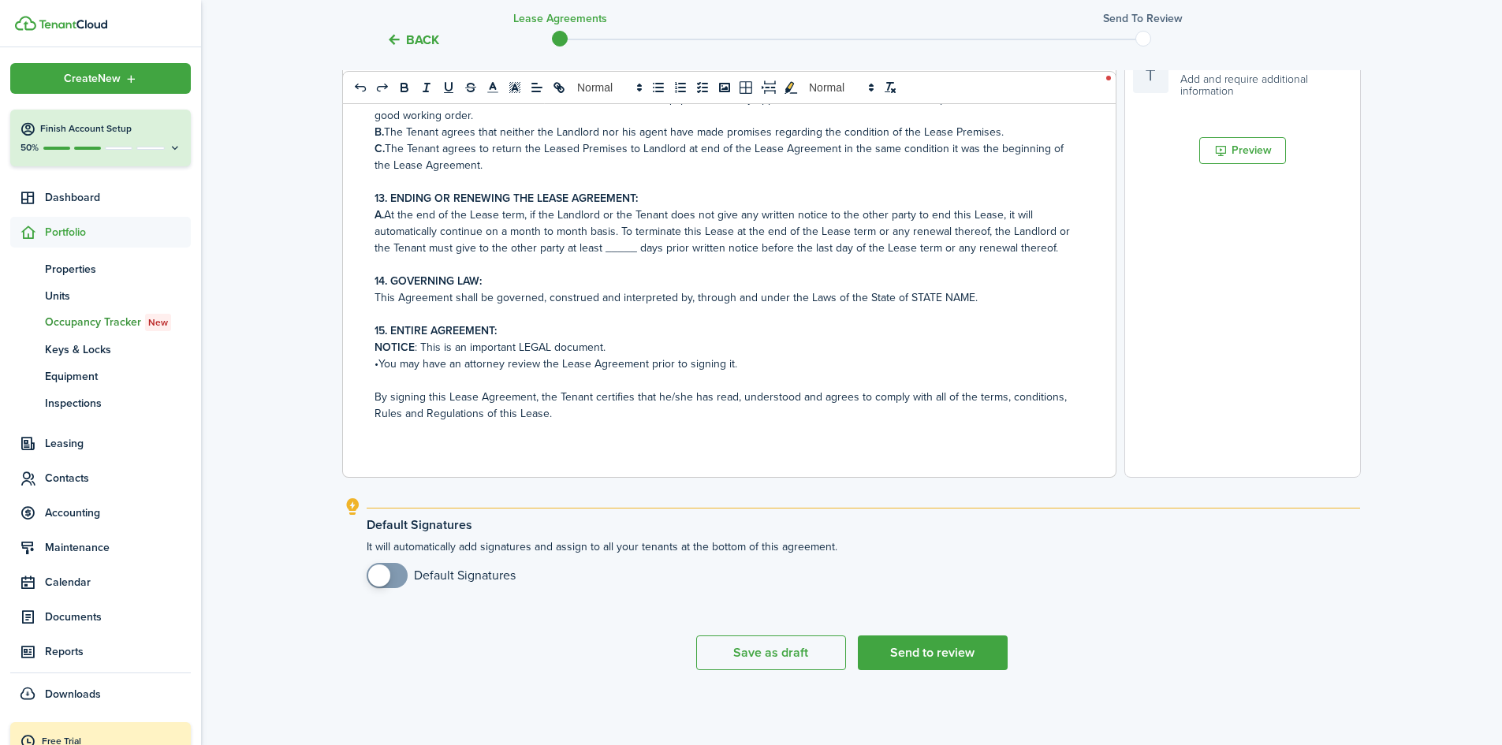
checkbox input "true"
click at [395, 572] on span at bounding box center [387, 575] width 16 height 25
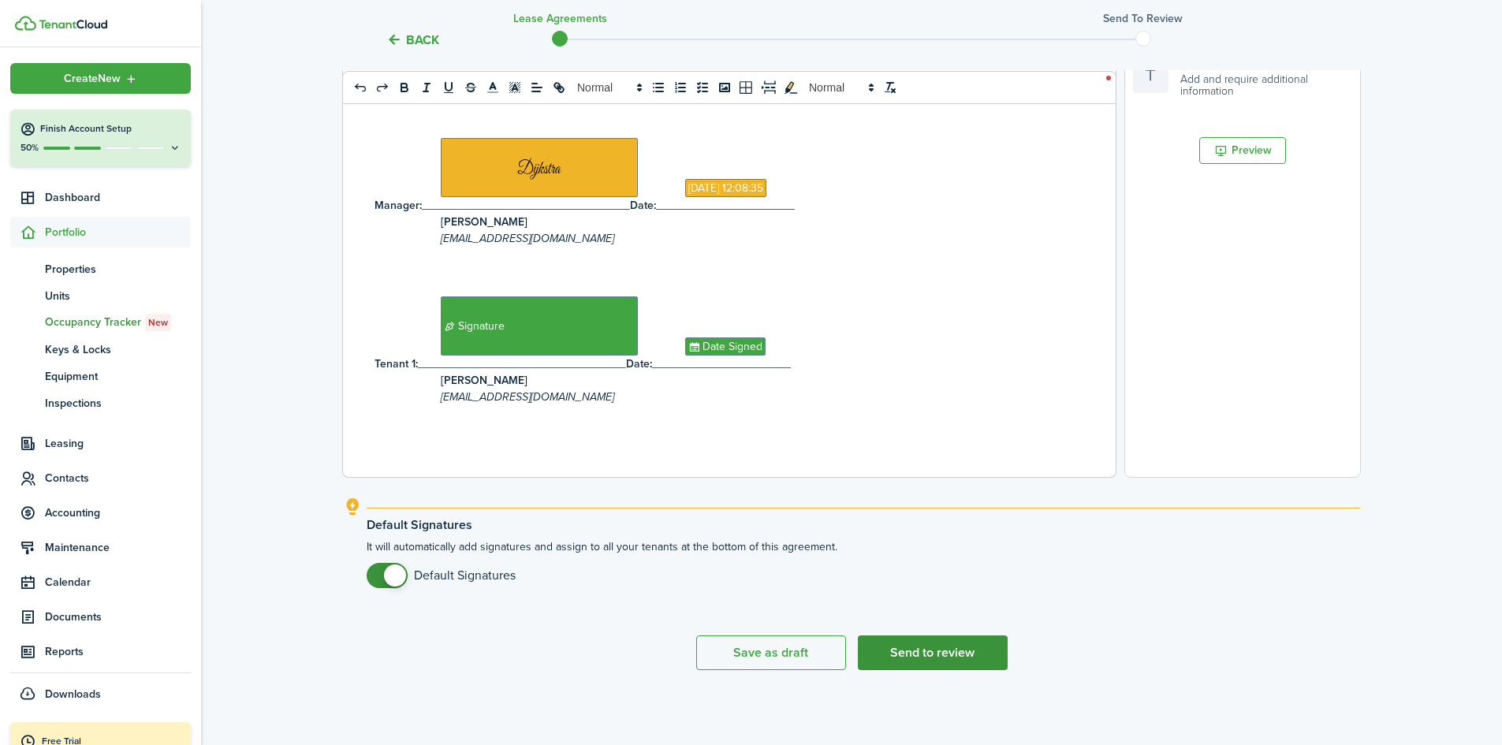
click at [925, 652] on button "Send to review" at bounding box center [933, 652] width 150 height 35
